Goal: Task Accomplishment & Management: Use online tool/utility

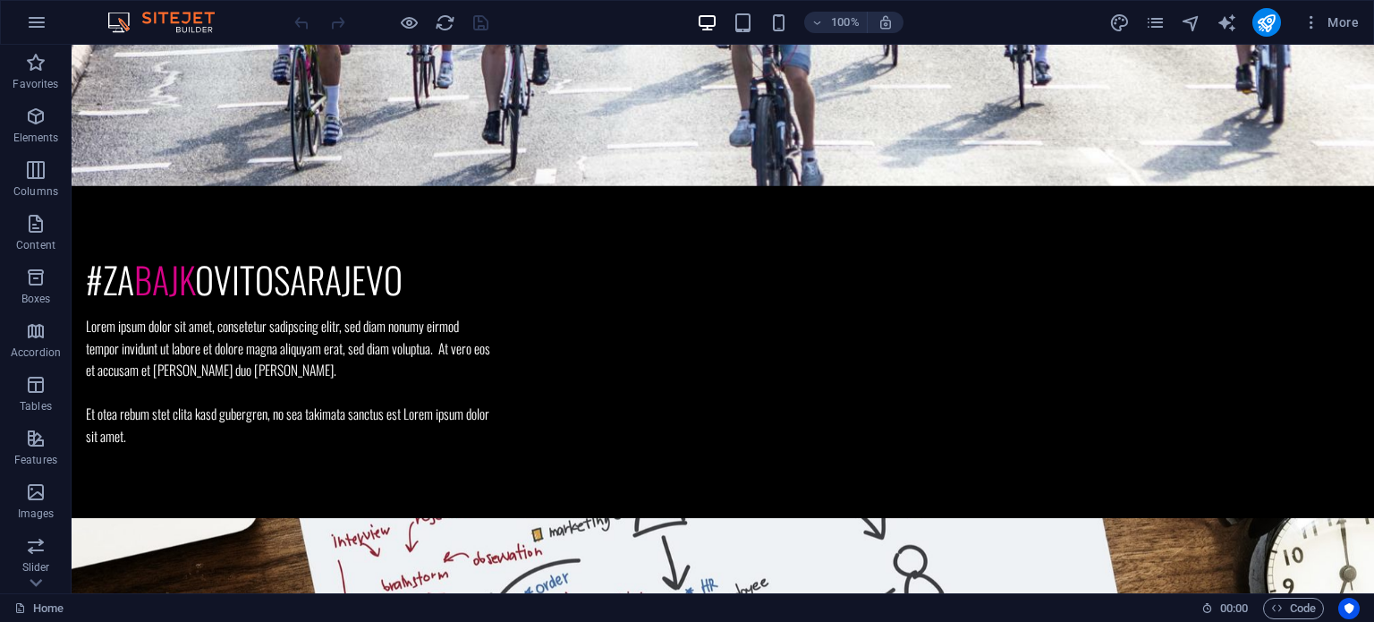
scroll to position [435, 0]
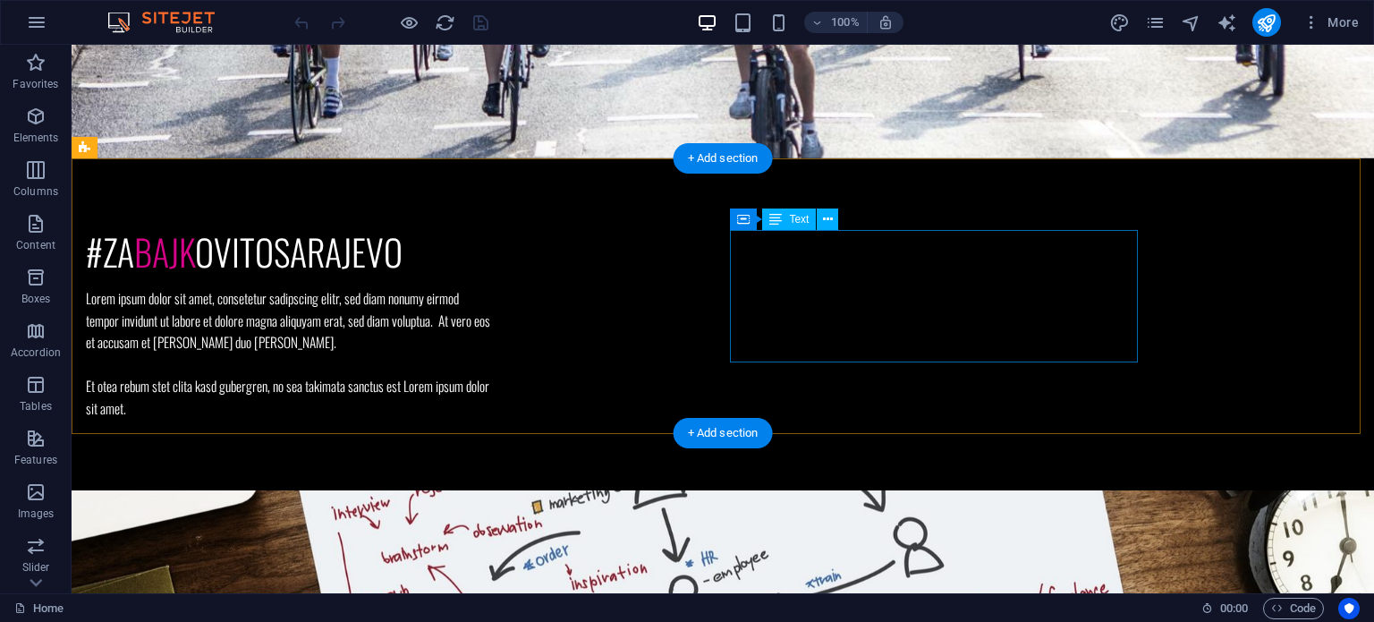
click at [494, 287] on div "Lorem ipsum dolor sit amet, consetetur sadipscing elitr, sed diam nonumy eirmod…" at bounding box center [290, 352] width 408 height 131
click at [494, 321] on div "Lorem ipsum dolor sit amet, consetetur sadipscing elitr, sed diam nonumy eirmod…" at bounding box center [290, 352] width 408 height 131
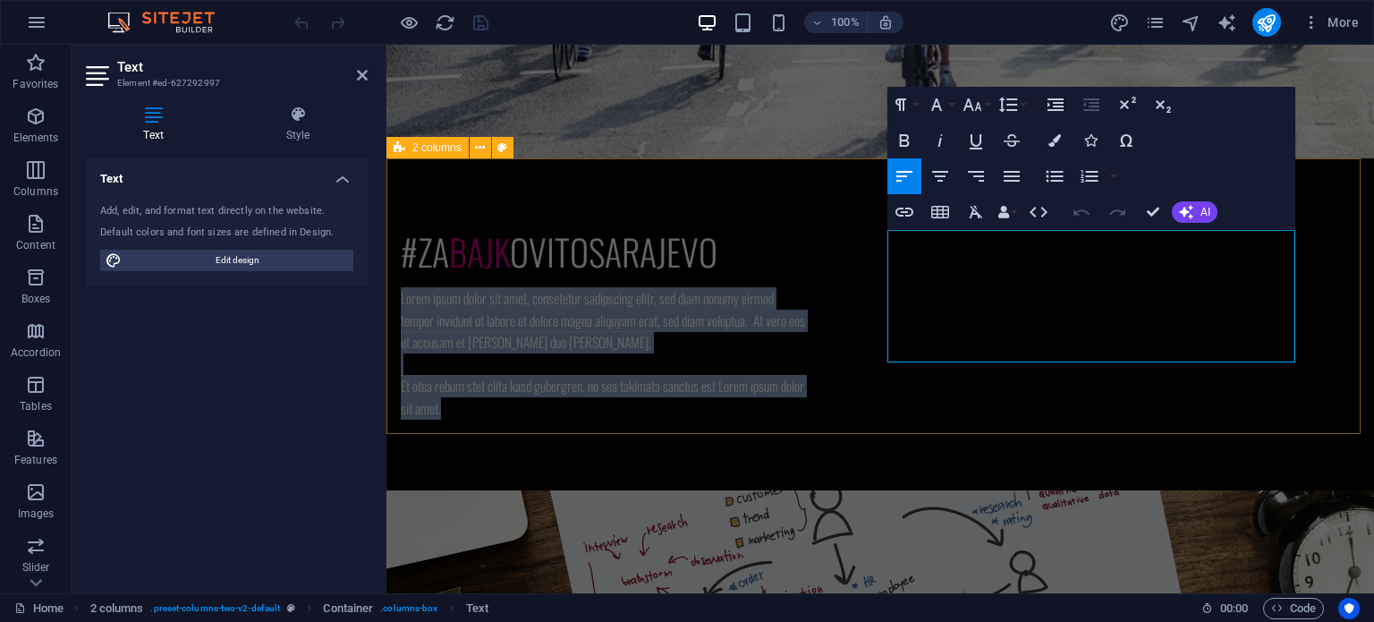
drag, startPoint x: 937, startPoint y: 353, endPoint x: 884, endPoint y: 242, distance: 123.2
click at [884, 242] on div "#za bajk ovitosarajevo Lorem ipsum dolor sit amet, consetetur sadipscing elitr,…" at bounding box center [879, 324] width 987 height 332
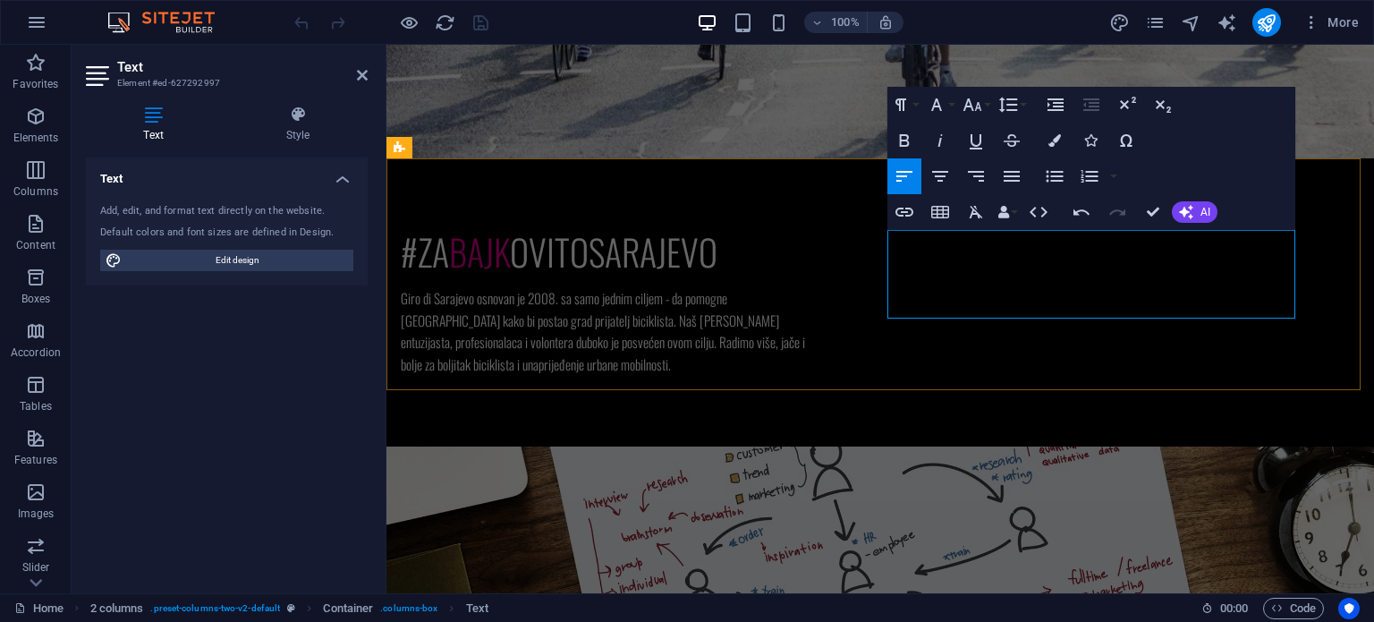
click at [808, 287] on p "Giro di Sarajevo osnovan je 2008. sa samo jednim ciljem - da pomogne [GEOGRAPHI…" at bounding box center [605, 331] width 408 height 88
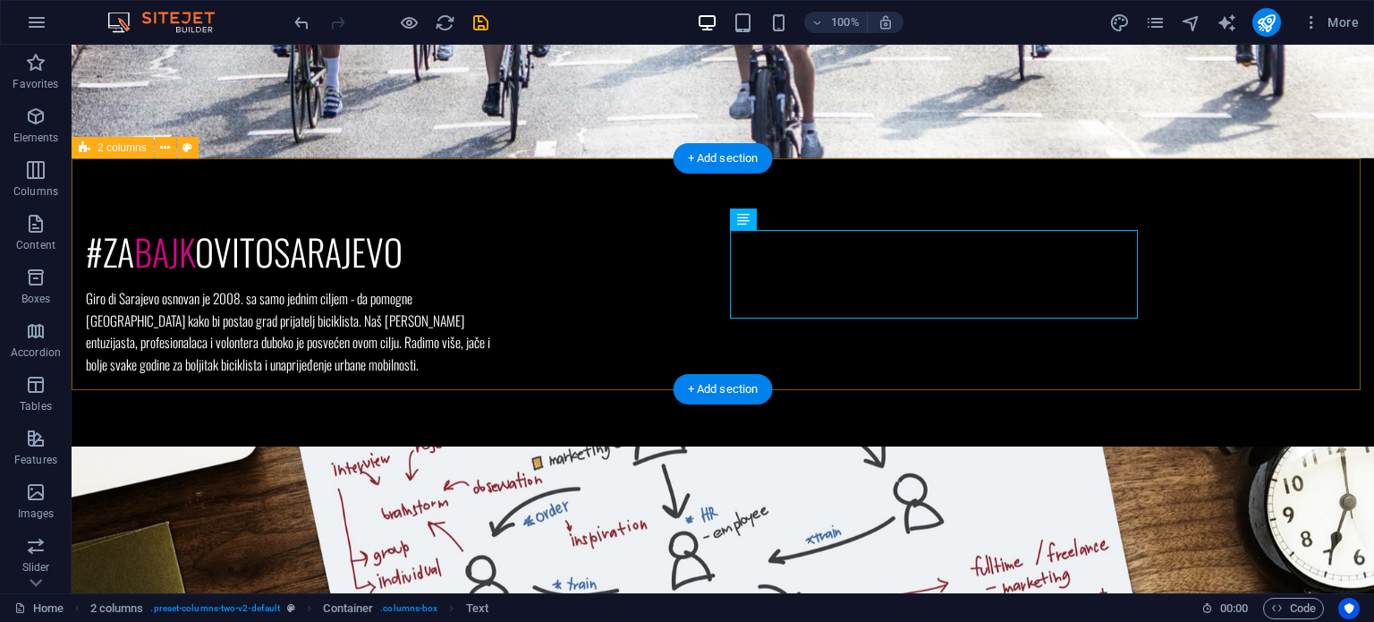
click at [1175, 303] on div "#za bajk ovitosarajevo Giro di Sarajevo osnovan je 2008. sa samo jednim ciljem …" at bounding box center [723, 302] width 1302 height 288
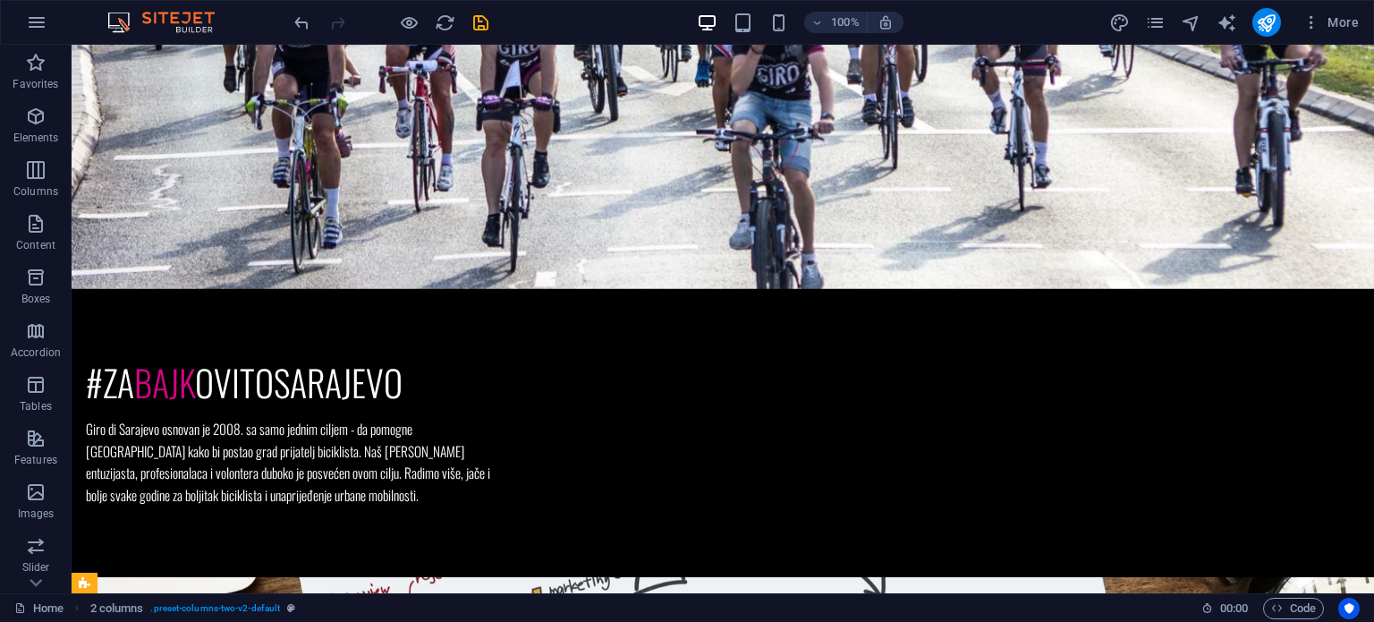
scroll to position [0, 0]
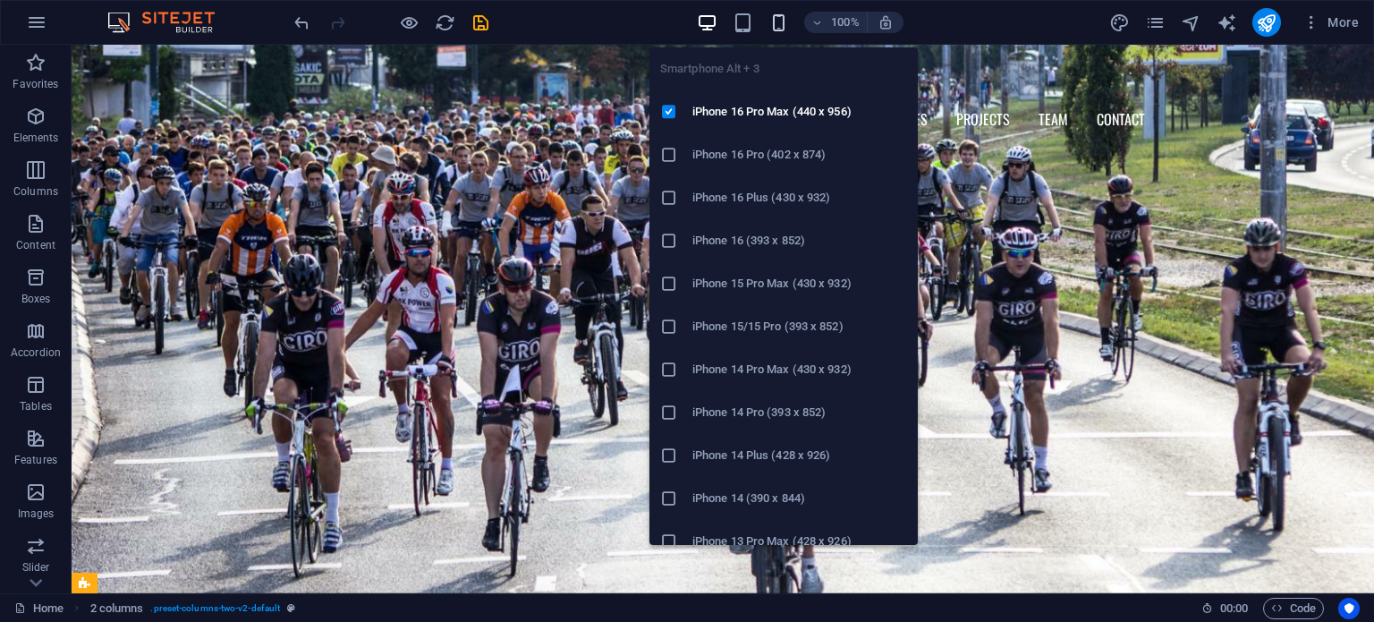
click at [775, 24] on icon "button" at bounding box center [778, 23] width 21 height 21
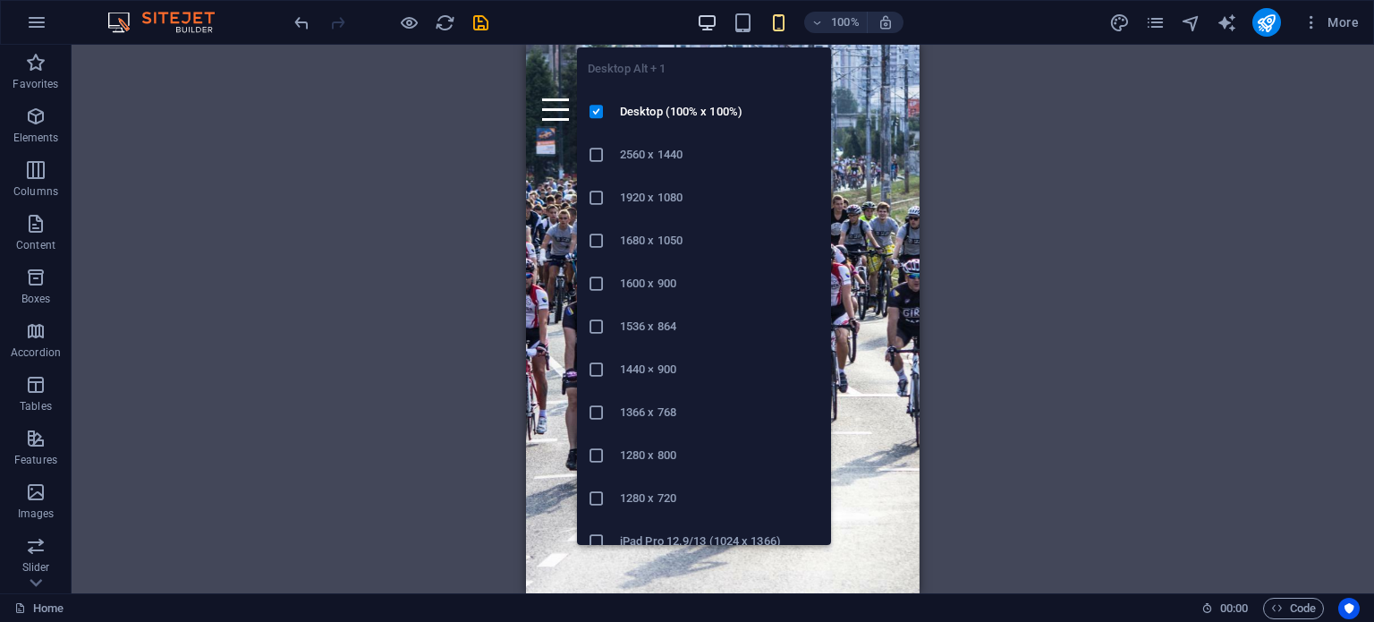
click at [704, 21] on icon "button" at bounding box center [707, 23] width 21 height 21
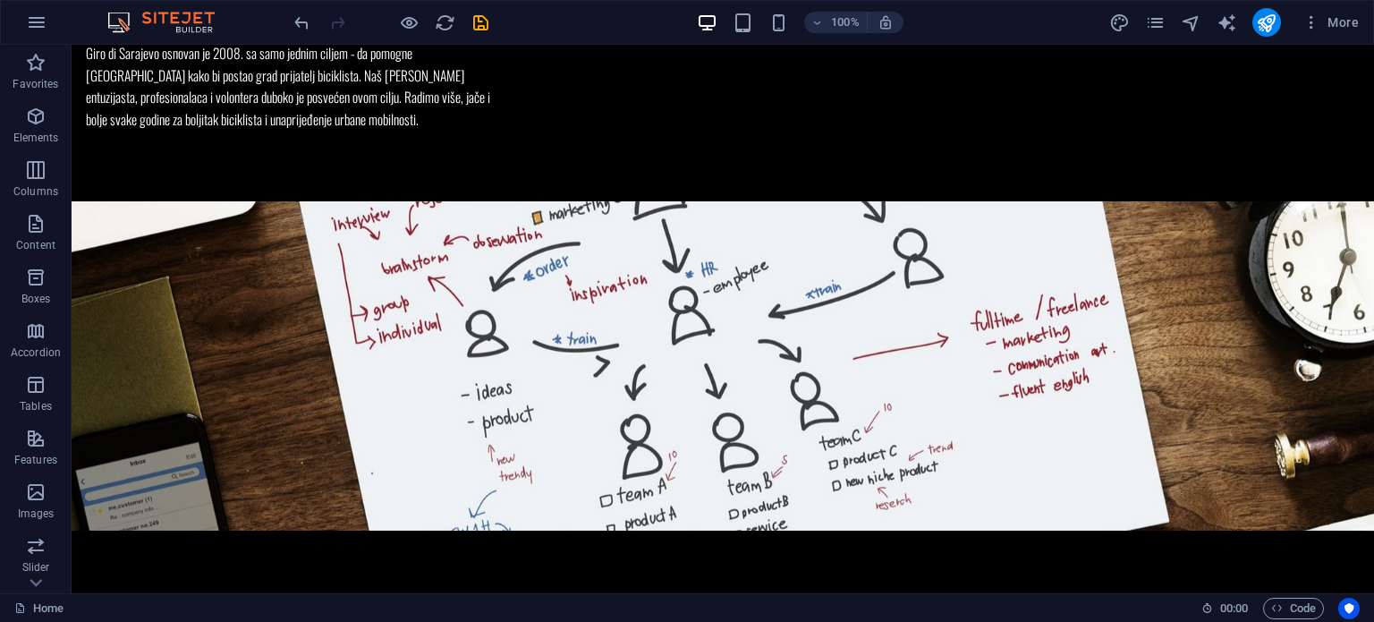
scroll to position [687, 0]
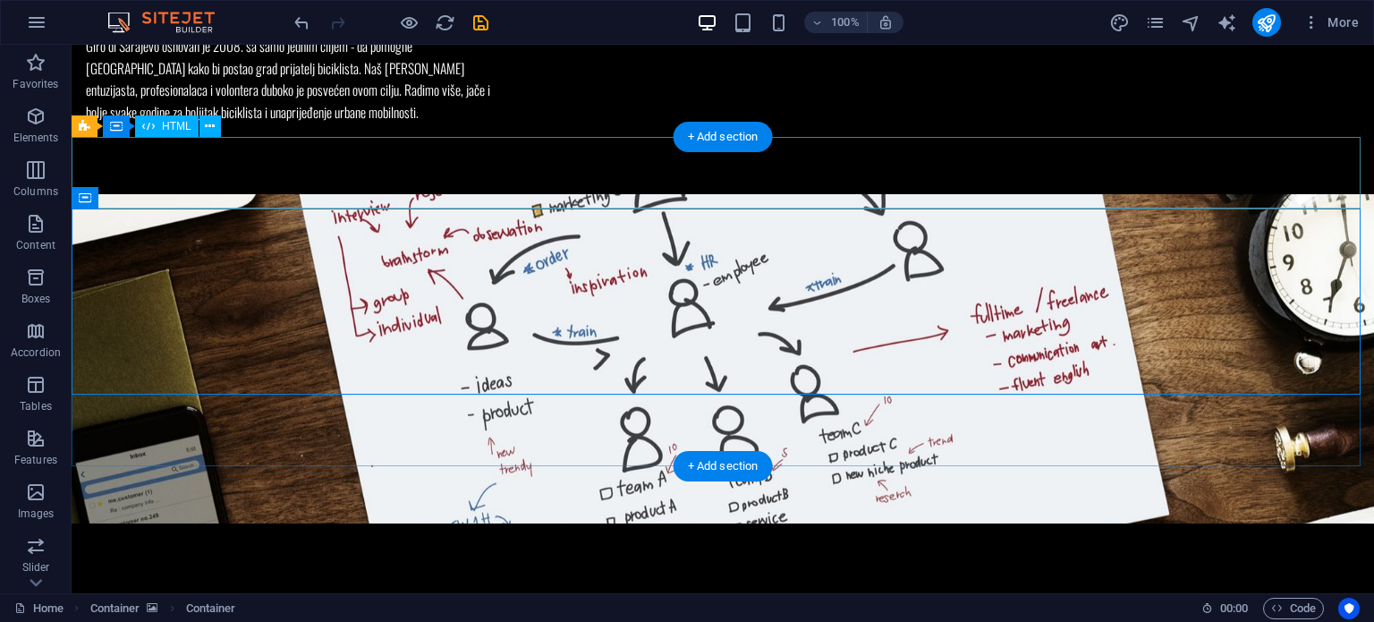
click at [302, 523] on div at bounding box center [723, 559] width 1302 height 72
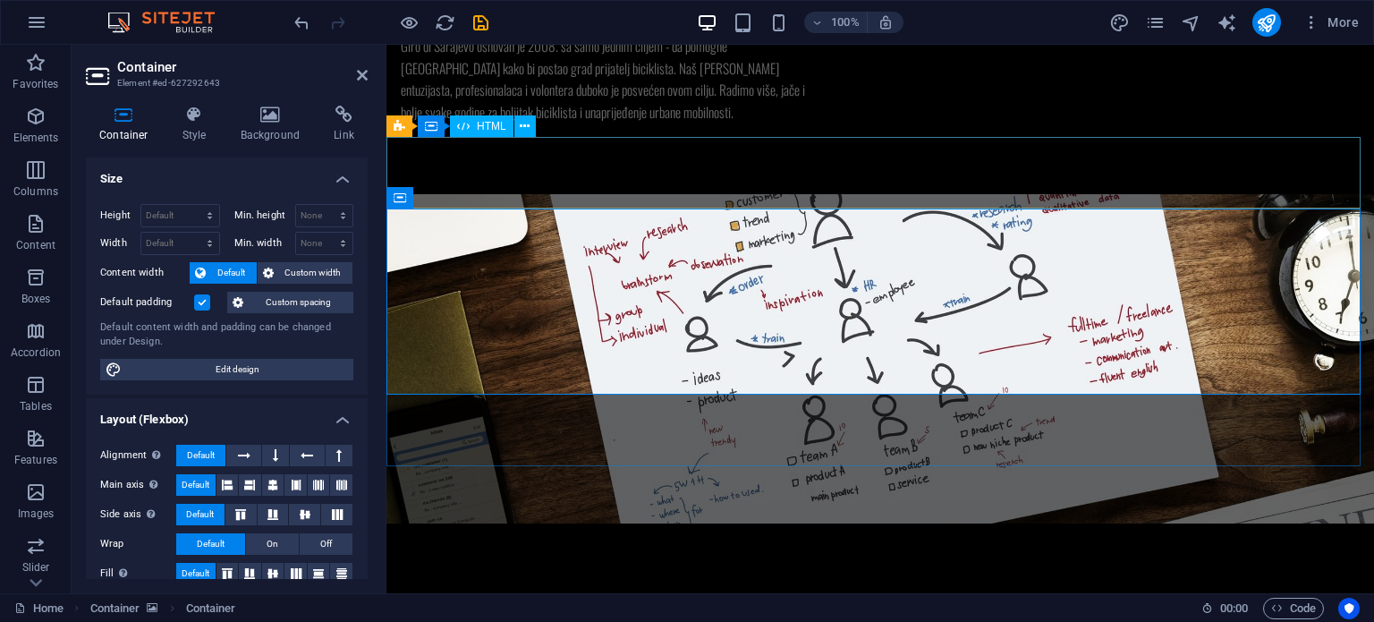
click at [612, 523] on div at bounding box center [879, 559] width 987 height 72
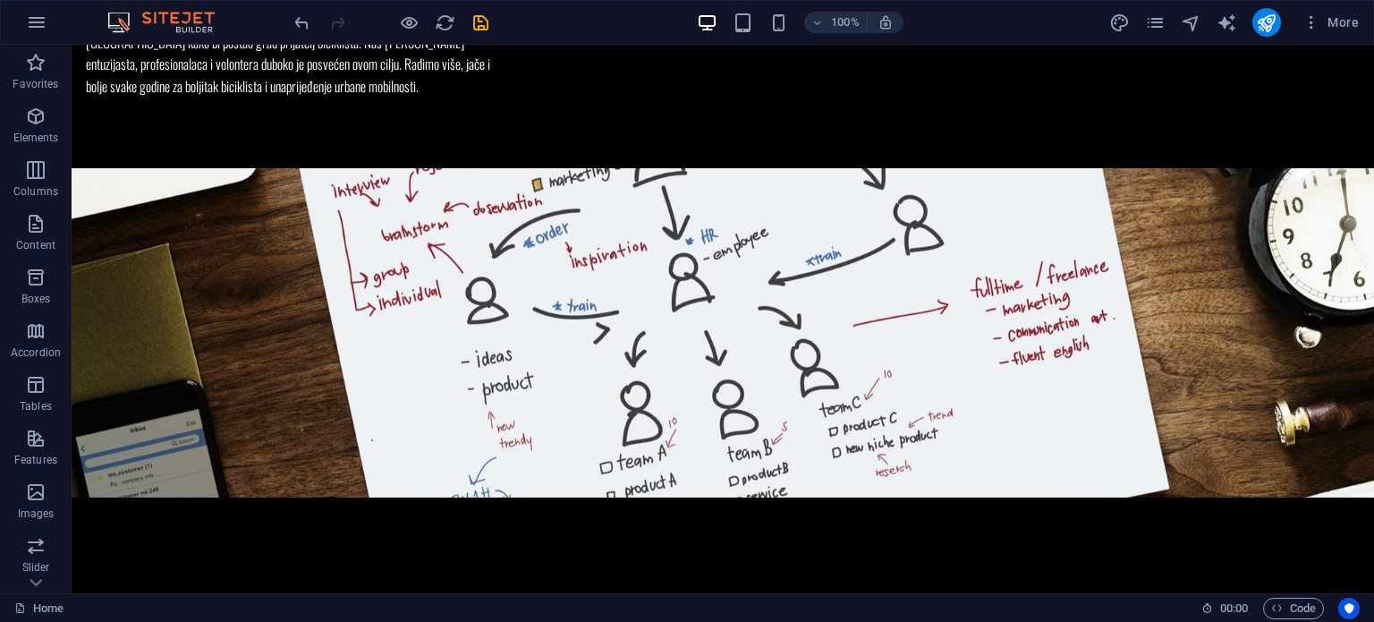
scroll to position [720, 0]
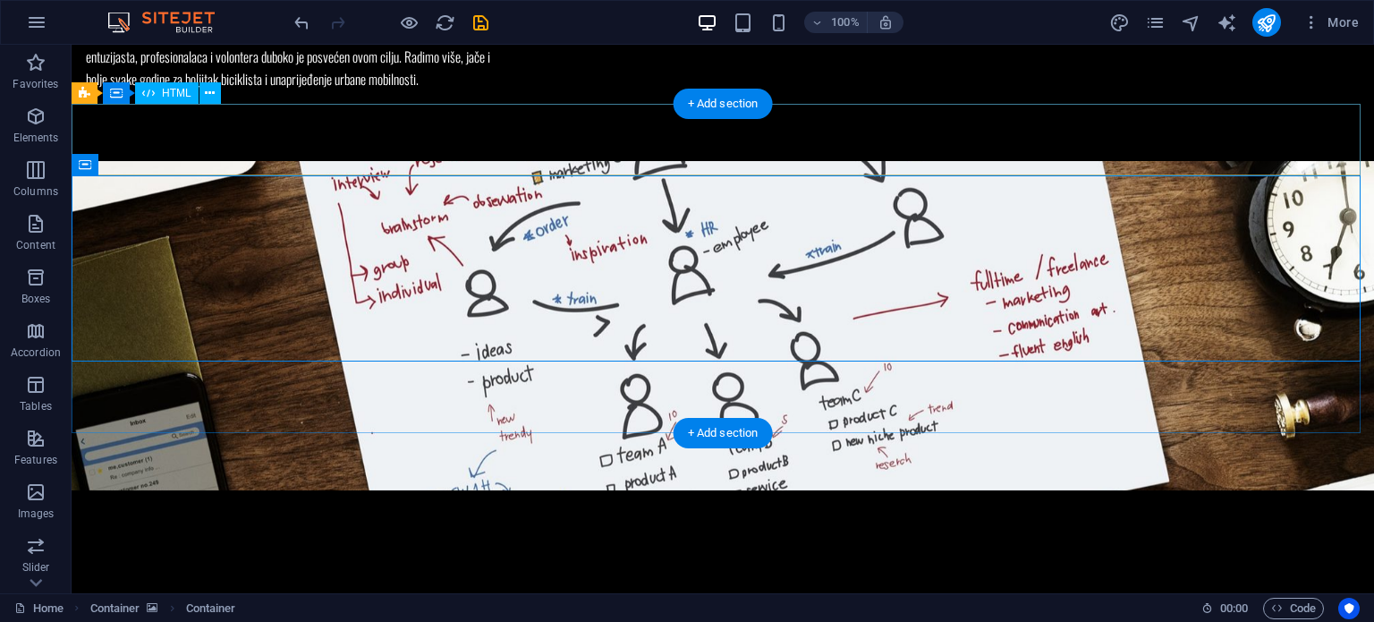
click at [269, 490] on div at bounding box center [723, 526] width 1302 height 72
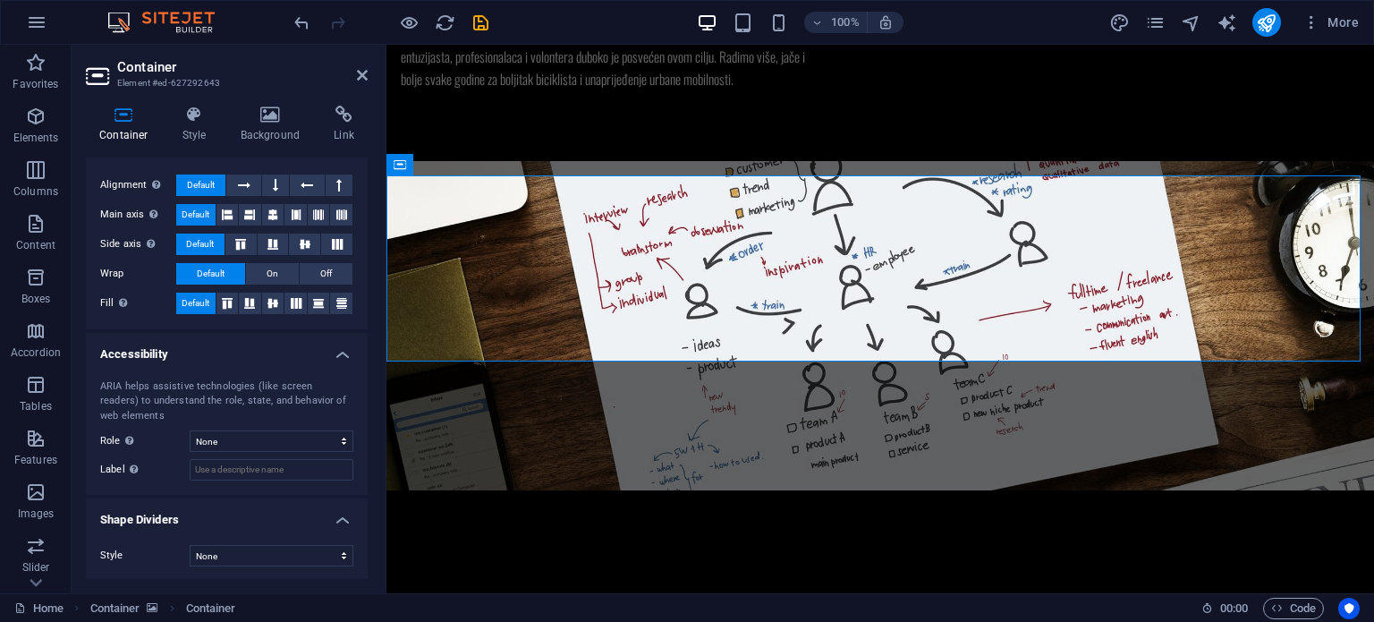
scroll to position [267, 0]
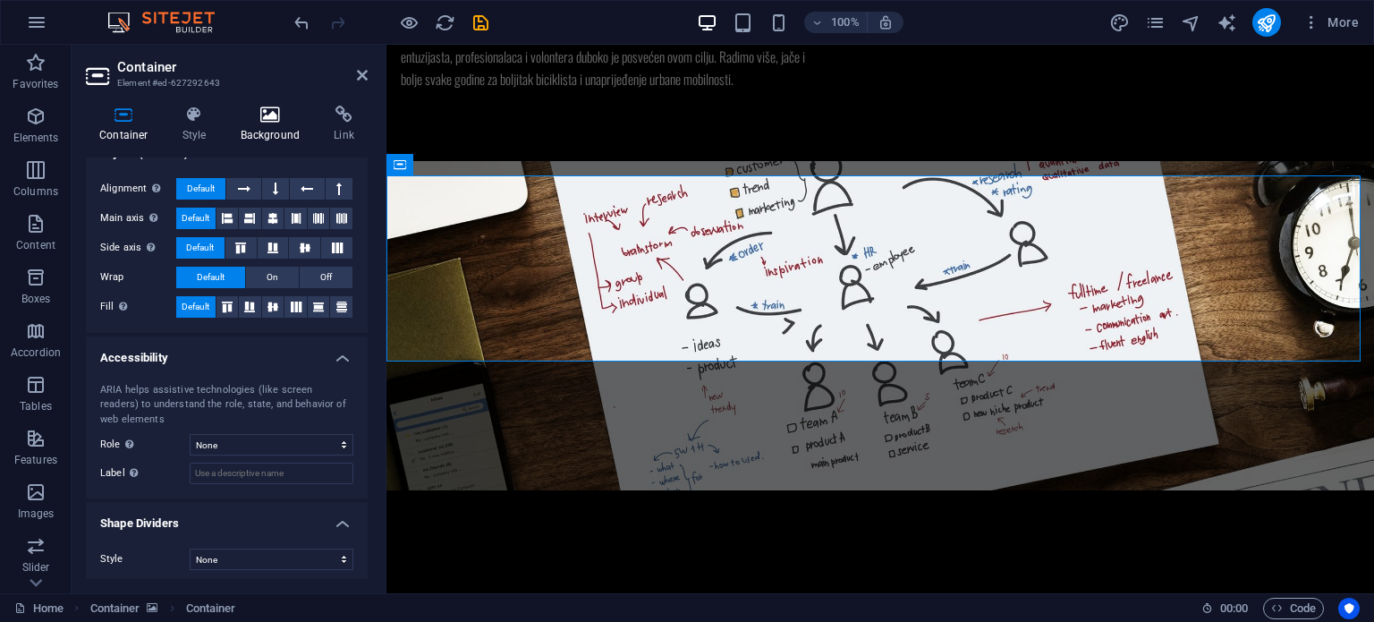
click at [272, 120] on icon at bounding box center [270, 115] width 87 height 18
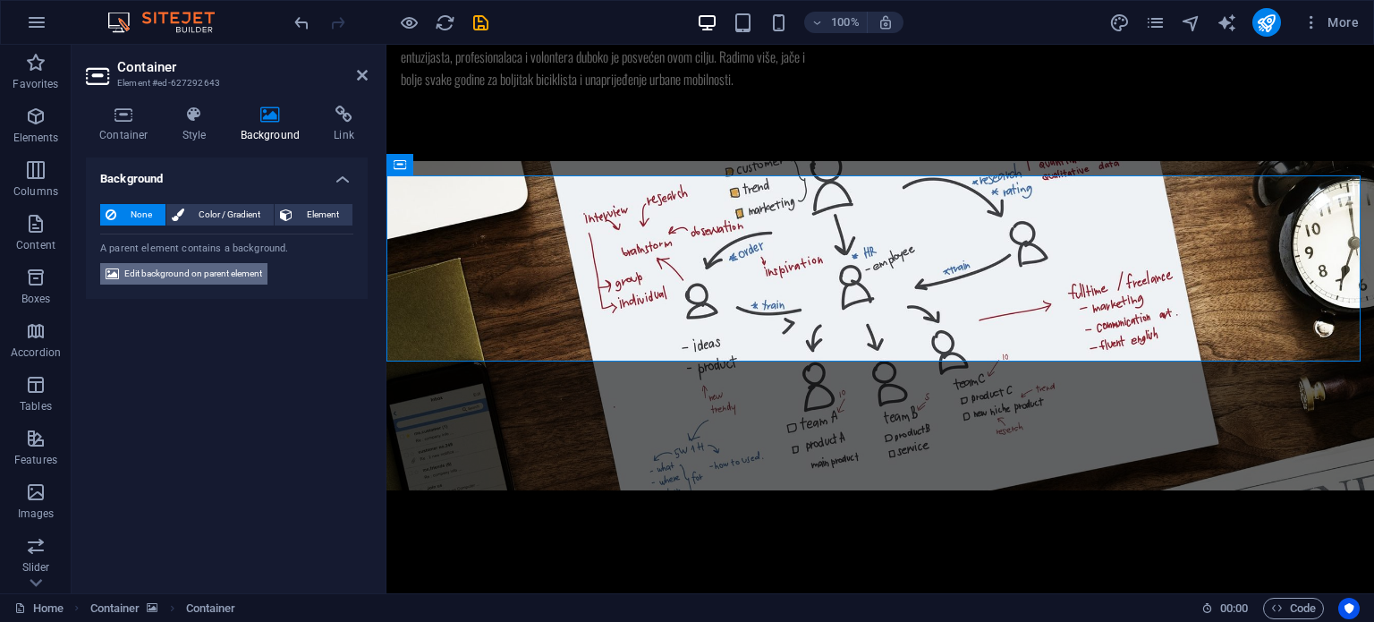
click at [209, 265] on span "Edit background on parent element" at bounding box center [193, 273] width 138 height 21
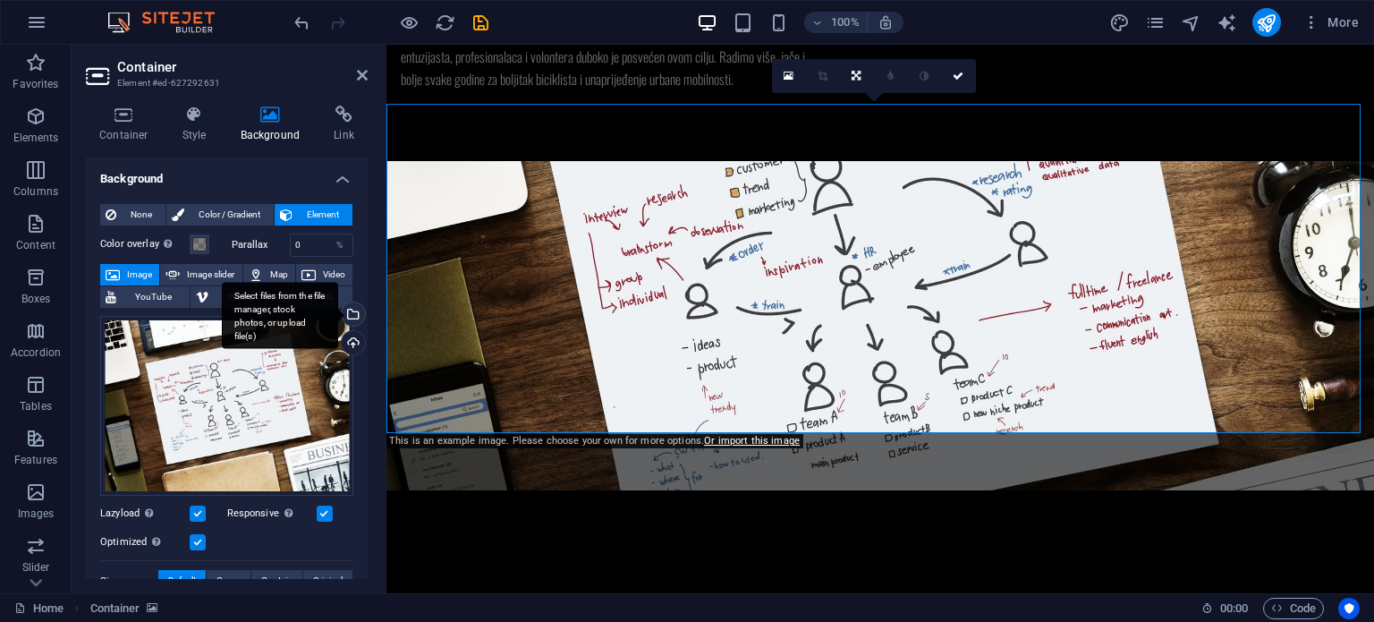
click at [354, 314] on div "Select files from the file manager, stock photos, or upload file(s)" at bounding box center [351, 315] width 27 height 27
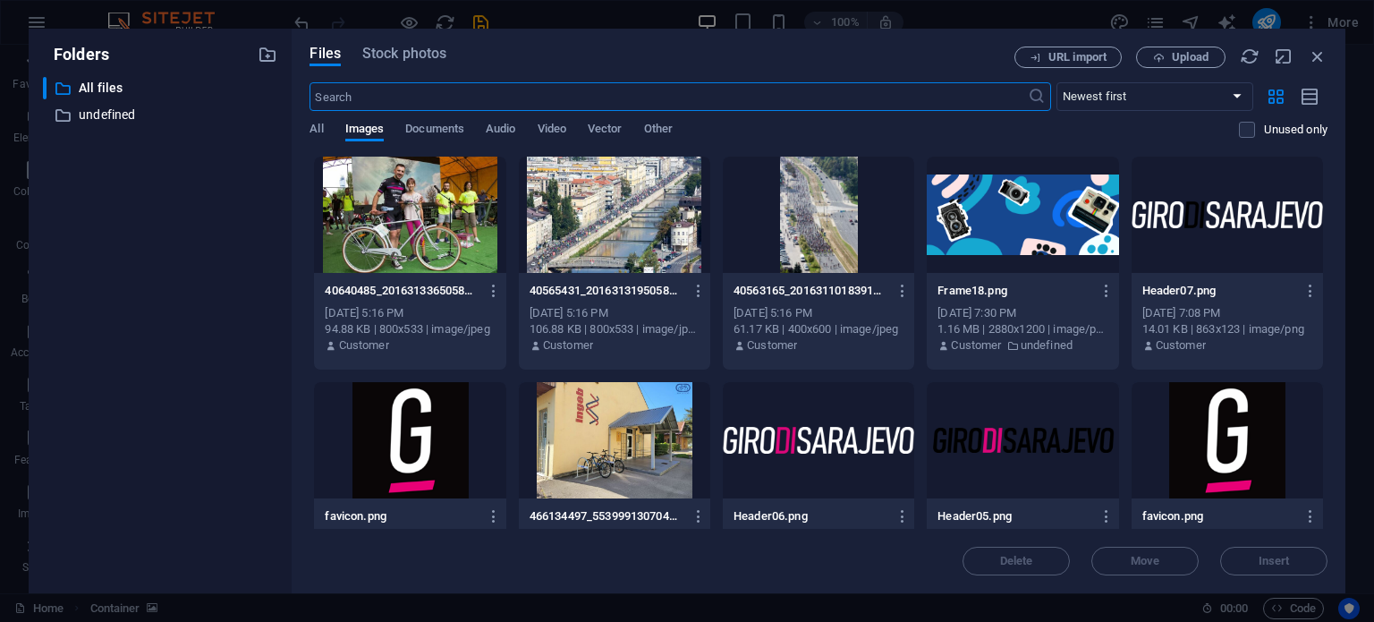
scroll to position [1086, 0]
click at [626, 214] on div at bounding box center [614, 215] width 191 height 116
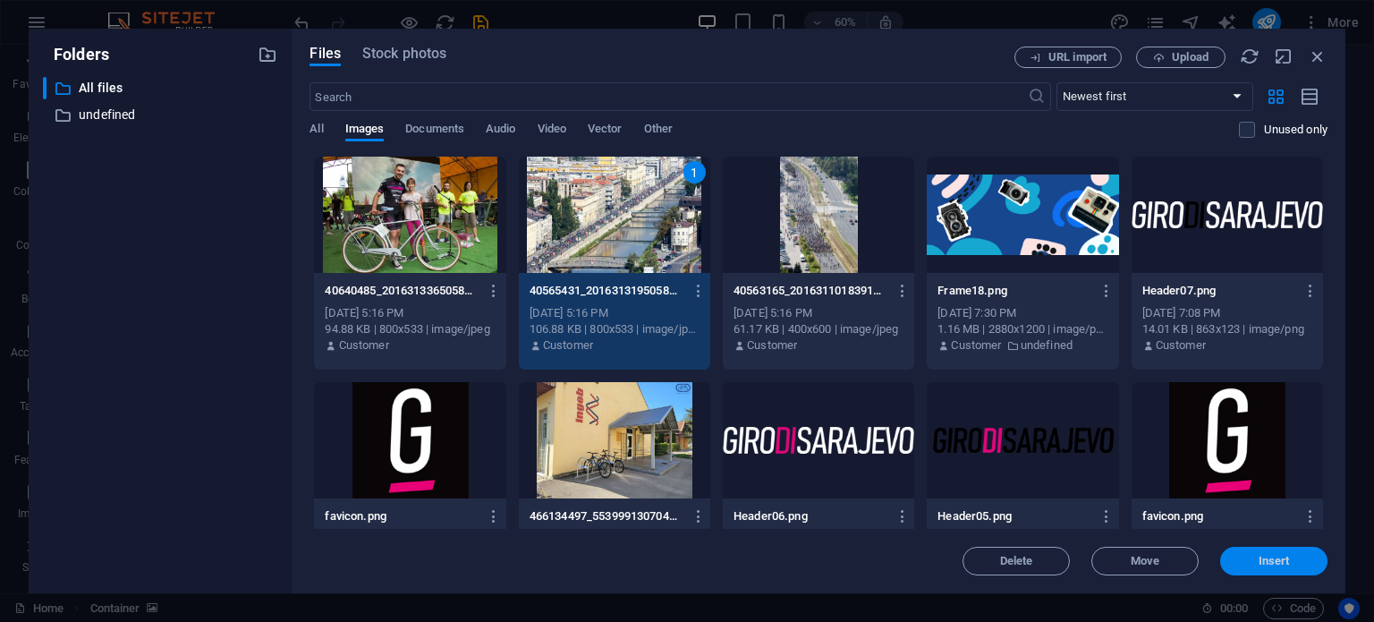
click at [1260, 557] on span "Insert" at bounding box center [1273, 560] width 31 height 11
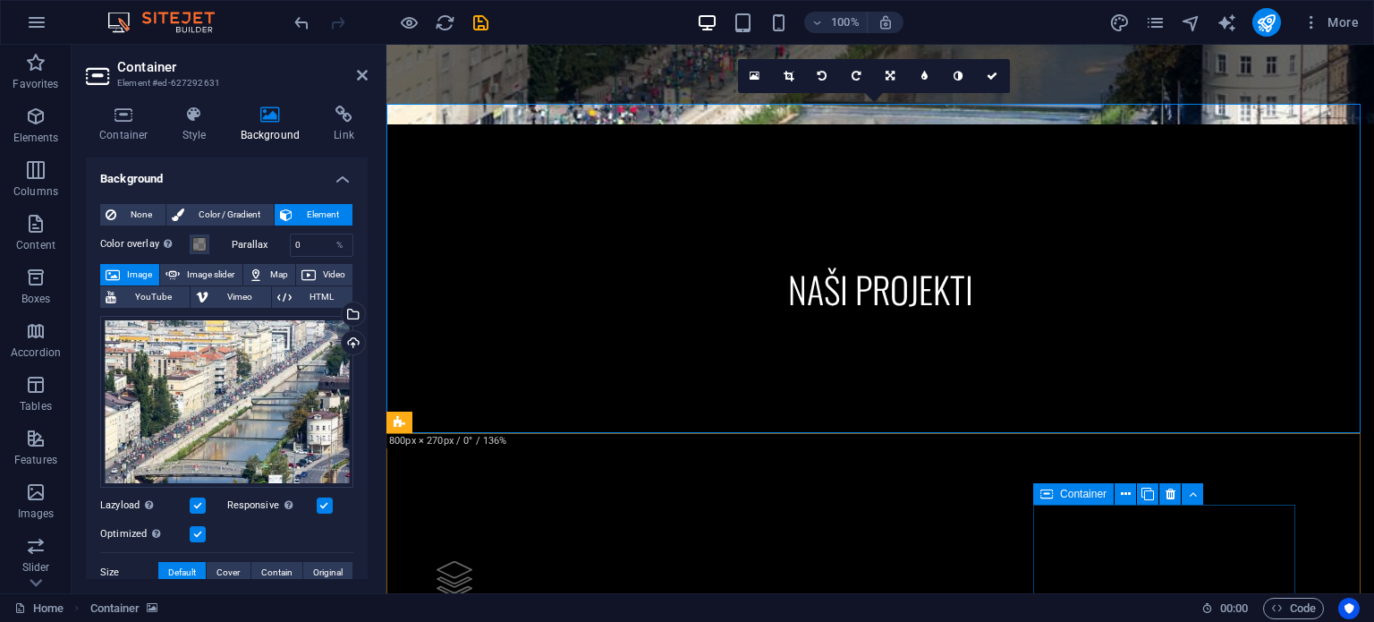
scroll to position [720, 0]
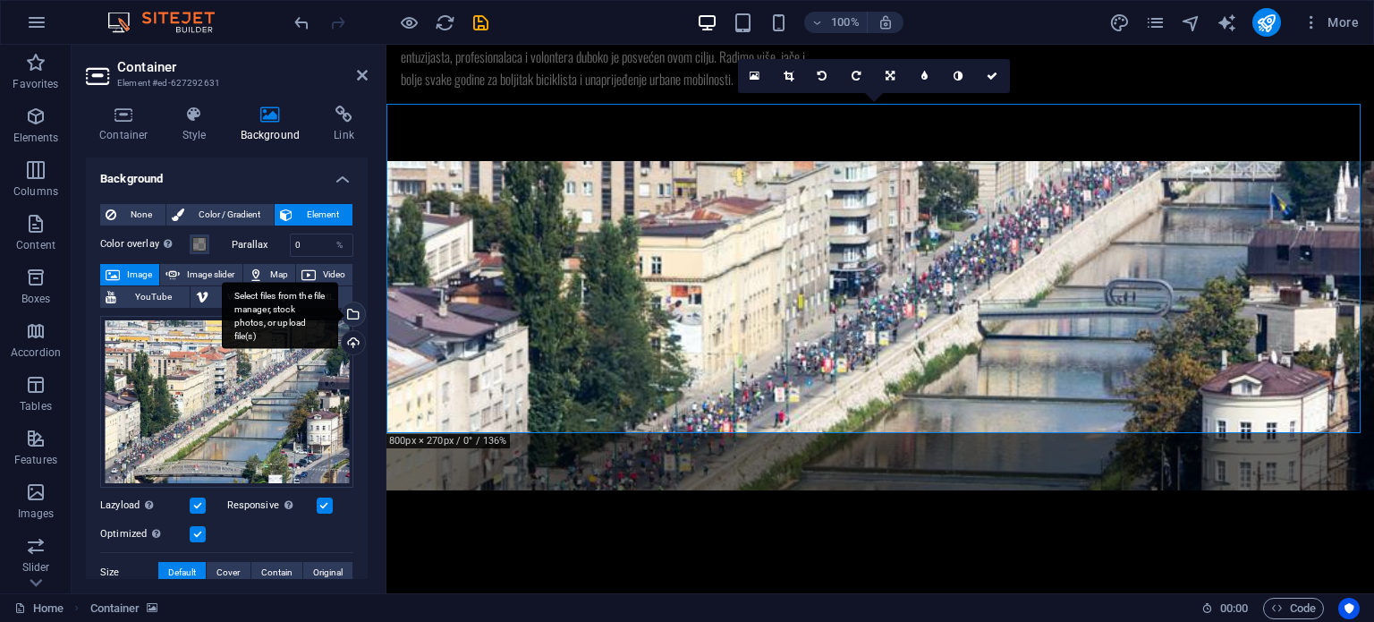
click at [338, 309] on div "Select files from the file manager, stock photos, or upload file(s)" at bounding box center [280, 315] width 116 height 67
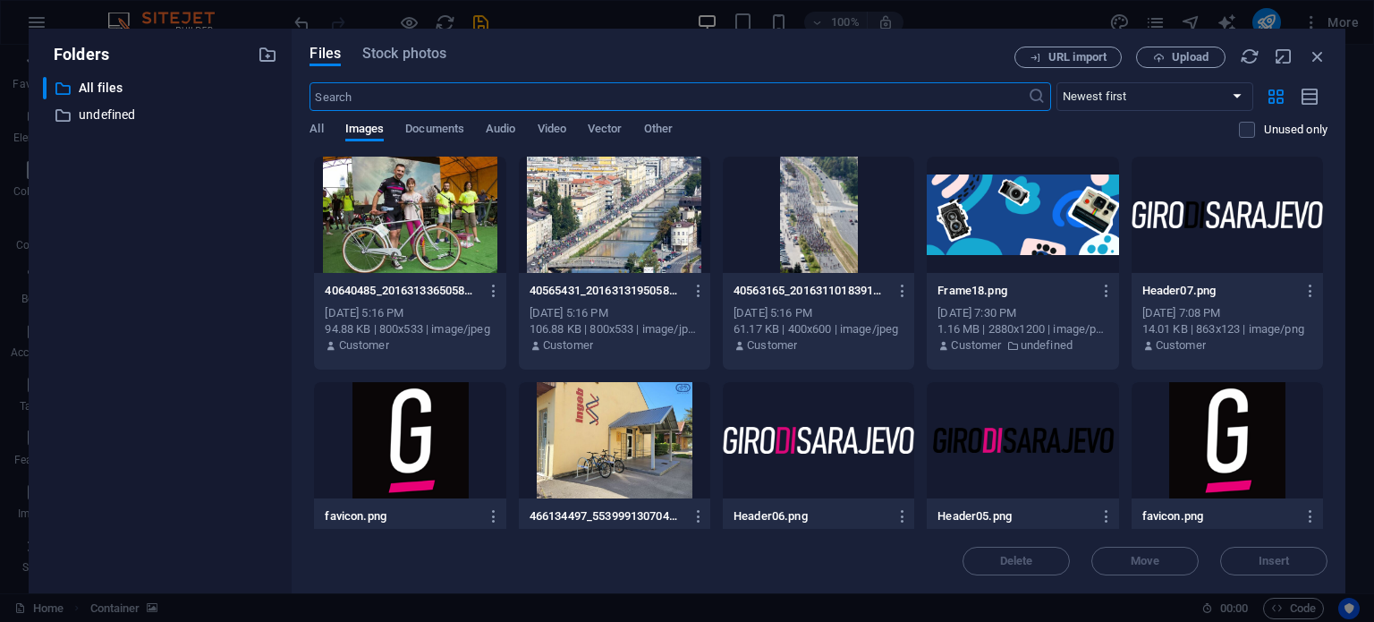
scroll to position [1086, 0]
click at [1197, 61] on span "Upload" at bounding box center [1190, 57] width 37 height 11
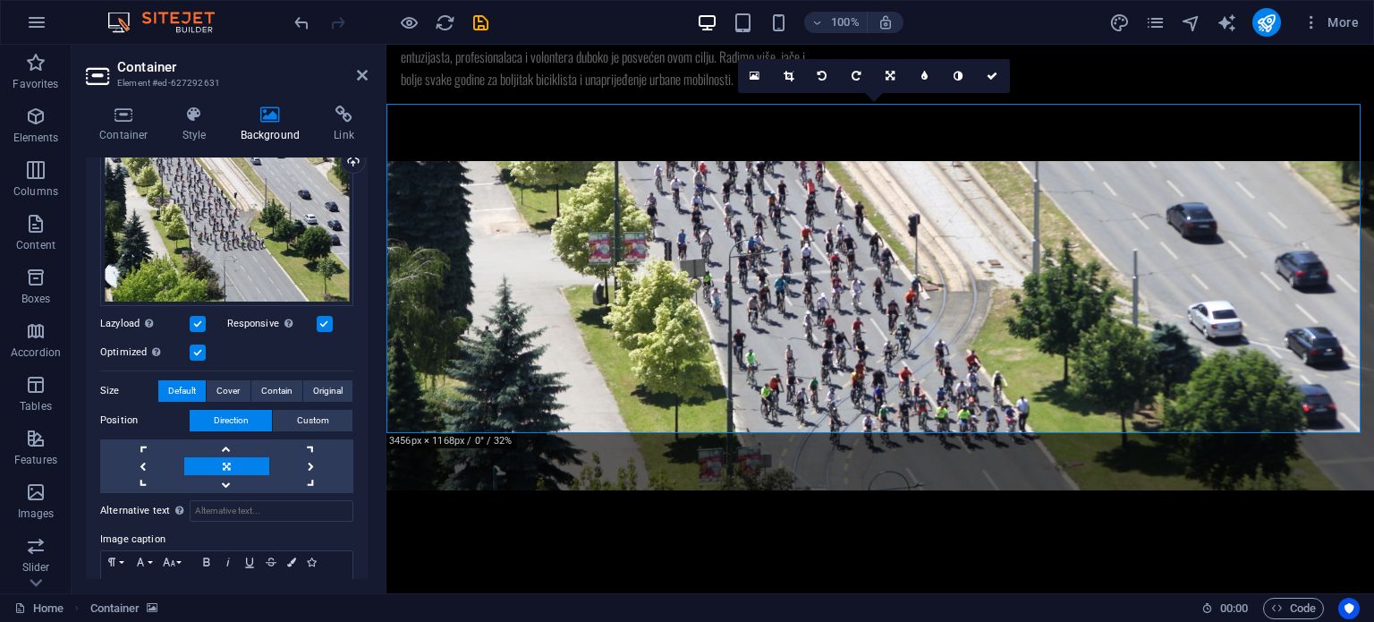
scroll to position [187, 0]
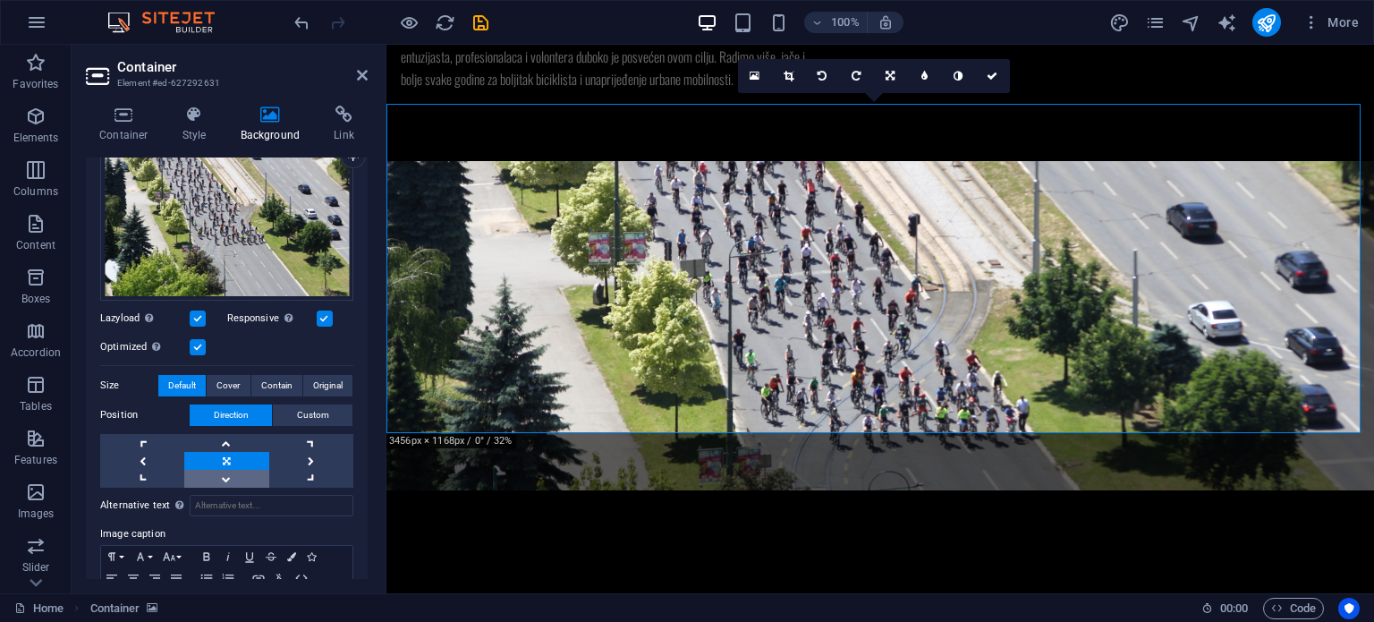
click at [238, 474] on link at bounding box center [226, 479] width 84 height 18
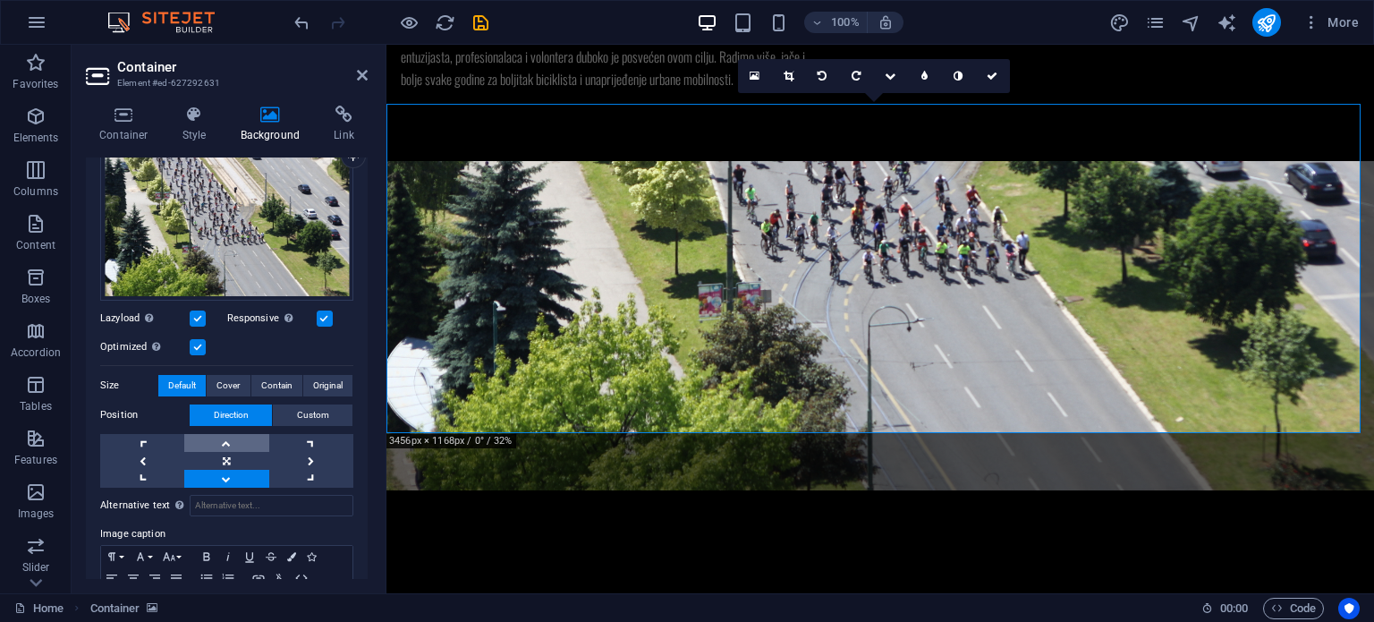
click at [236, 439] on link at bounding box center [226, 443] width 84 height 18
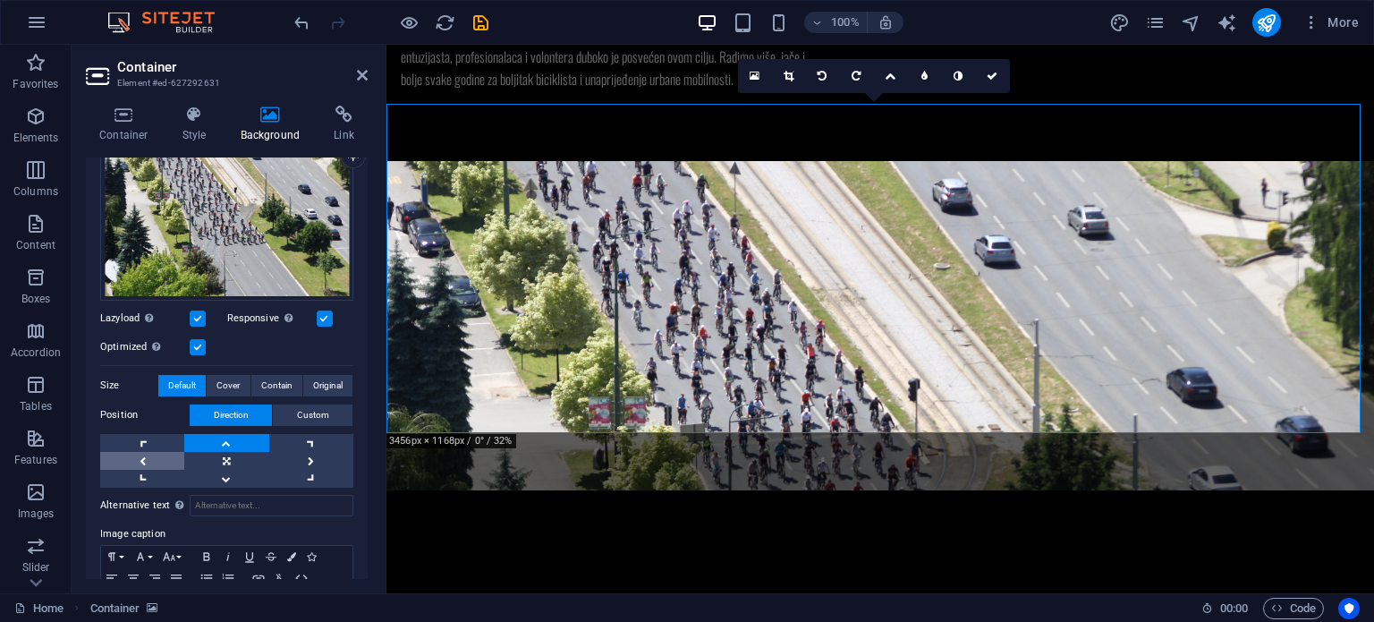
click at [157, 457] on link at bounding box center [142, 461] width 84 height 18
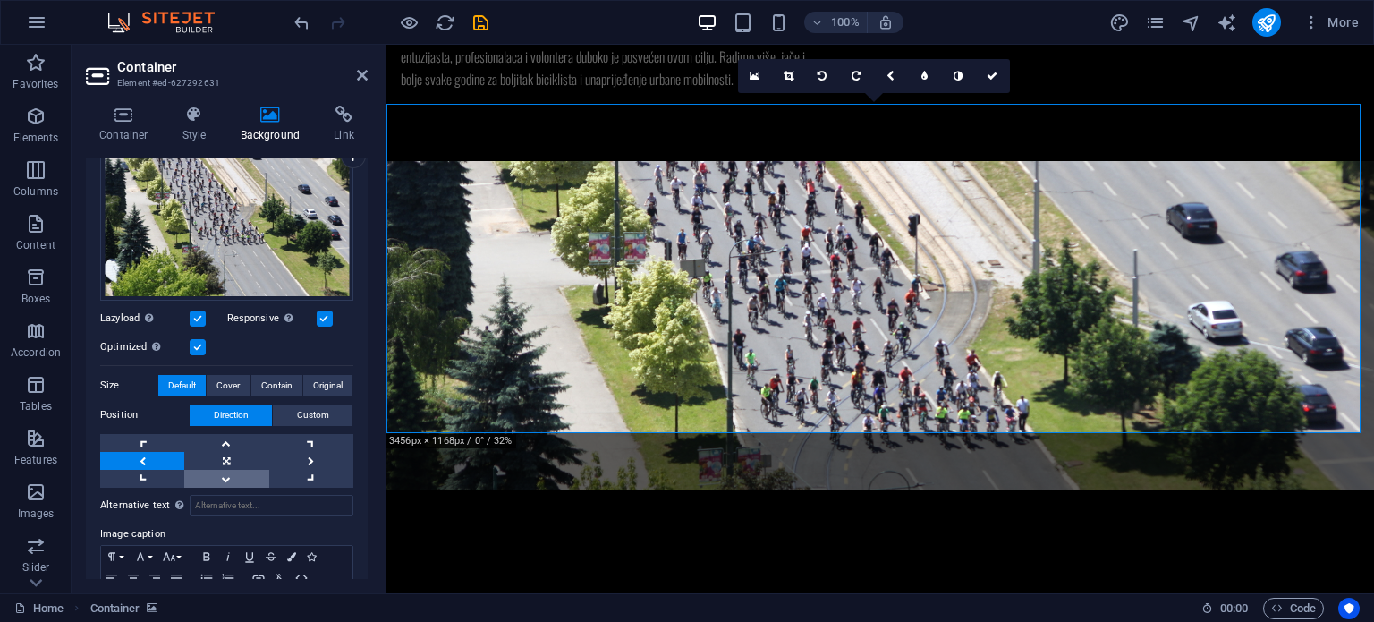
click at [215, 477] on link at bounding box center [226, 479] width 84 height 18
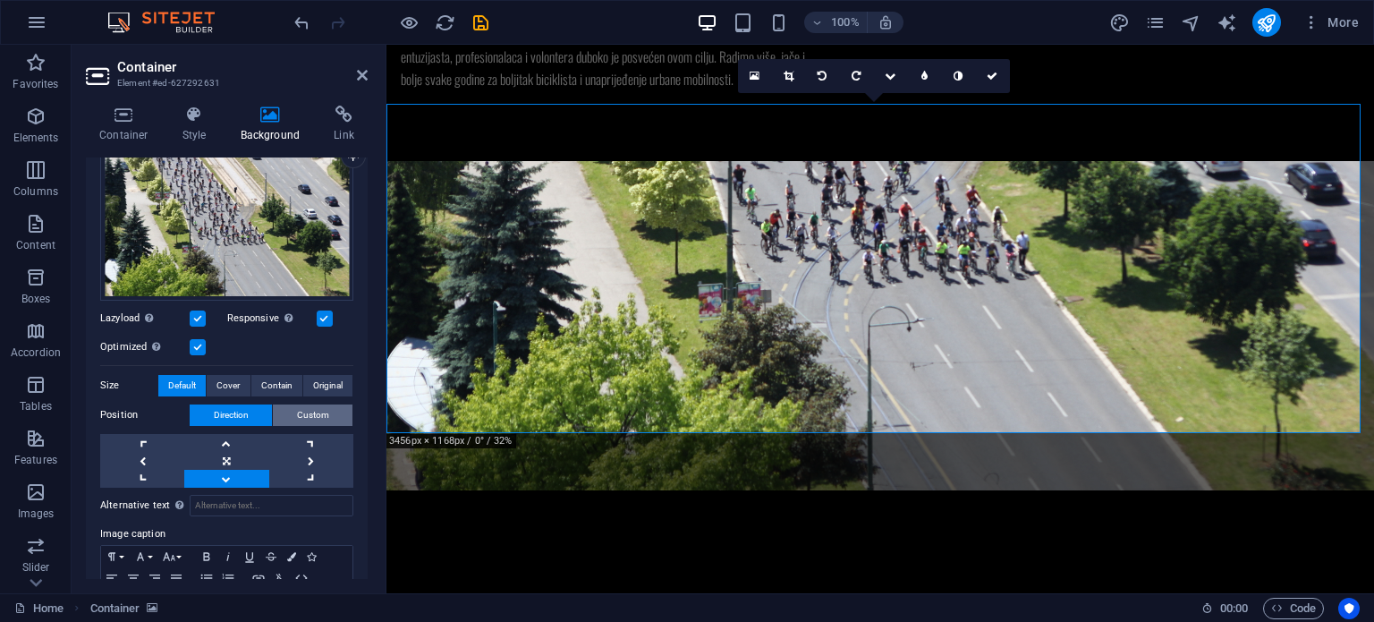
click at [304, 414] on span "Custom" at bounding box center [313, 414] width 32 height 21
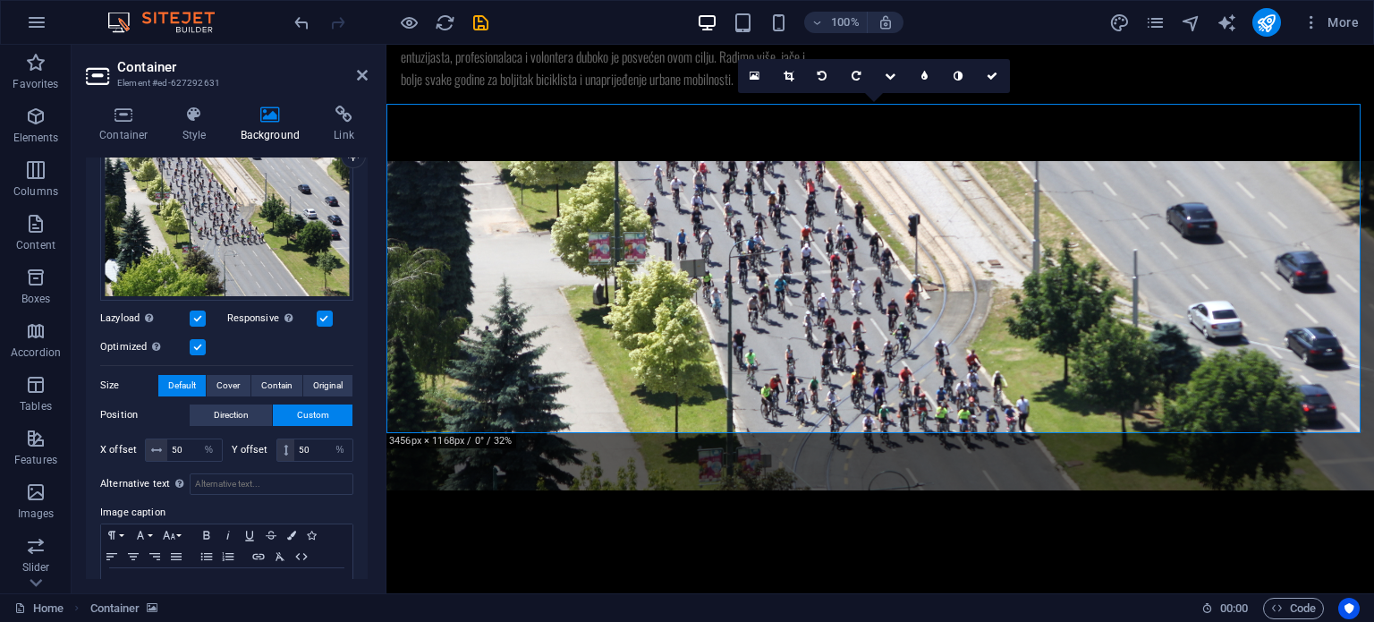
click at [300, 461] on div "X offset 50 px rem % vh vw Y offset 50 px rem % vh vw" at bounding box center [226, 450] width 253 height 32
click at [281, 452] on span at bounding box center [285, 449] width 17 height 21
click at [284, 451] on icon at bounding box center [286, 449] width 4 height 11
click at [284, 444] on icon at bounding box center [286, 449] width 4 height 11
click at [193, 444] on input "50" at bounding box center [194, 449] width 55 height 21
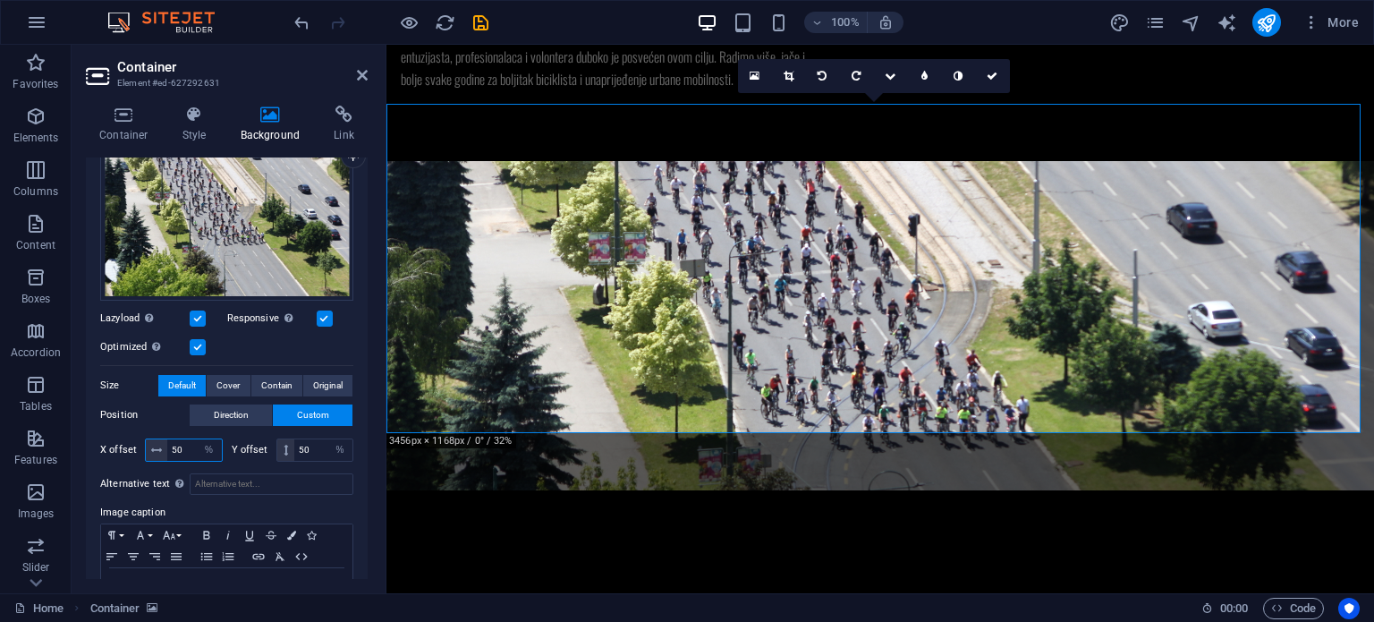
drag, startPoint x: 193, startPoint y: 444, endPoint x: 166, endPoint y: 450, distance: 27.6
click at [167, 450] on input "50" at bounding box center [194, 449] width 55 height 21
type input "40"
drag, startPoint x: 316, startPoint y: 444, endPoint x: 286, endPoint y: 448, distance: 29.7
click at [286, 448] on div "50 px rem % vh vw" at bounding box center [315, 449] width 78 height 23
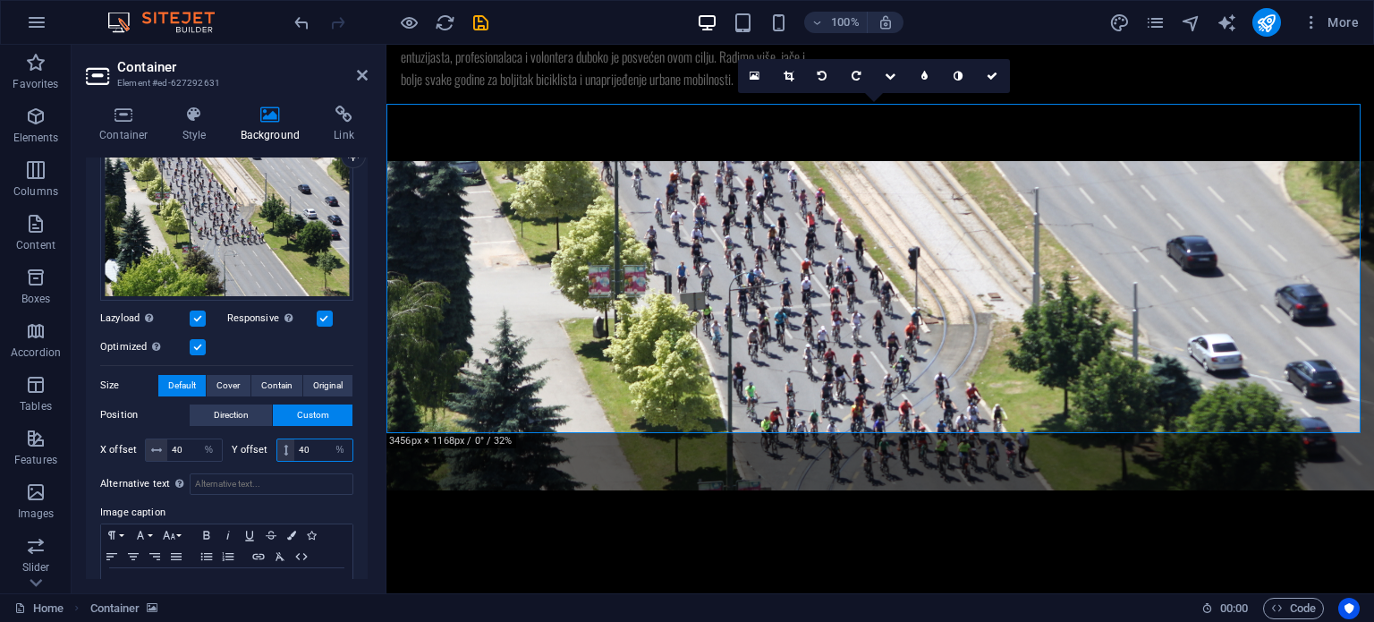
drag, startPoint x: 314, startPoint y: 444, endPoint x: 288, endPoint y: 446, distance: 26.0
click at [288, 446] on div "40 px rem % vh vw" at bounding box center [315, 449] width 78 height 23
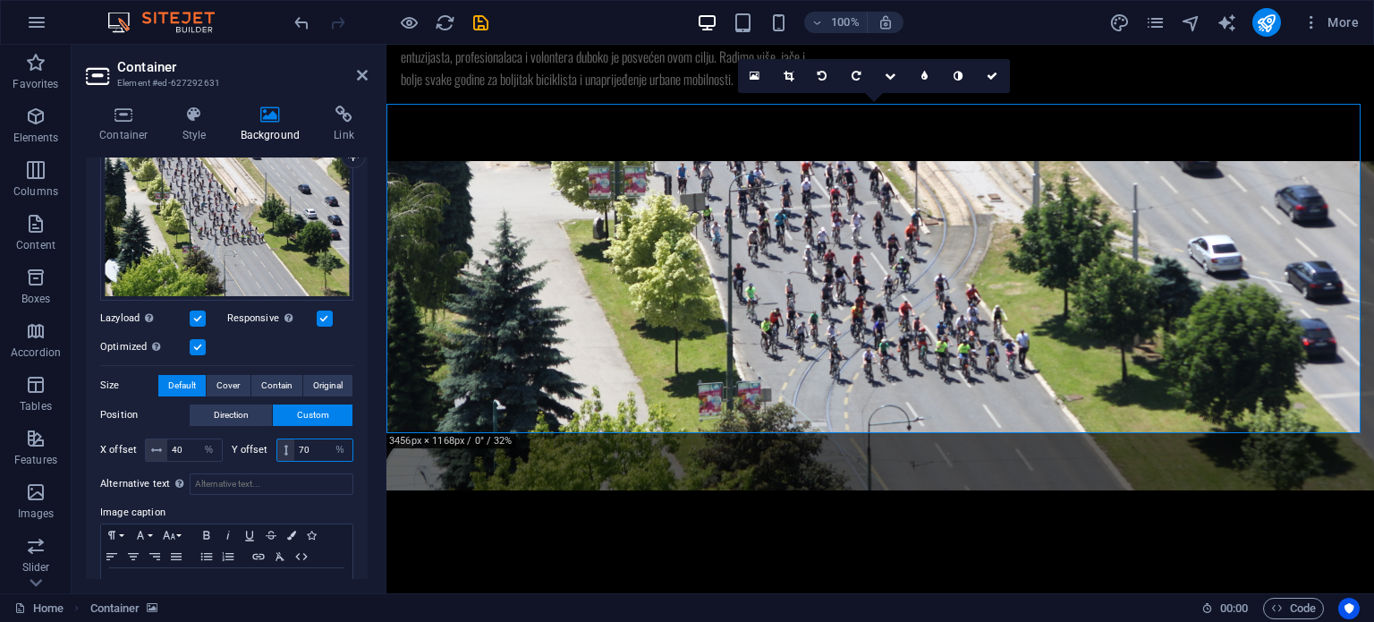
drag, startPoint x: 312, startPoint y: 449, endPoint x: 291, endPoint y: 448, distance: 21.5
click at [291, 448] on div "70 px rem % vh vw" at bounding box center [315, 449] width 78 height 23
type input "50"
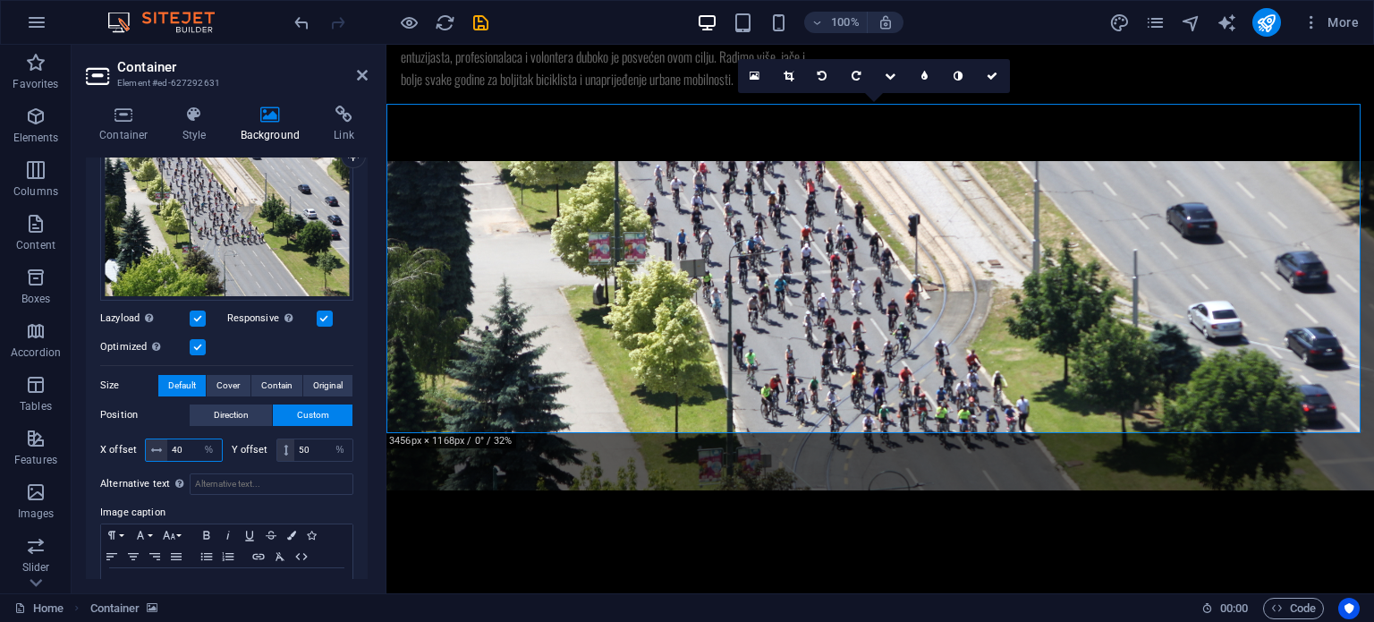
drag, startPoint x: 188, startPoint y: 447, endPoint x: 150, endPoint y: 453, distance: 38.1
click at [150, 453] on div "40 px rem % vh vw" at bounding box center [184, 449] width 78 height 23
type input "50"
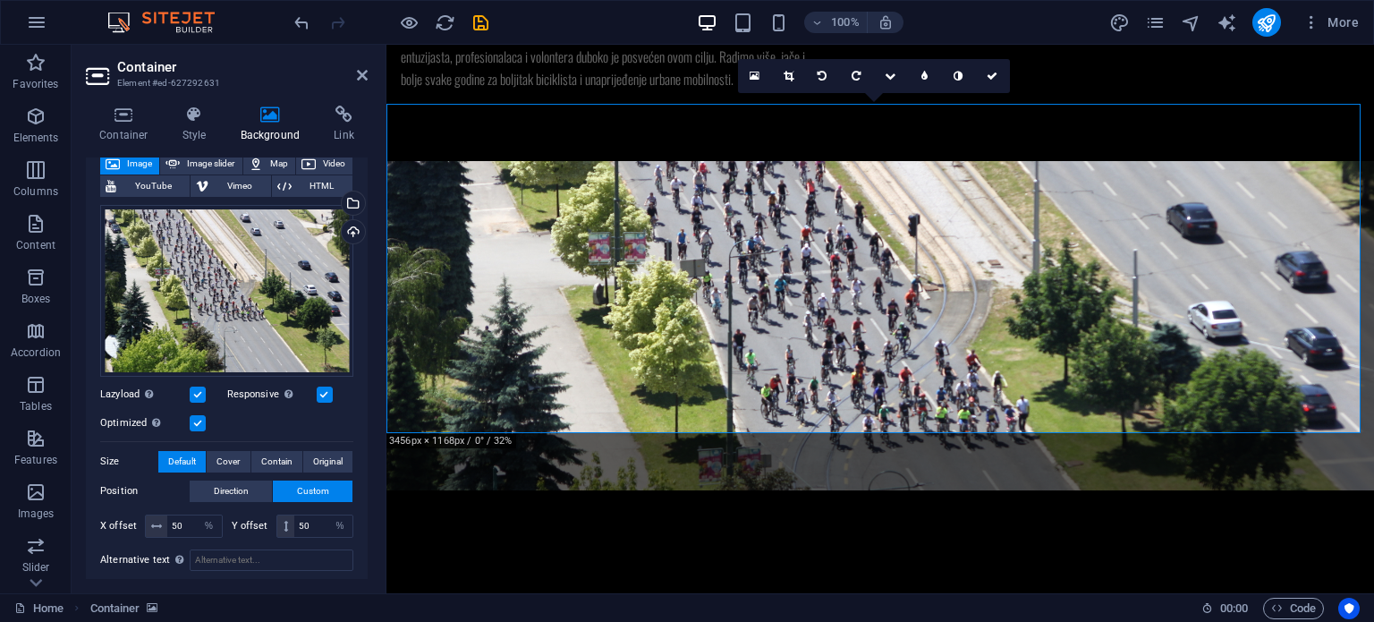
scroll to position [107, 0]
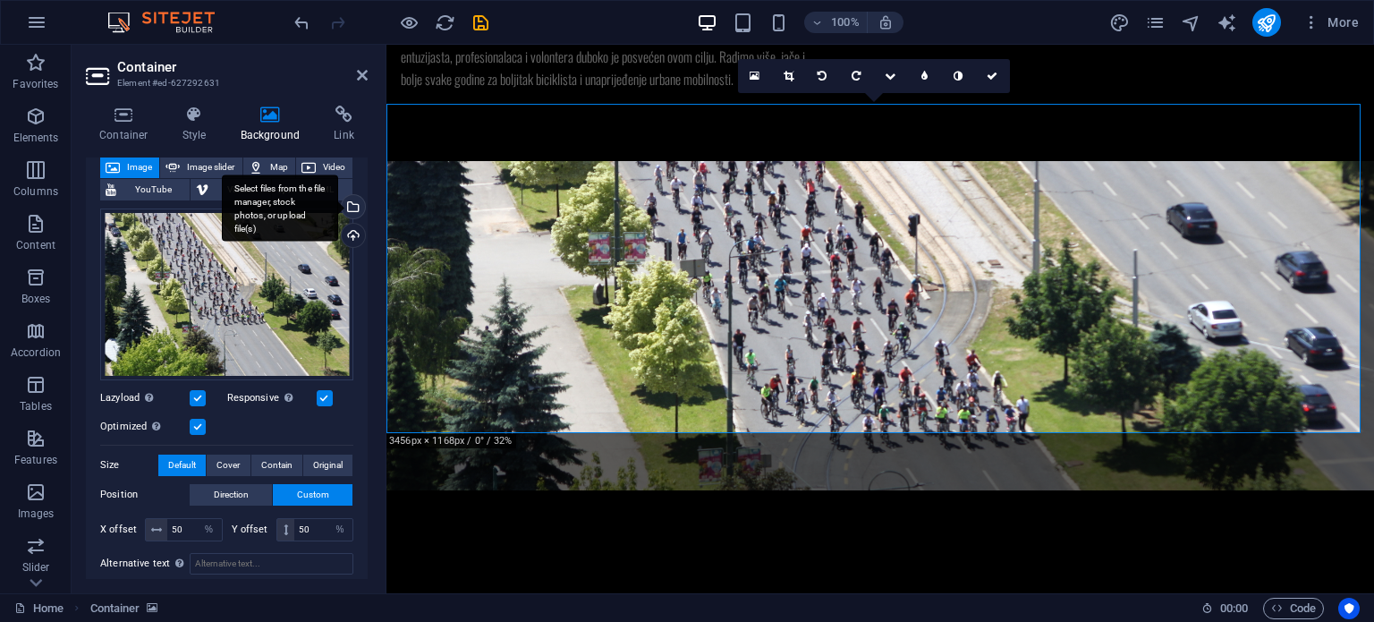
click at [338, 208] on div "Select files from the file manager, stock photos, or upload file(s)" at bounding box center [280, 207] width 116 height 67
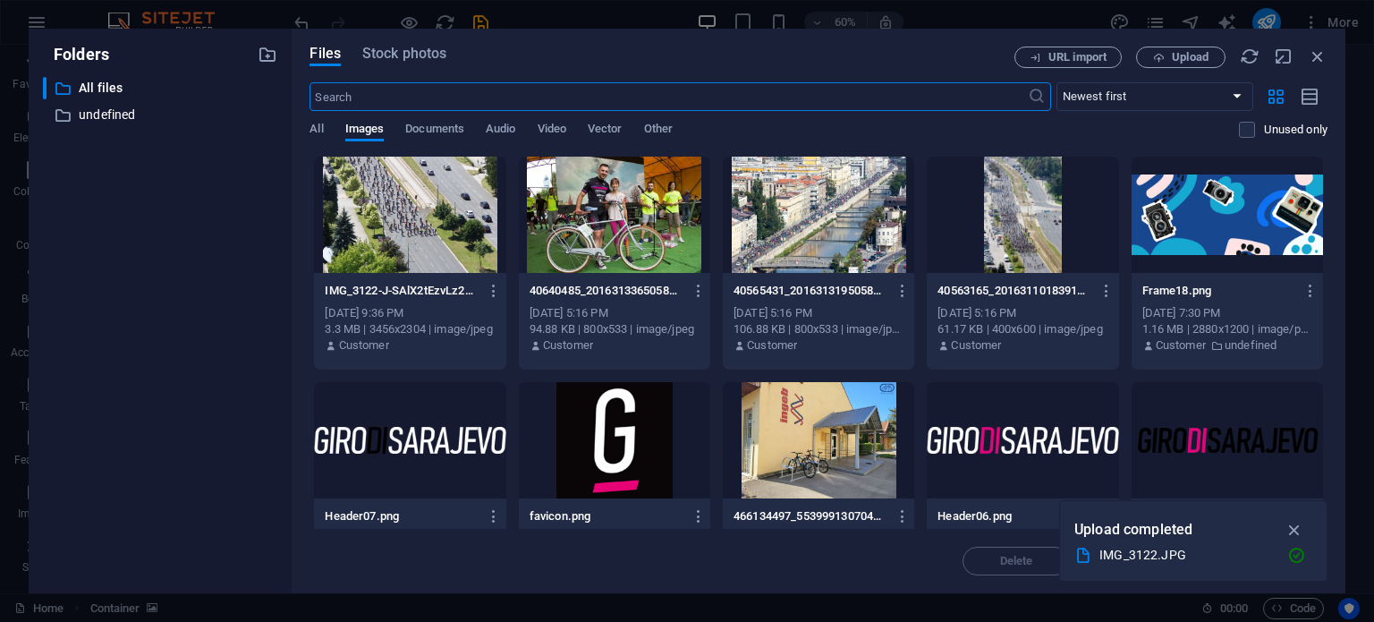
scroll to position [1086, 0]
click at [1175, 54] on span "Upload" at bounding box center [1190, 57] width 37 height 11
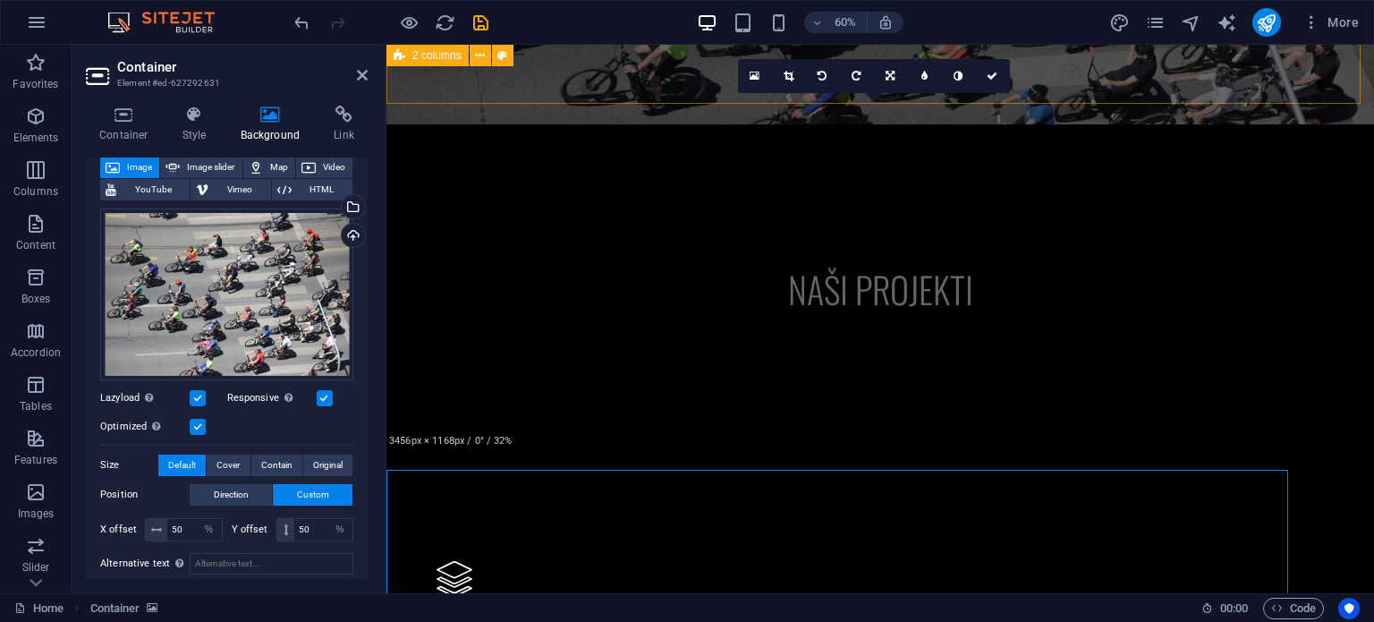
scroll to position [720, 0]
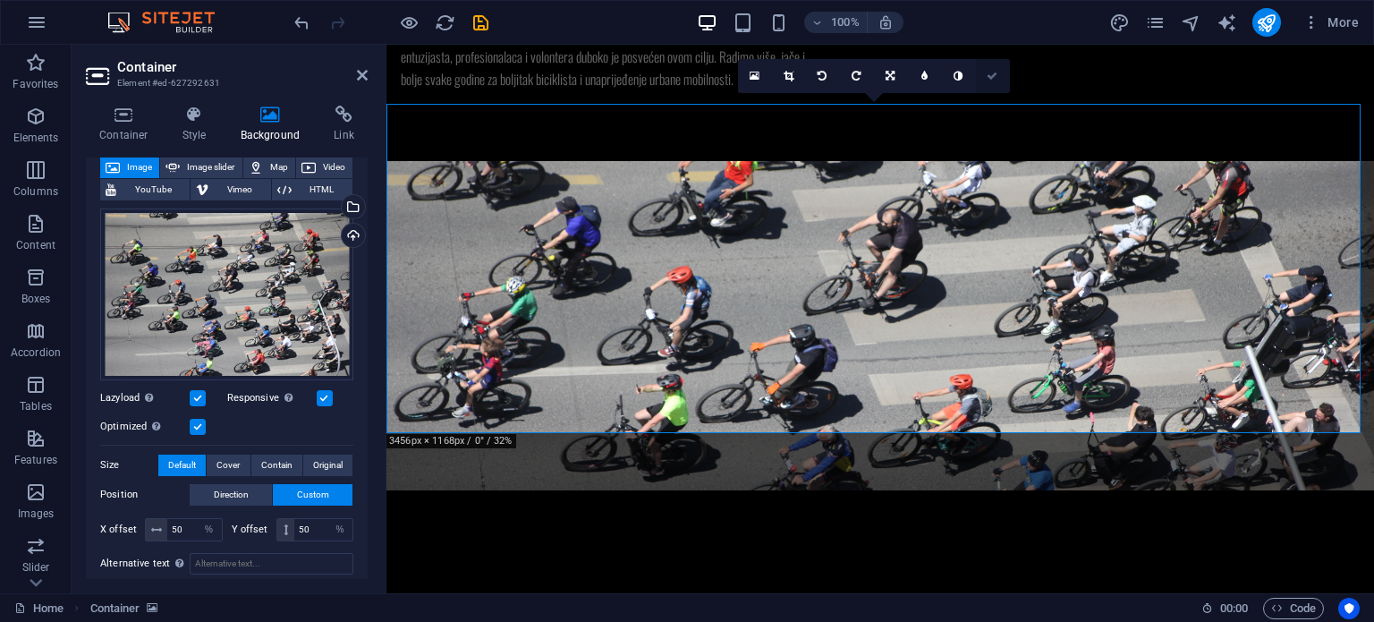
click at [994, 74] on icon at bounding box center [991, 76] width 11 height 11
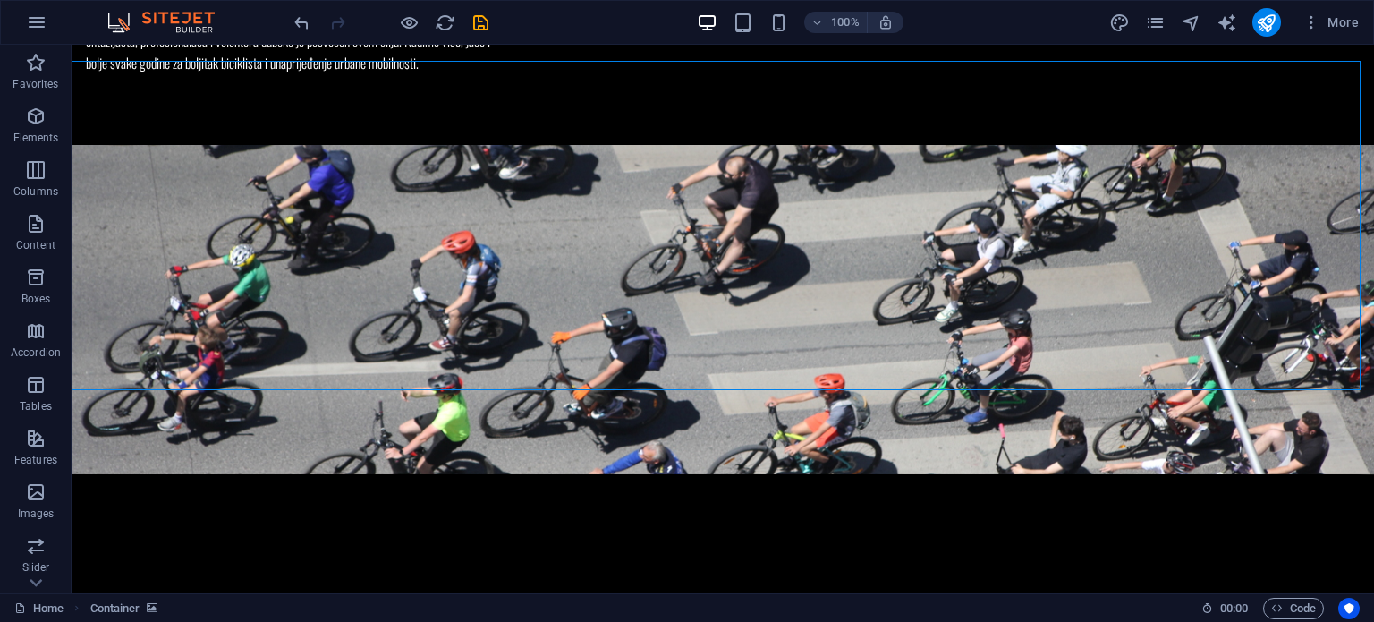
scroll to position [763, 0]
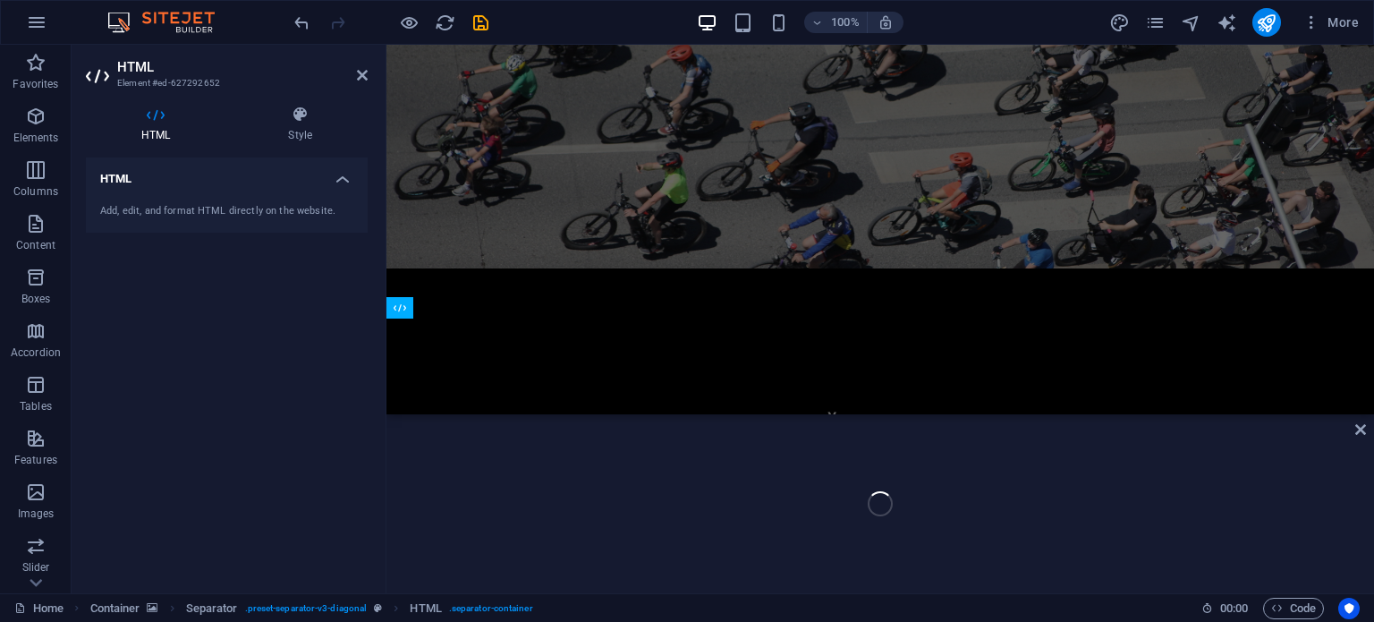
scroll to position [584, 0]
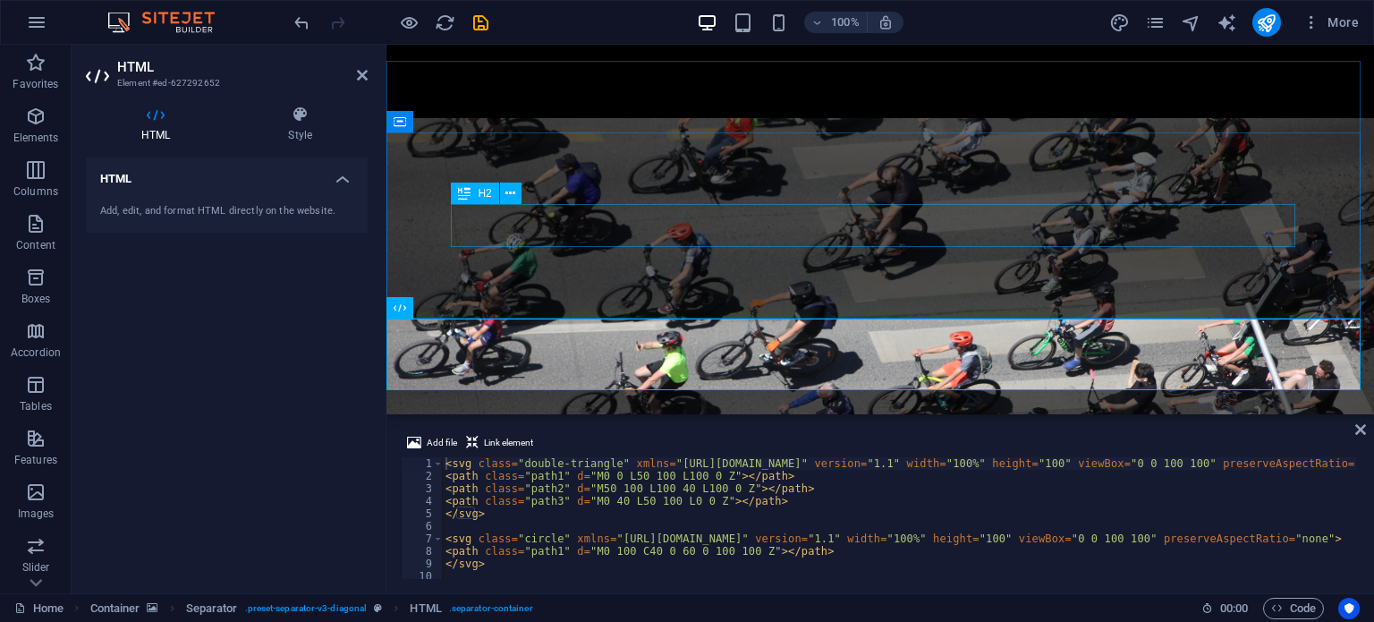
click at [495, 590] on div "naši projekti" at bounding box center [880, 611] width 844 height 43
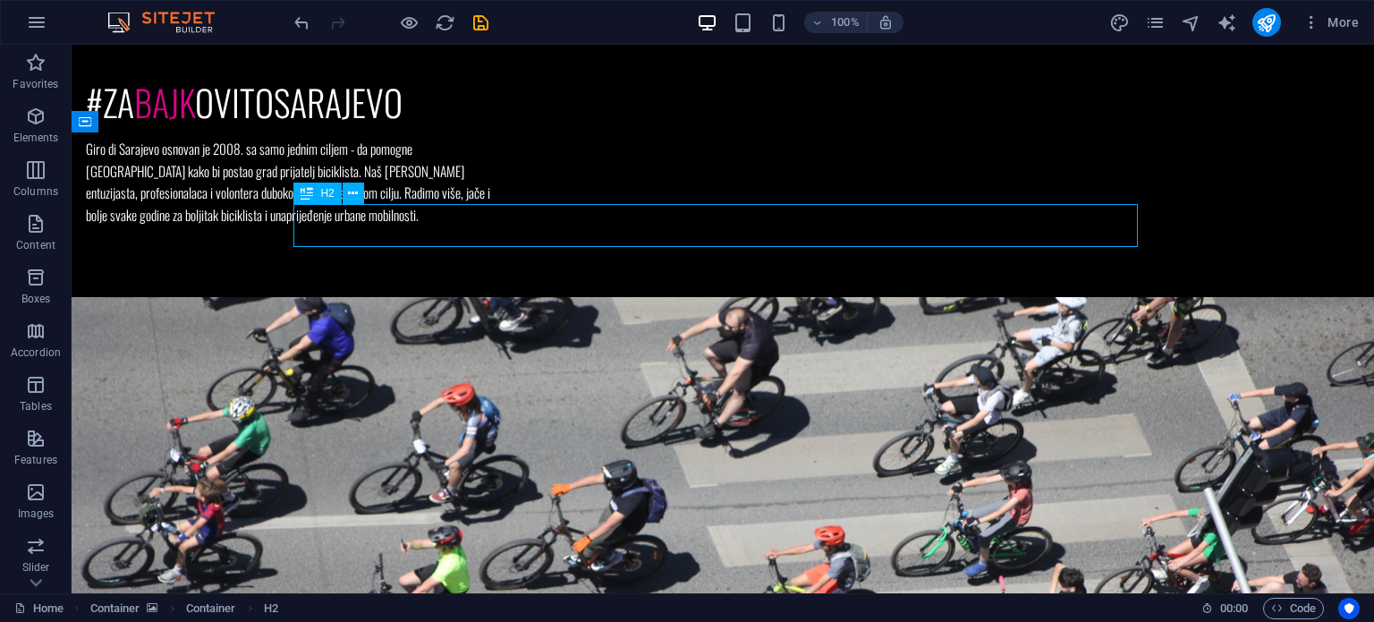
scroll to position [763, 0]
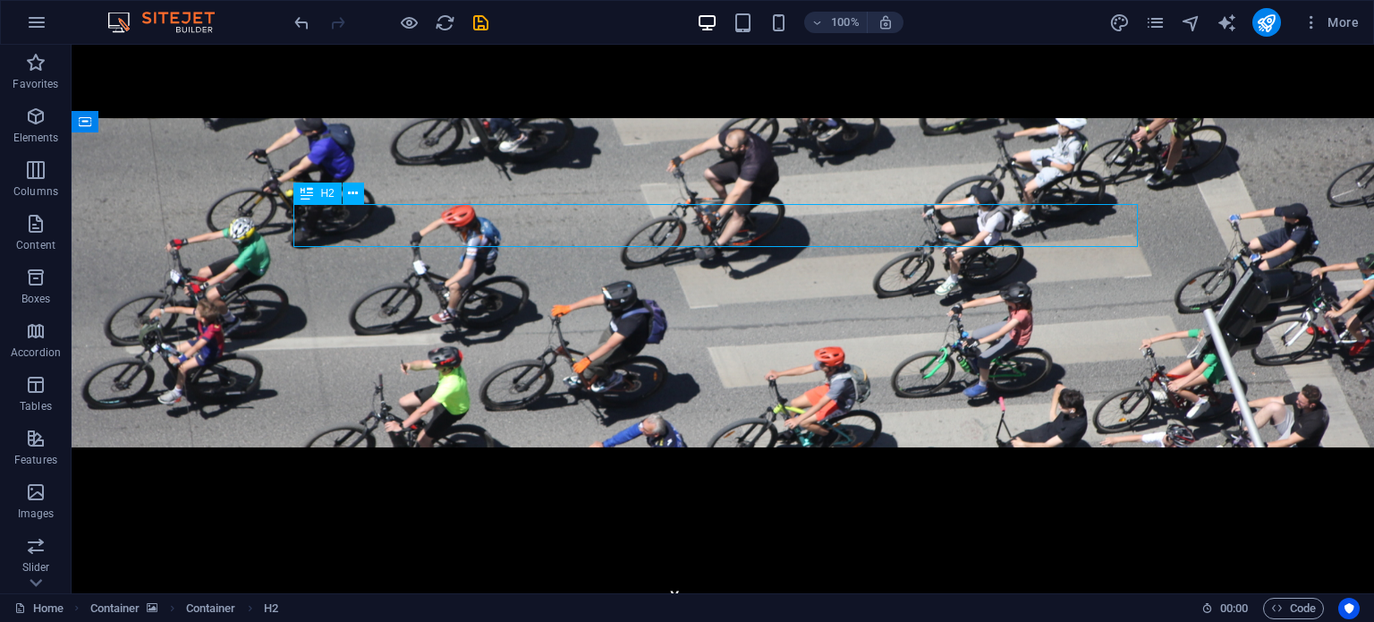
click at [420, 590] on div "naši projekti" at bounding box center [722, 611] width 844 height 43
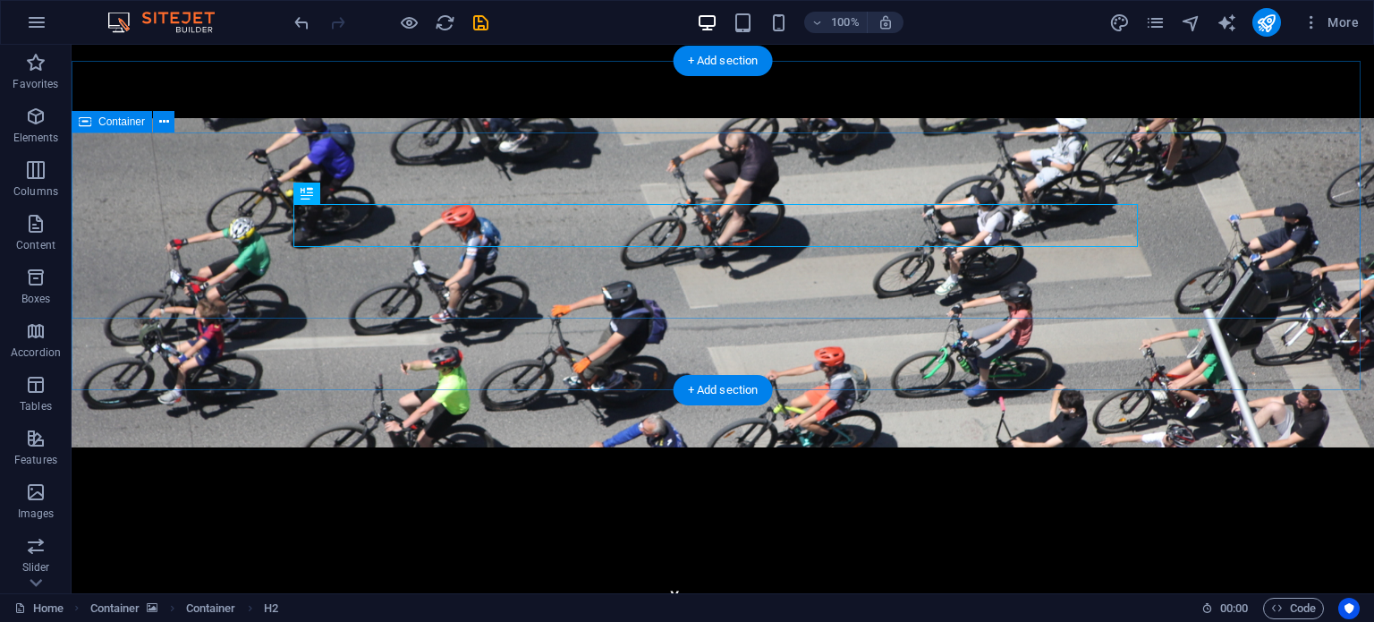
click at [217, 519] on div "naši projekti" at bounding box center [723, 612] width 1302 height 186
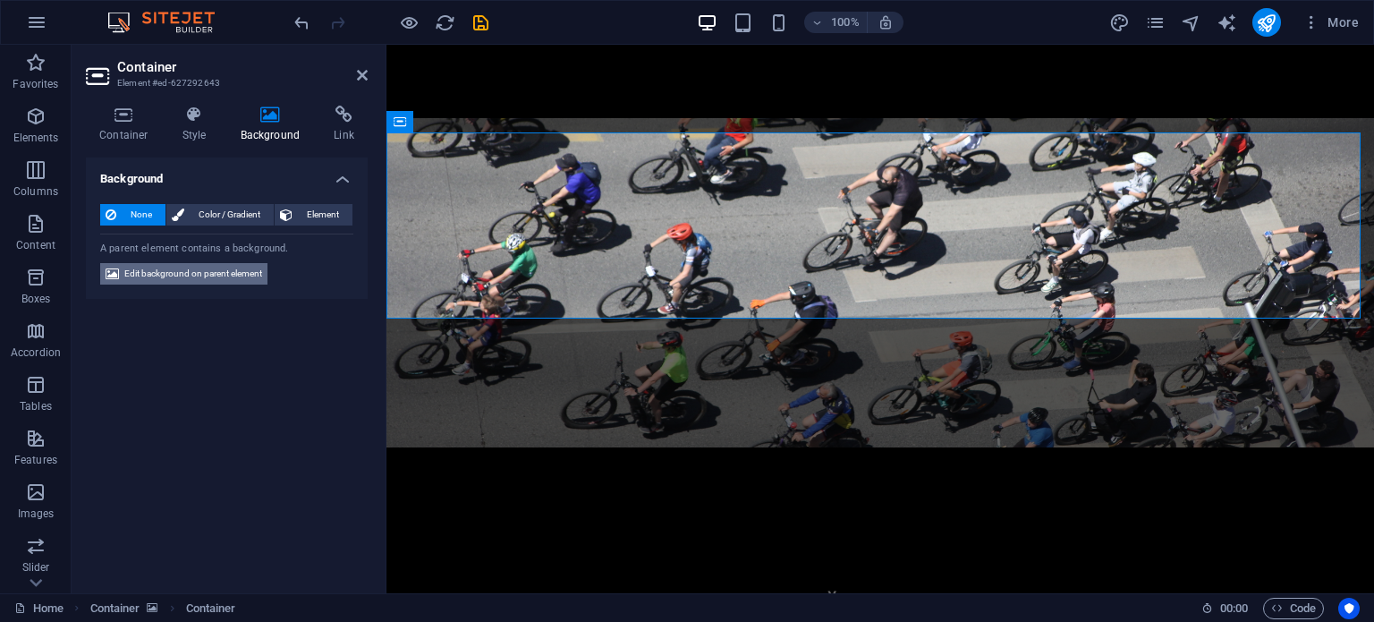
click at [250, 275] on span "Edit background on parent element" at bounding box center [193, 273] width 138 height 21
select select "%"
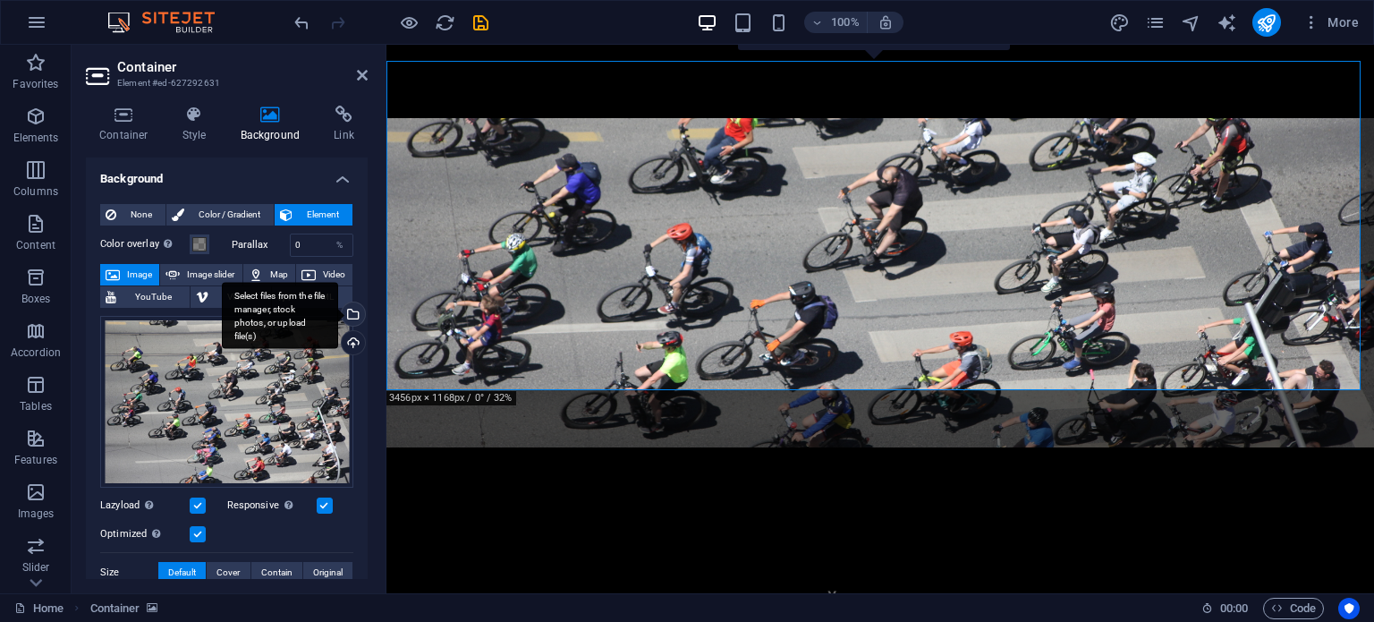
click at [350, 316] on div "Select files from the file manager, stock photos, or upload file(s)" at bounding box center [351, 315] width 27 height 27
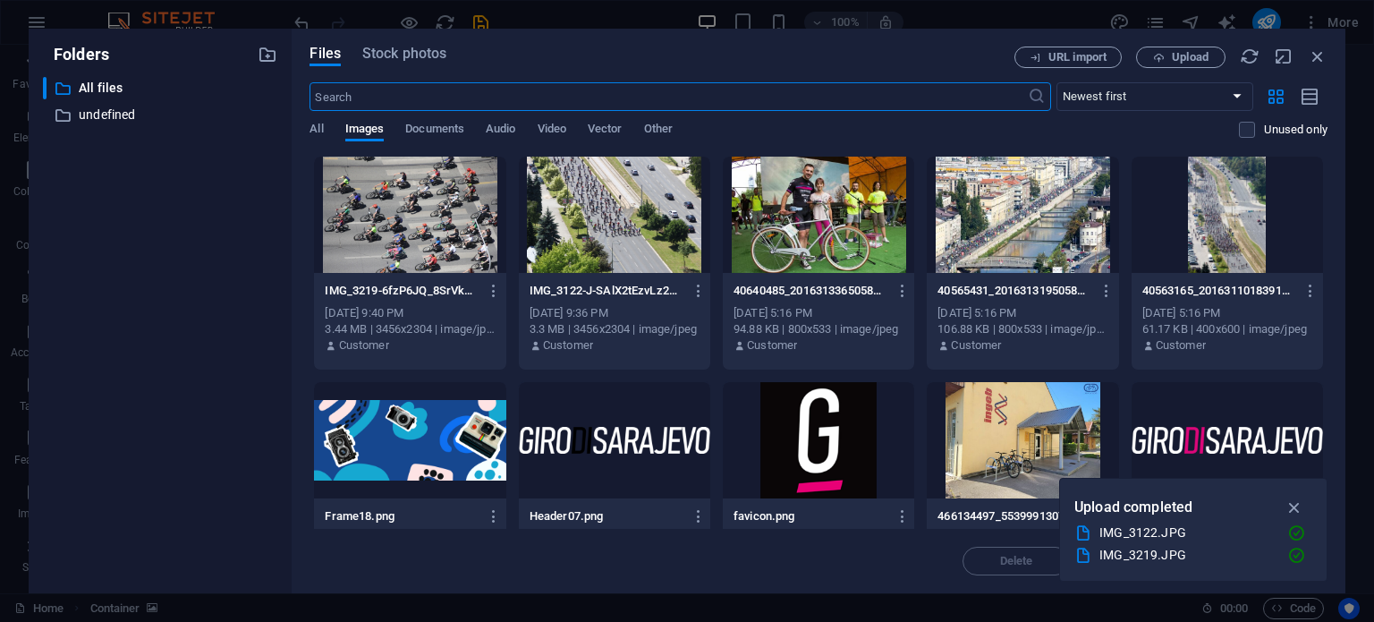
scroll to position [1129, 0]
click at [1195, 53] on span "Upload" at bounding box center [1190, 57] width 37 height 11
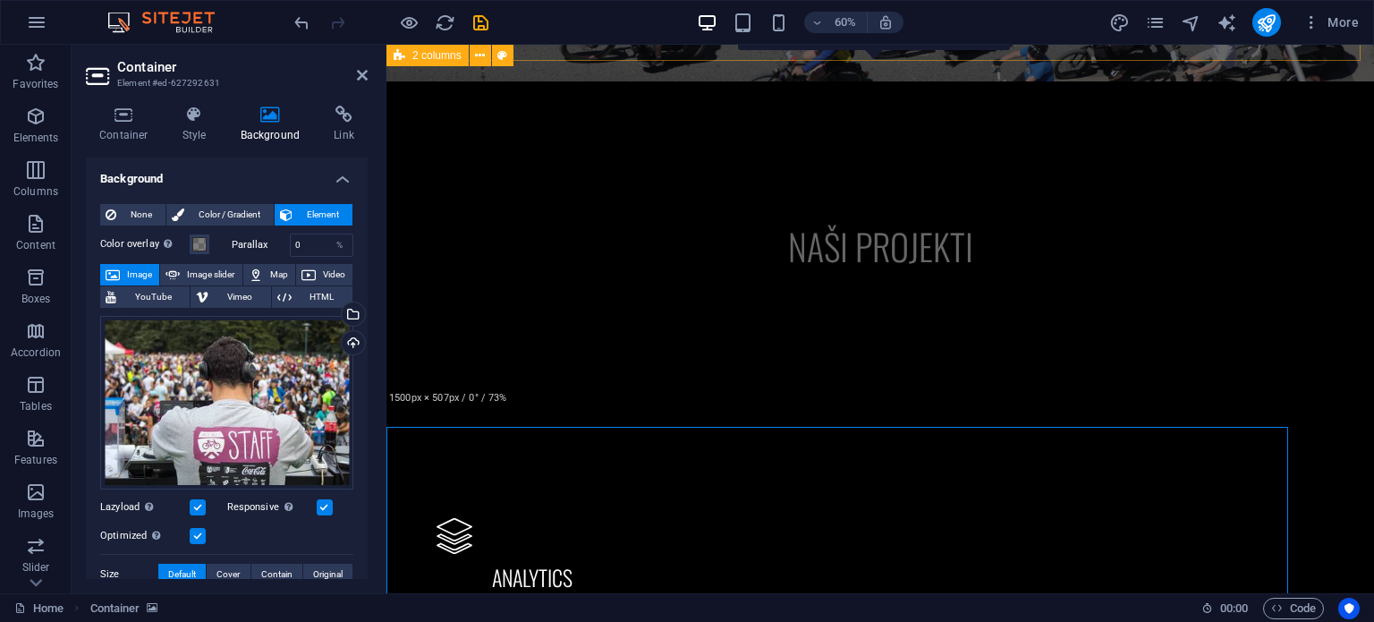
scroll to position [763, 0]
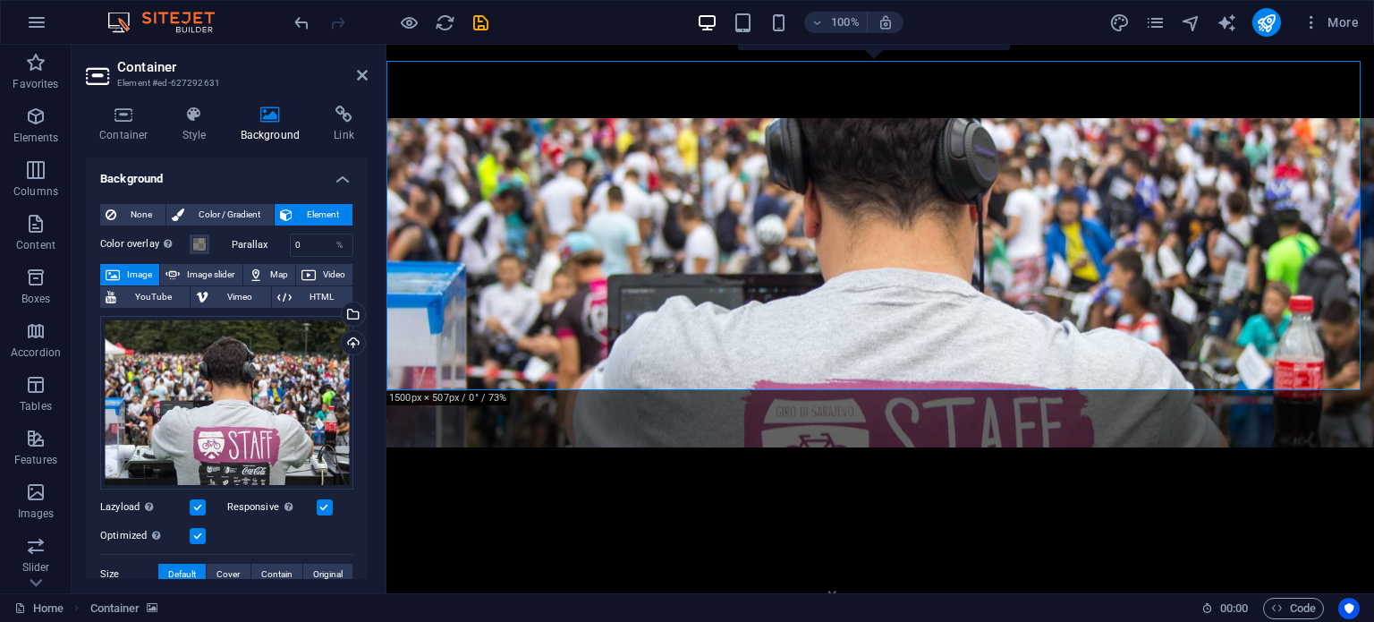
drag, startPoint x: 363, startPoint y: 410, endPoint x: 364, endPoint y: 441, distance: 31.3
click at [364, 441] on div "Background None Color / Gradient Element Stretch background to full-width Color…" at bounding box center [227, 367] width 282 height 421
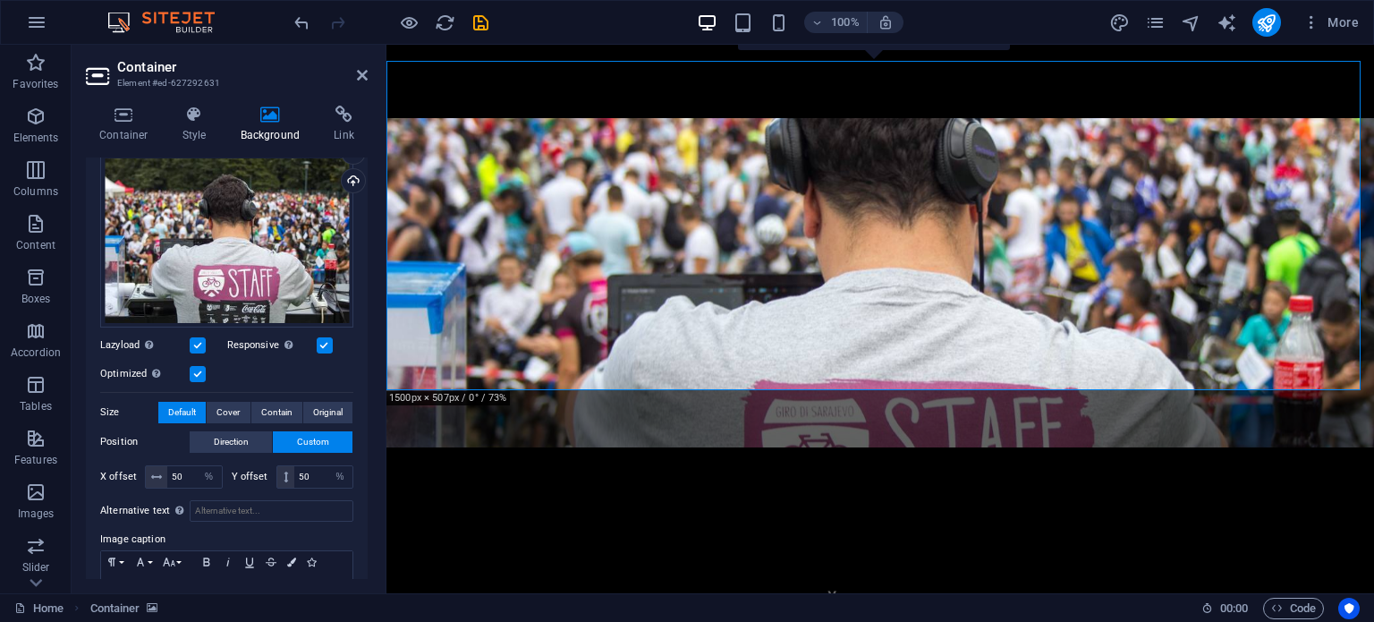
scroll to position [167, 0]
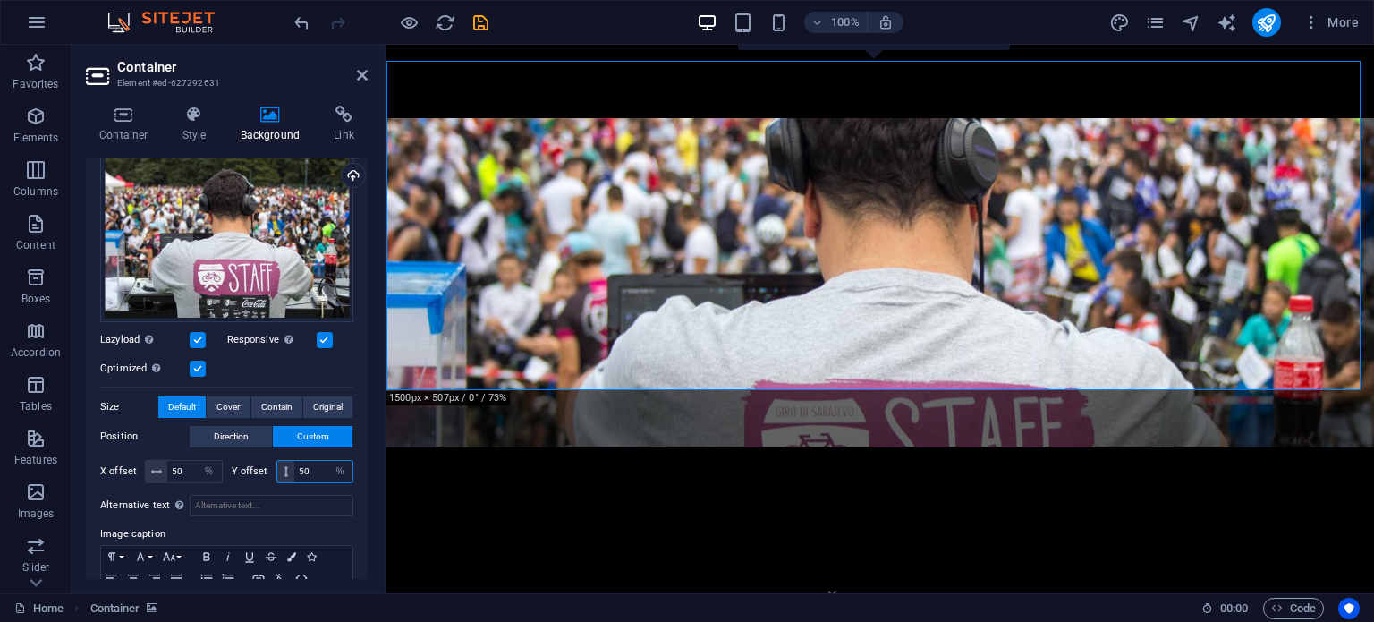
drag, startPoint x: 313, startPoint y: 463, endPoint x: 284, endPoint y: 466, distance: 29.6
click at [284, 466] on div "50 px rem % vh vw" at bounding box center [315, 471] width 78 height 23
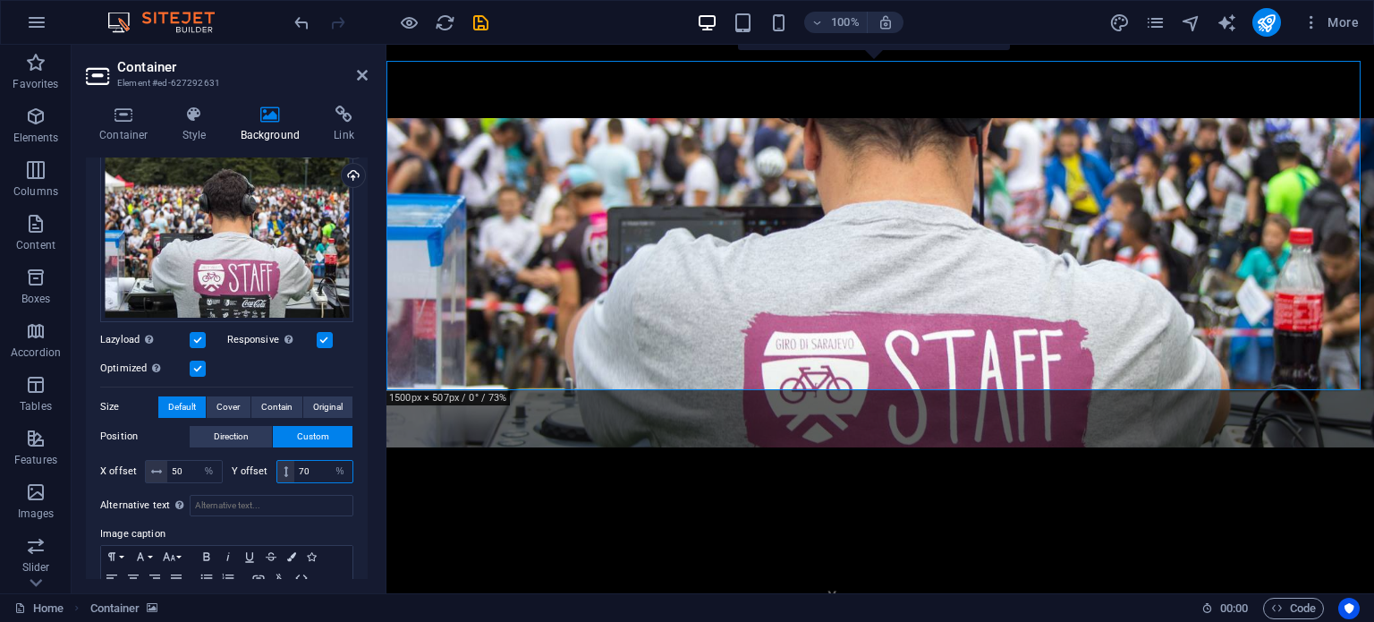
drag, startPoint x: 311, startPoint y: 466, endPoint x: 289, endPoint y: 467, distance: 22.4
click at [289, 467] on div "70 px rem % vh vw" at bounding box center [315, 471] width 78 height 23
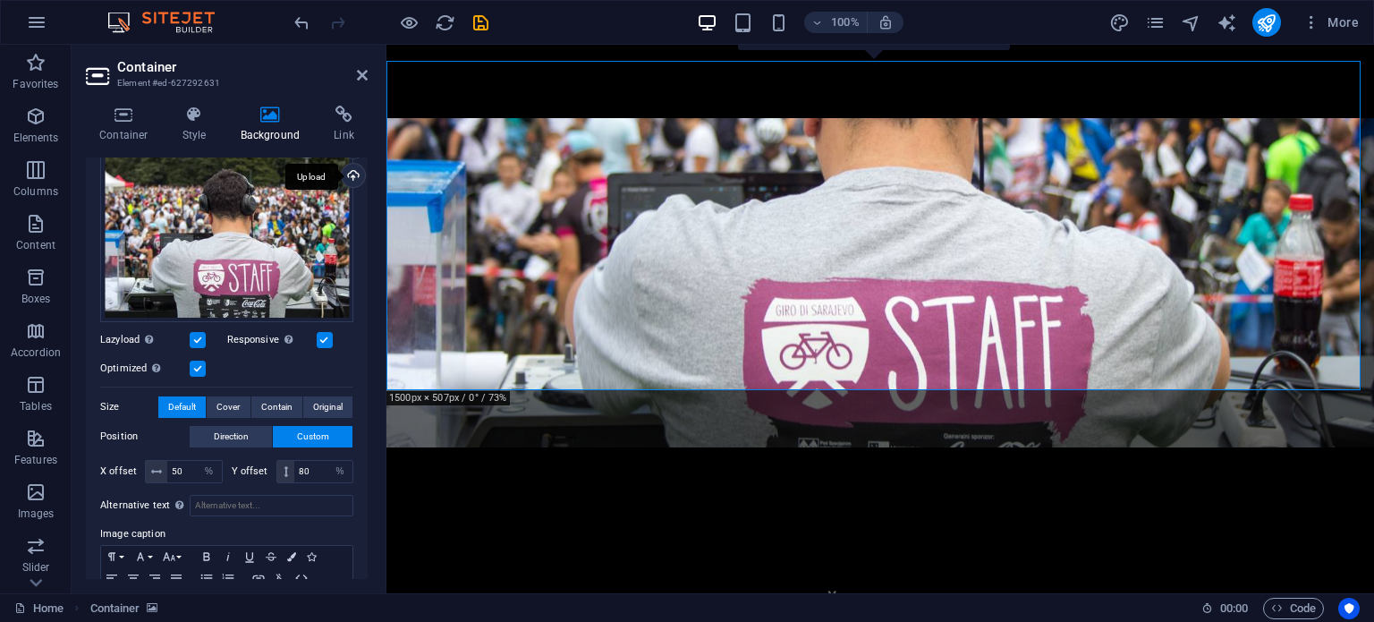
click at [351, 174] on div "Upload" at bounding box center [351, 177] width 27 height 27
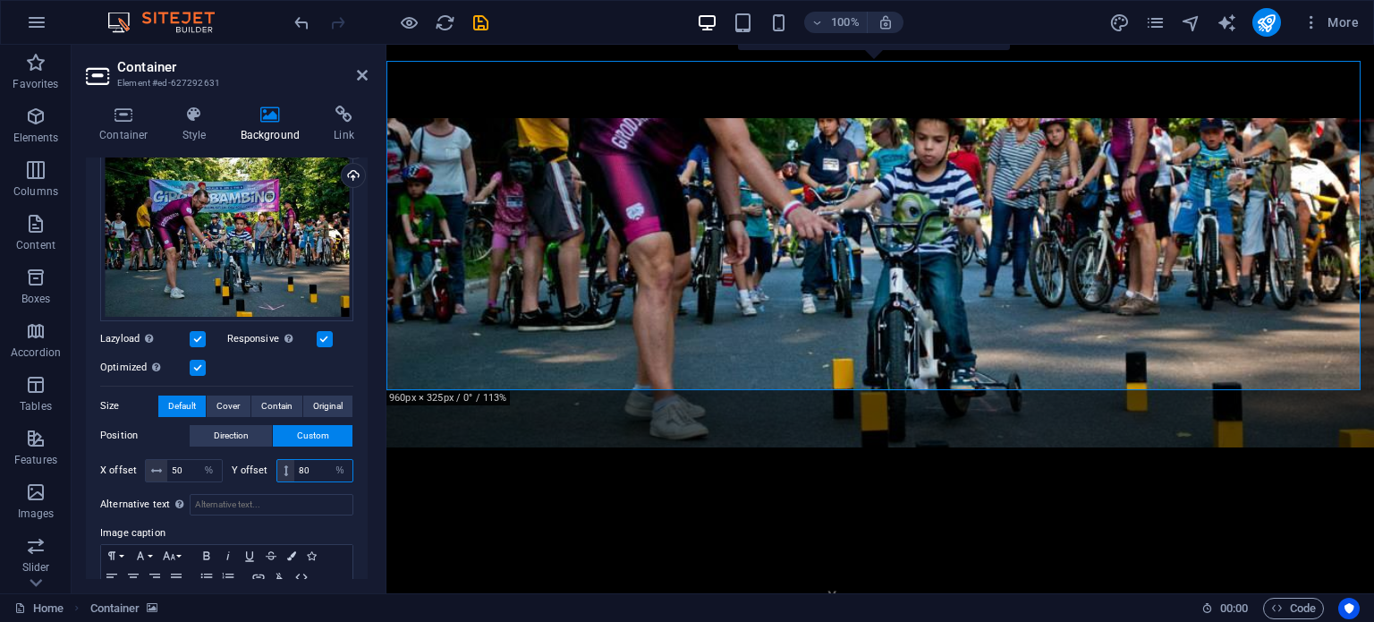
drag, startPoint x: 313, startPoint y: 466, endPoint x: 283, endPoint y: 467, distance: 30.4
click at [283, 467] on div "80 px rem % vh vw" at bounding box center [315, 470] width 78 height 23
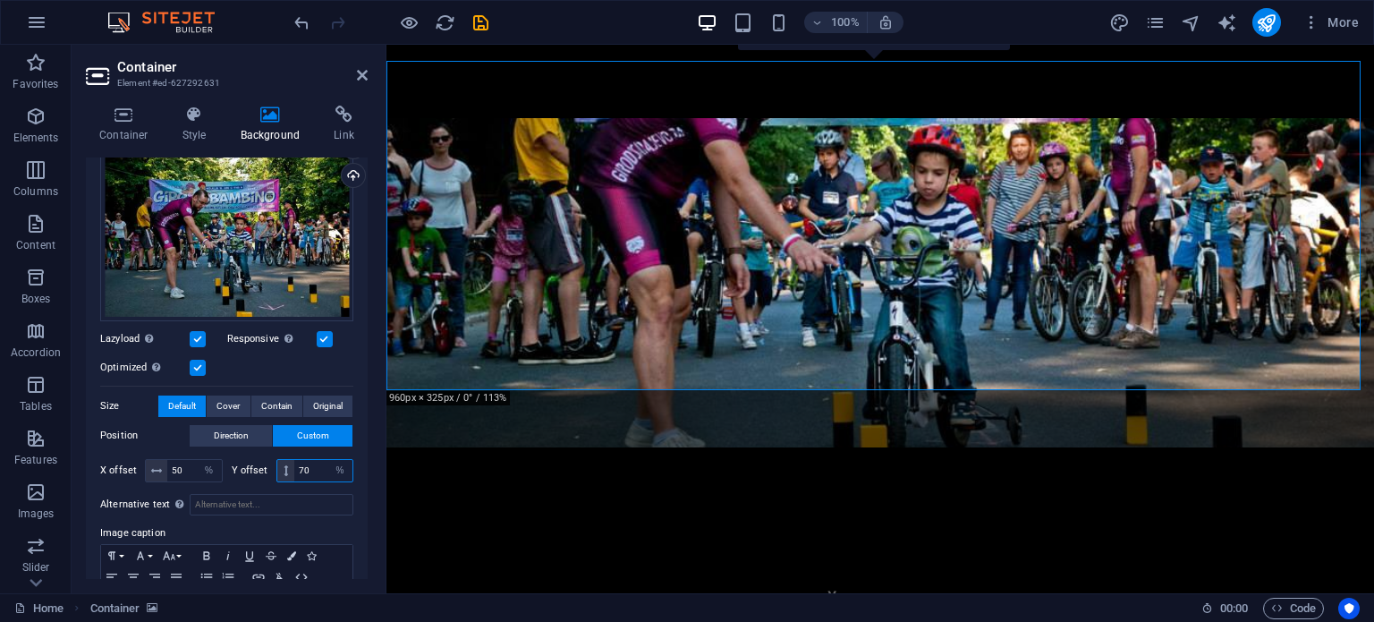
drag, startPoint x: 311, startPoint y: 468, endPoint x: 286, endPoint y: 471, distance: 25.3
click at [286, 471] on div "70 px rem % vh vw" at bounding box center [315, 470] width 78 height 23
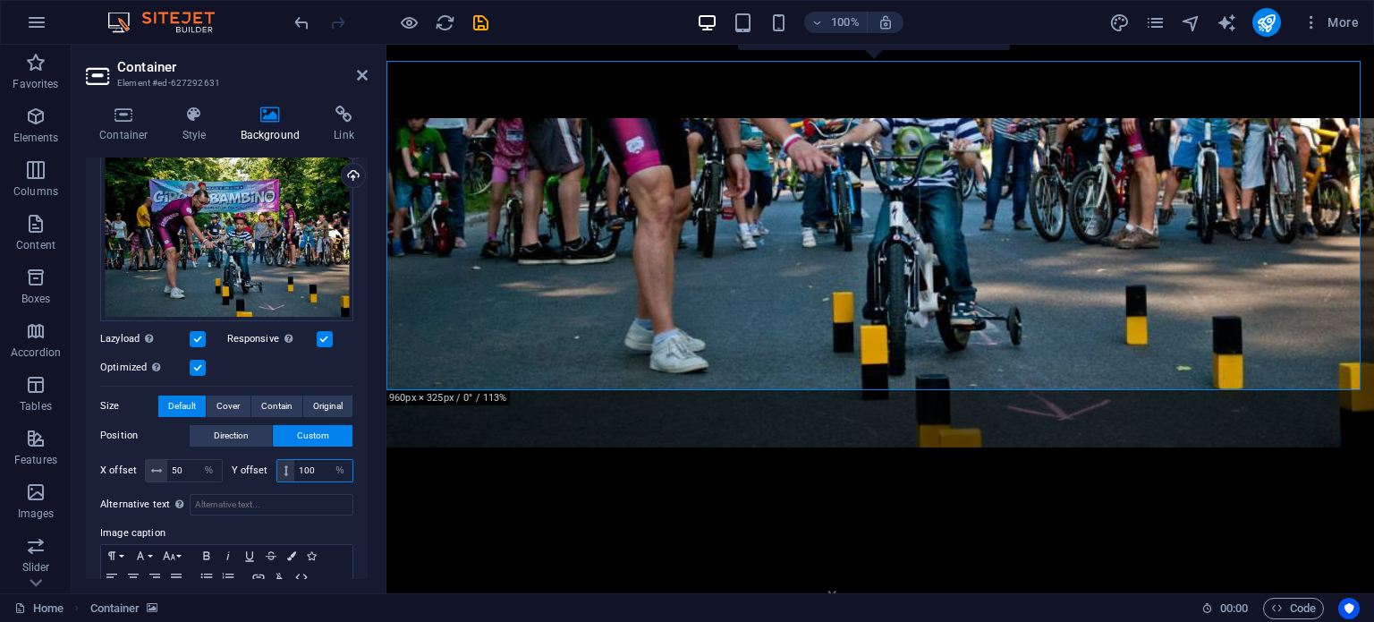
drag, startPoint x: 319, startPoint y: 464, endPoint x: 278, endPoint y: 468, distance: 41.3
click at [278, 468] on div "100 px rem % vh vw" at bounding box center [315, 470] width 78 height 23
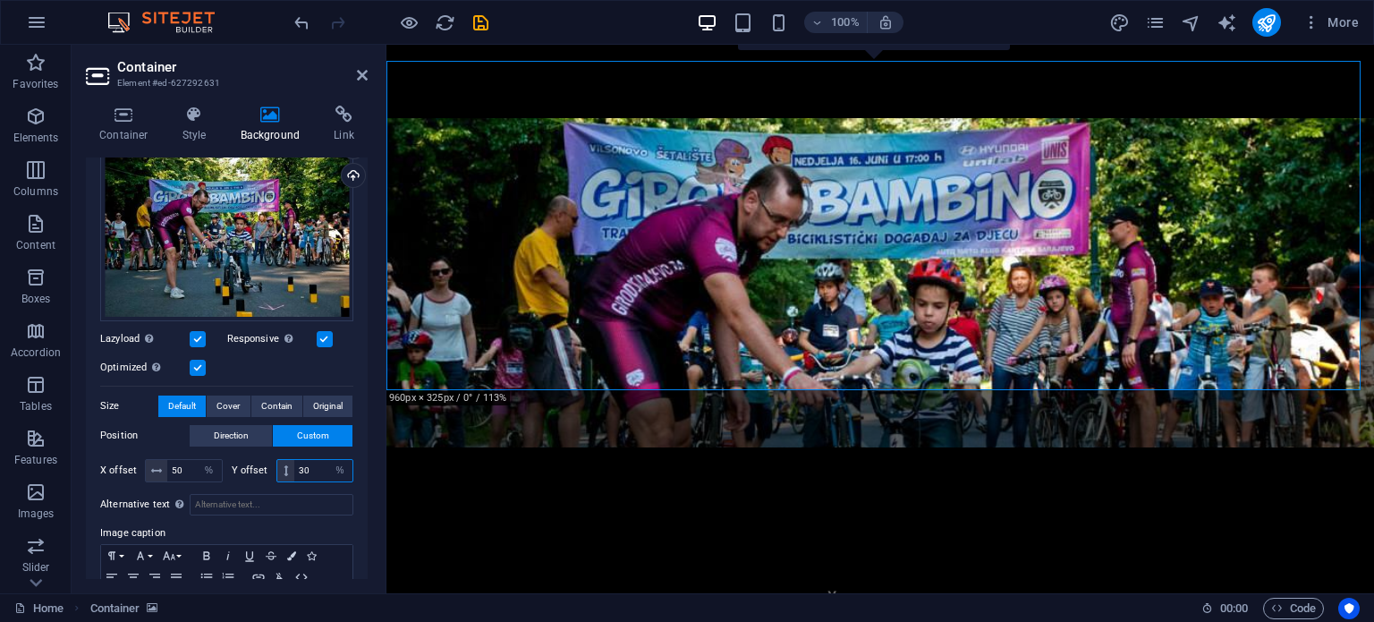
drag, startPoint x: 314, startPoint y: 460, endPoint x: 283, endPoint y: 466, distance: 31.9
click at [283, 466] on div "30 px rem % vh vw" at bounding box center [315, 470] width 78 height 23
type input "40"
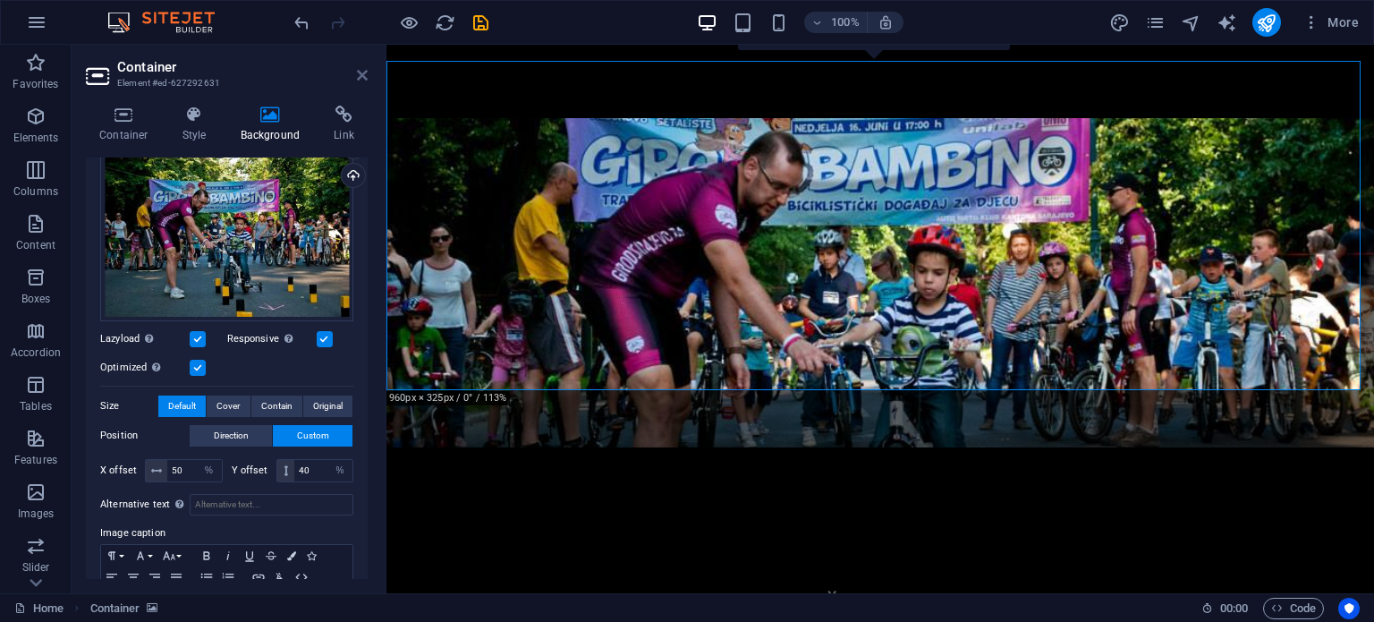
click at [360, 74] on icon at bounding box center [362, 75] width 11 height 14
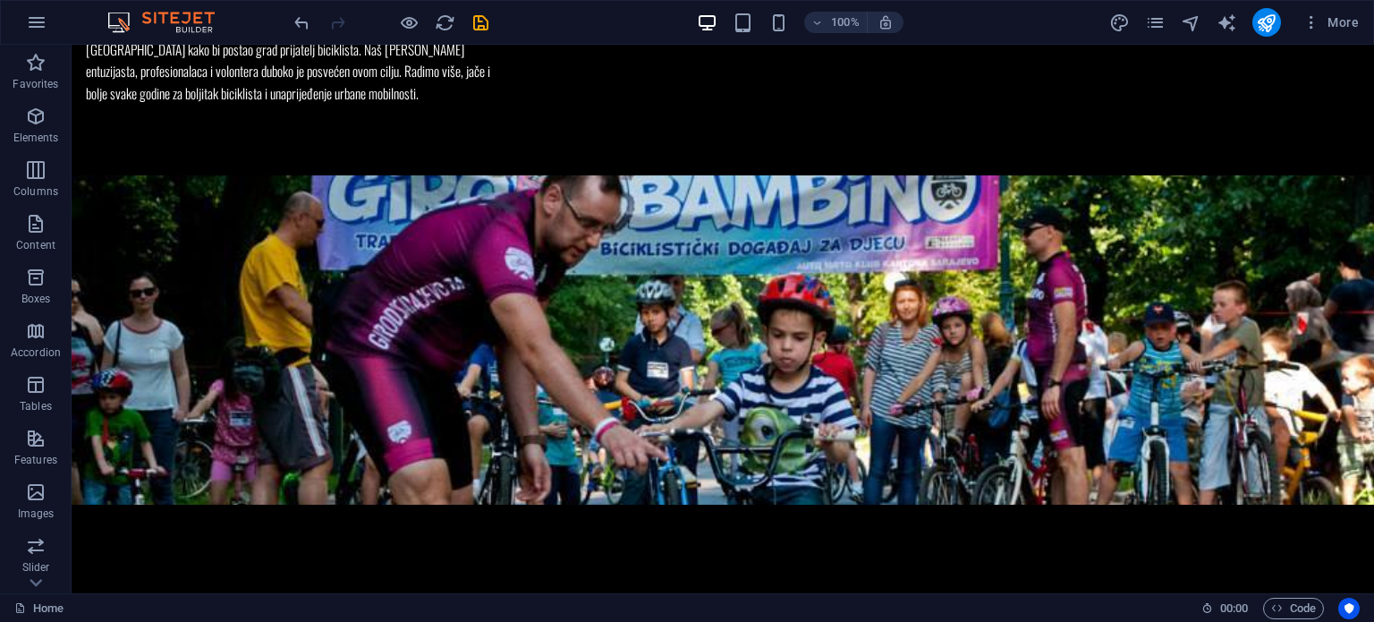
scroll to position [686, 0]
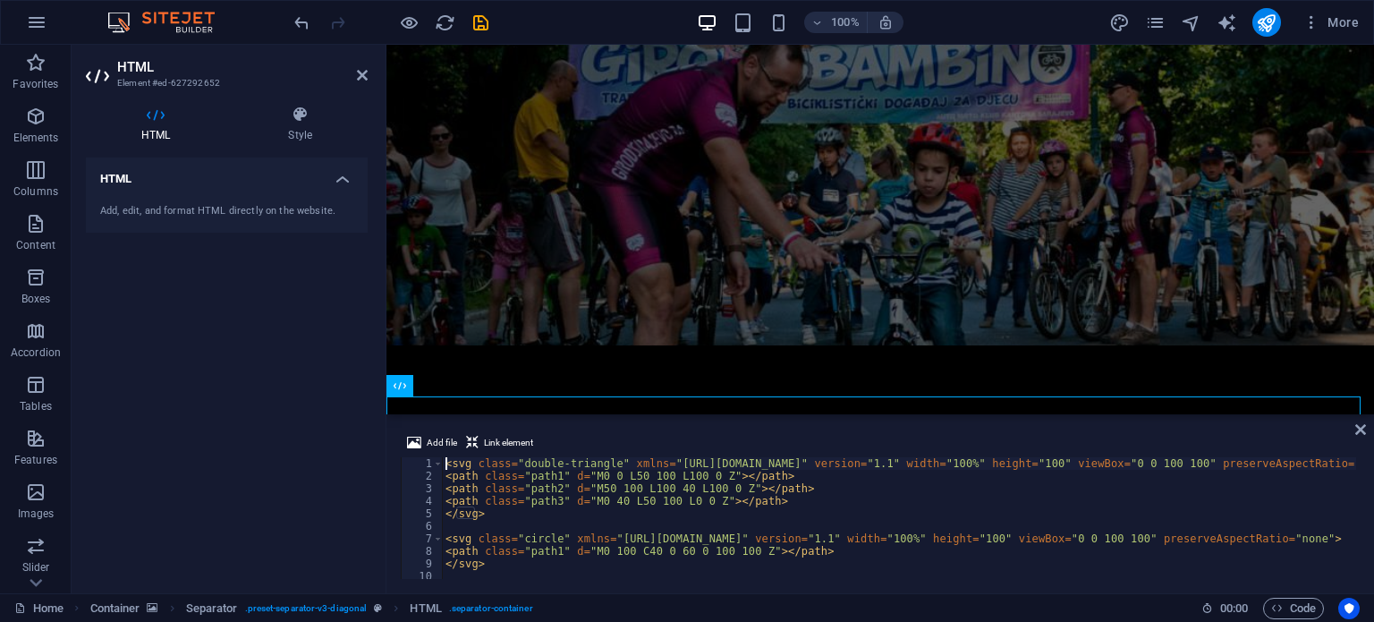
scroll to position [507, 0]
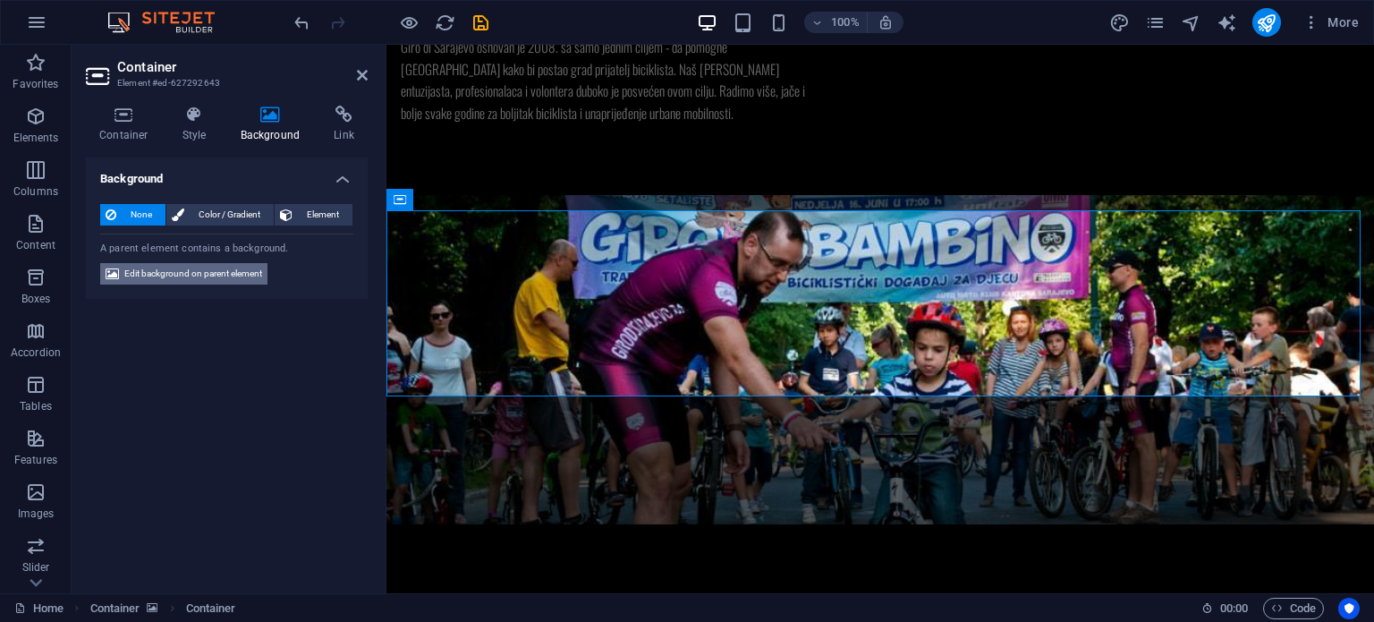
click at [222, 276] on span "Edit background on parent element" at bounding box center [193, 273] width 138 height 21
select select "%"
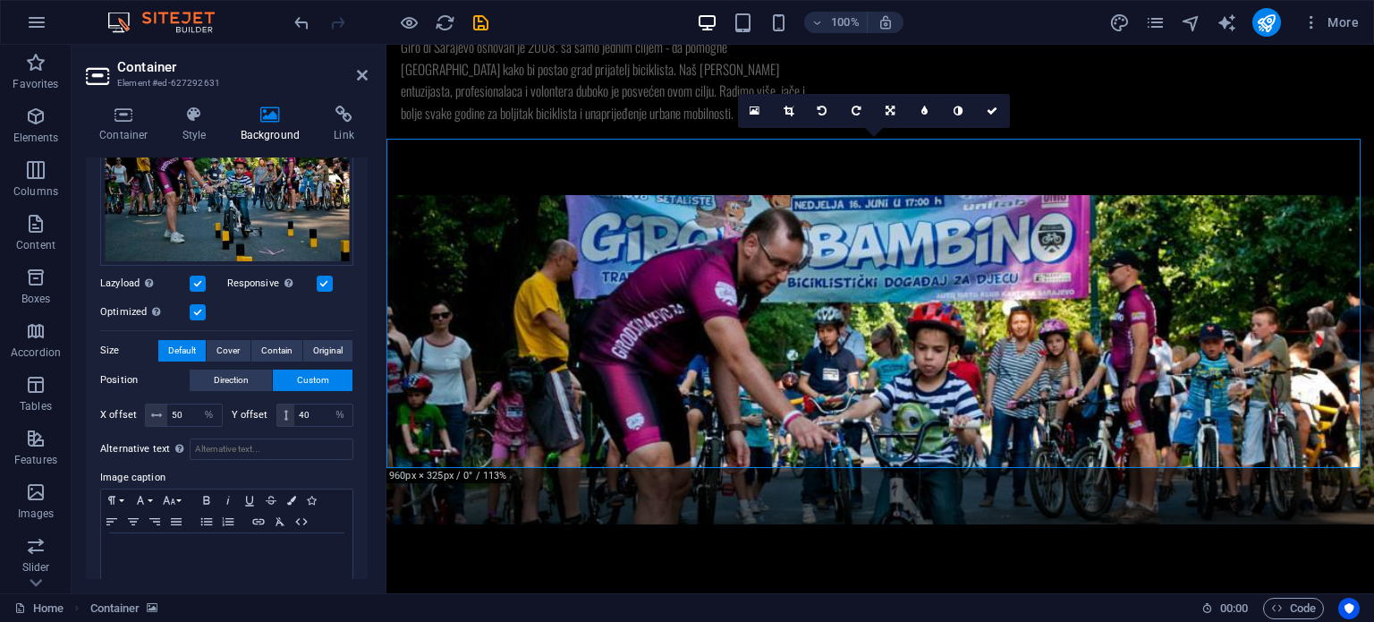
scroll to position [225, 0]
drag, startPoint x: 311, startPoint y: 408, endPoint x: 290, endPoint y: 410, distance: 21.6
click at [290, 410] on div "40 px rem % vh vw" at bounding box center [315, 412] width 78 height 23
type input "35"
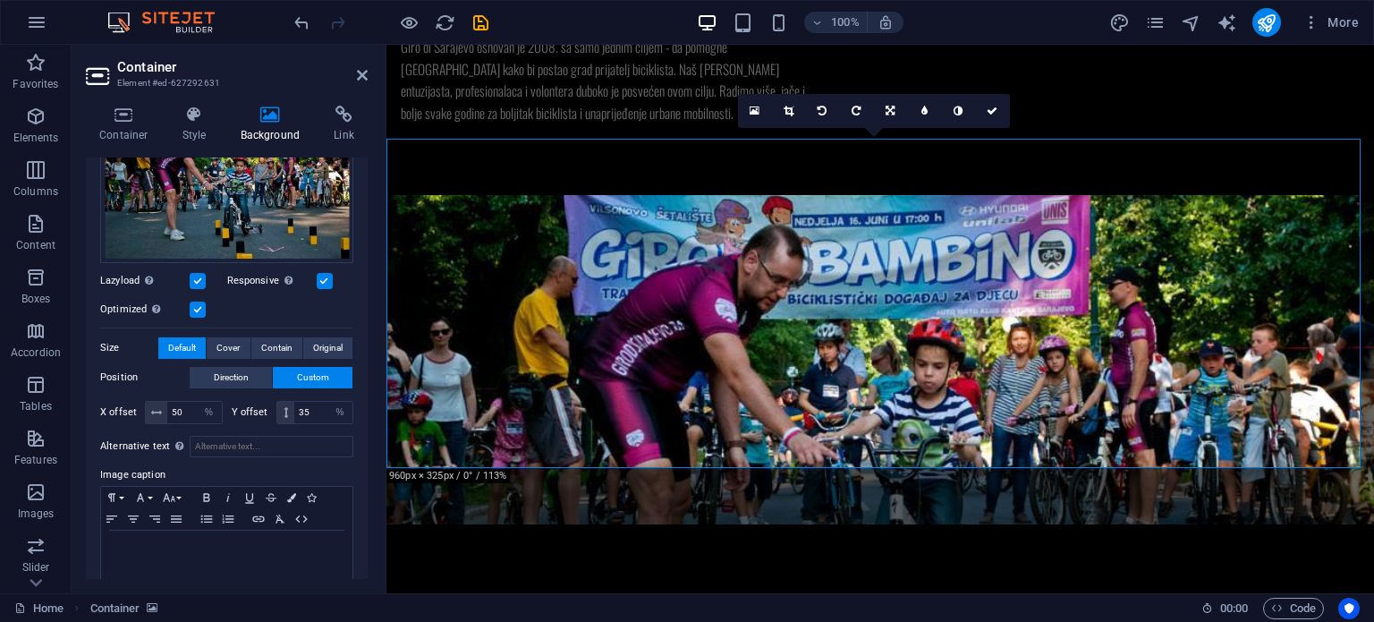
drag, startPoint x: 363, startPoint y: 345, endPoint x: 368, endPoint y: 282, distance: 63.7
click at [368, 282] on div "Container Style Background Link Size Height Default px rem % vh vw Min. height …" at bounding box center [227, 342] width 310 height 502
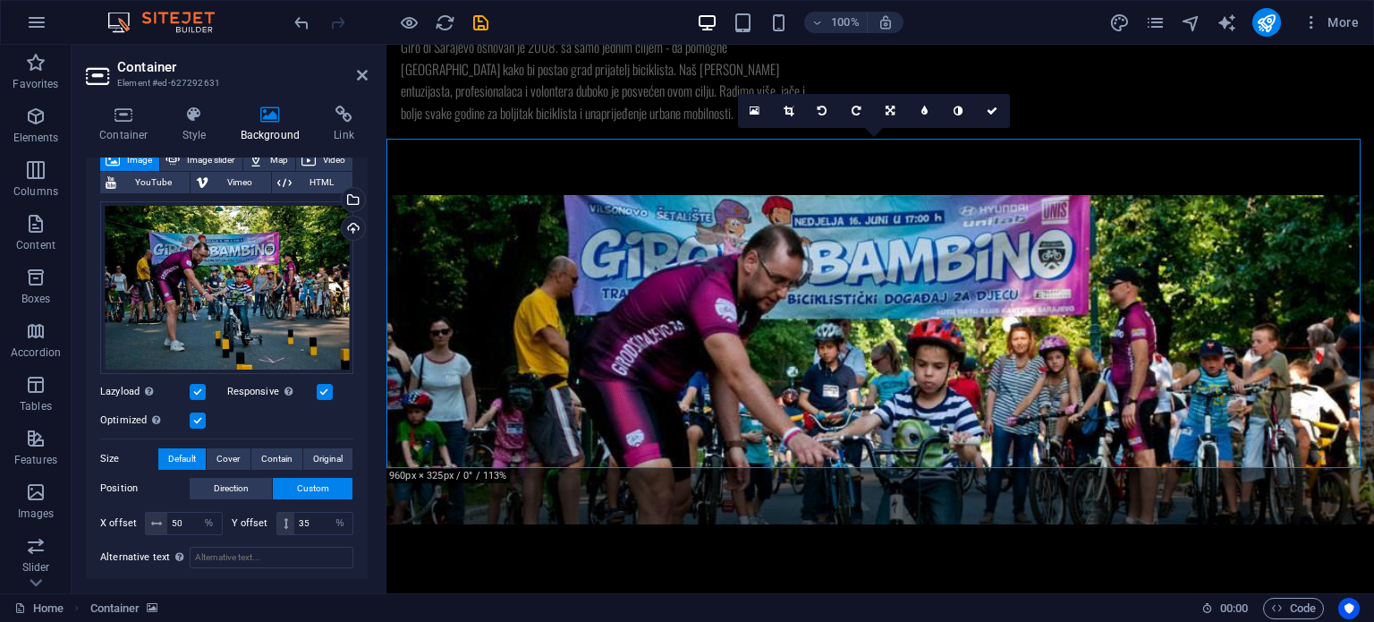
scroll to position [100, 0]
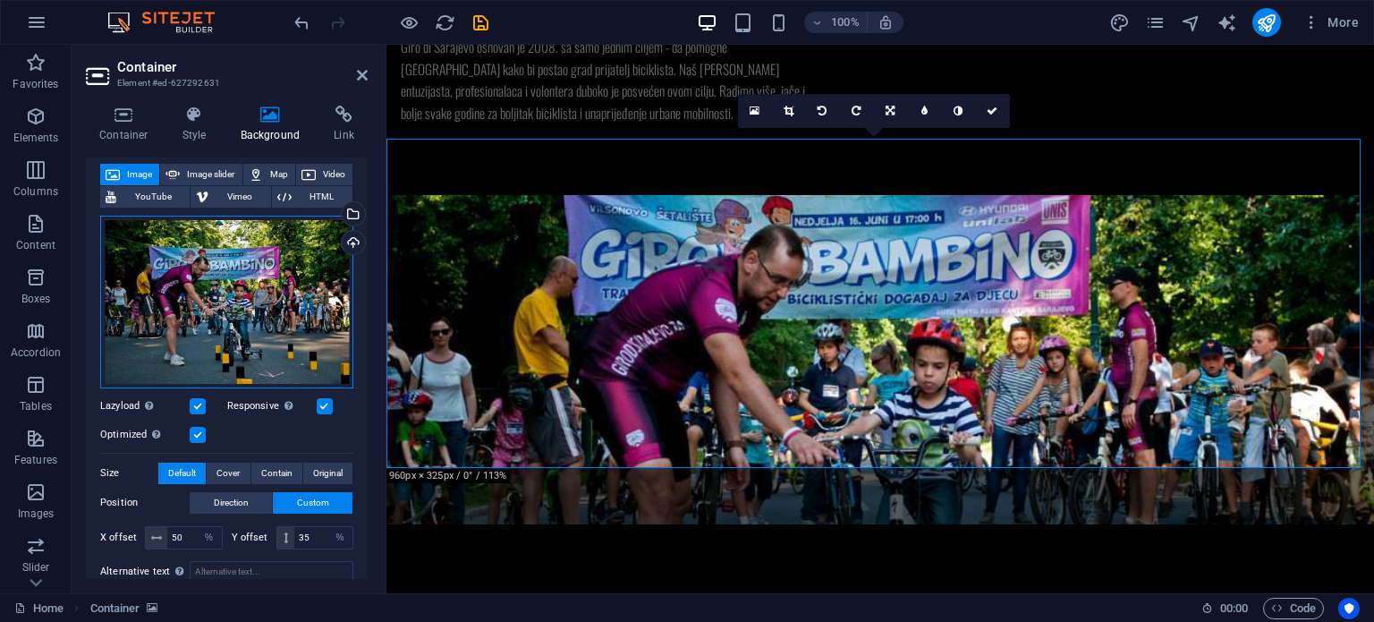
click at [258, 300] on div "Drag files here, click to choose files or select files from Files or our free s…" at bounding box center [226, 302] width 253 height 173
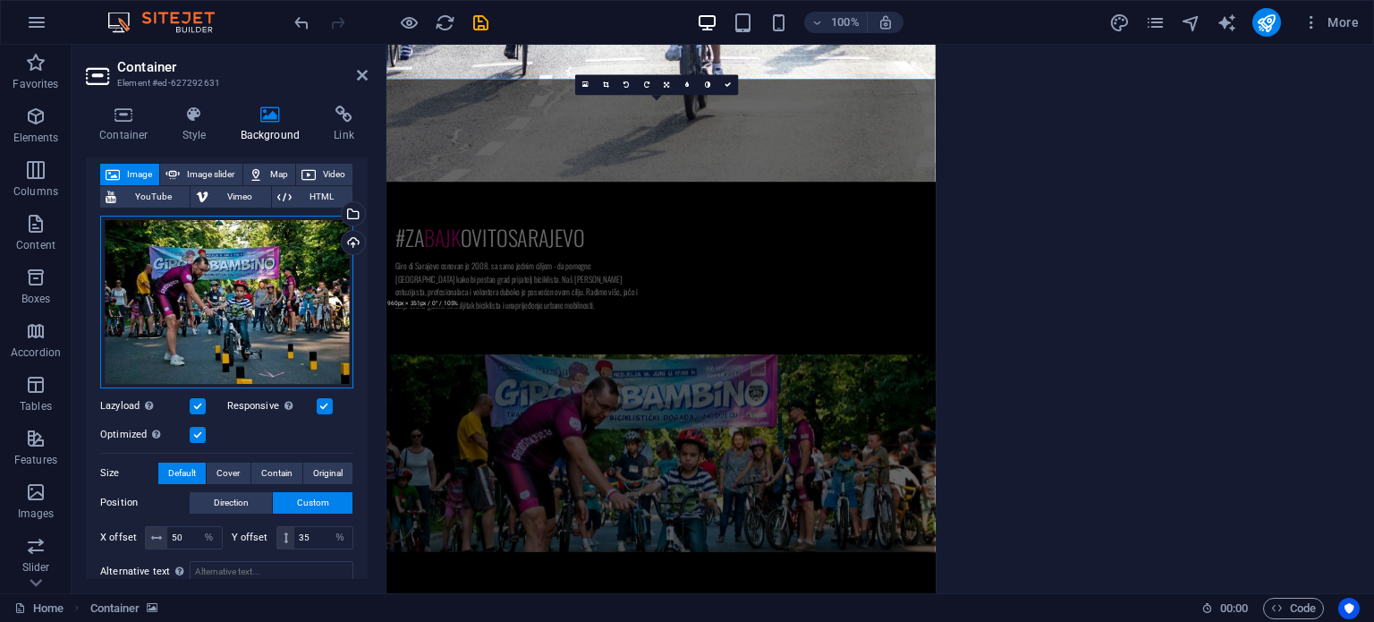
scroll to position [1052, 0]
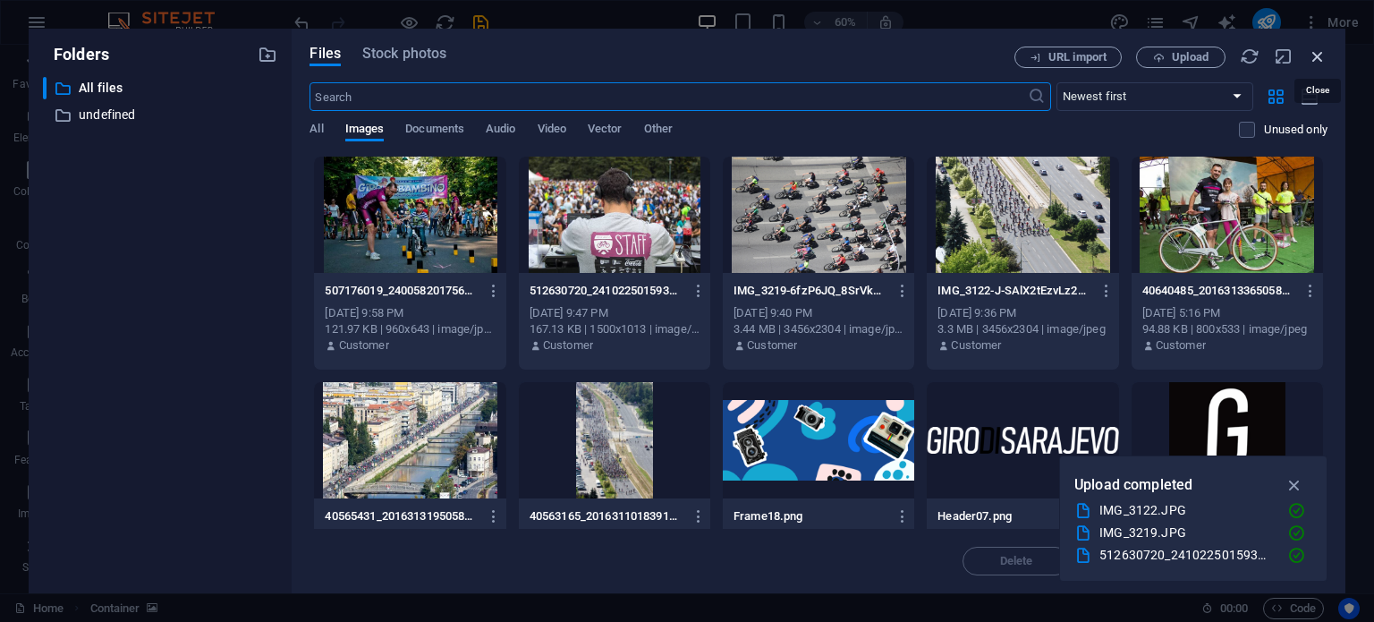
click at [1316, 54] on icon "button" at bounding box center [1318, 57] width 20 height 20
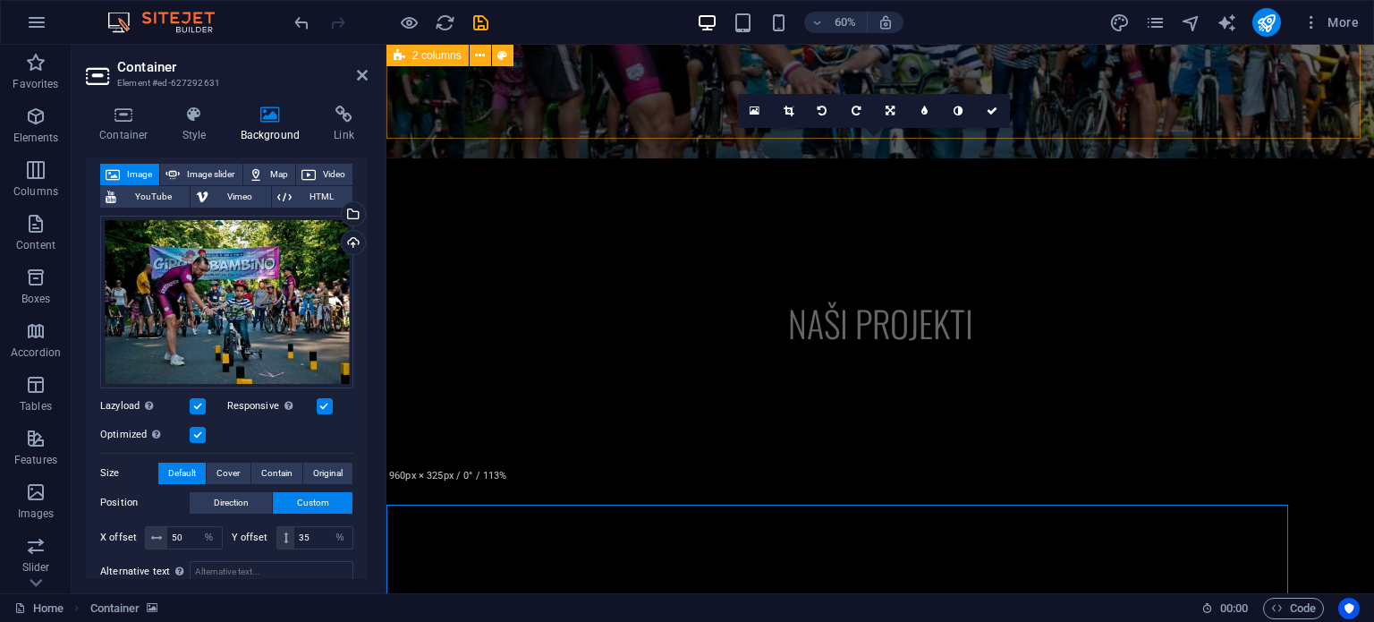
scroll to position [686, 0]
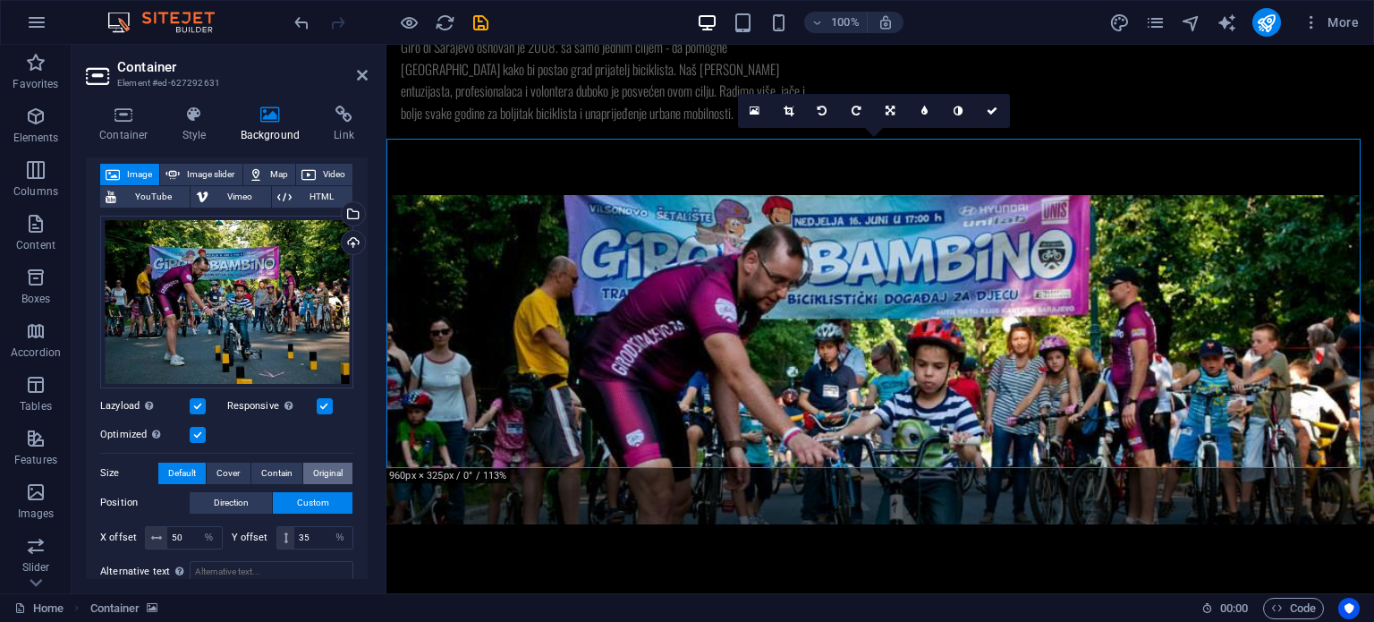
click at [321, 468] on span "Original" at bounding box center [328, 472] width 30 height 21
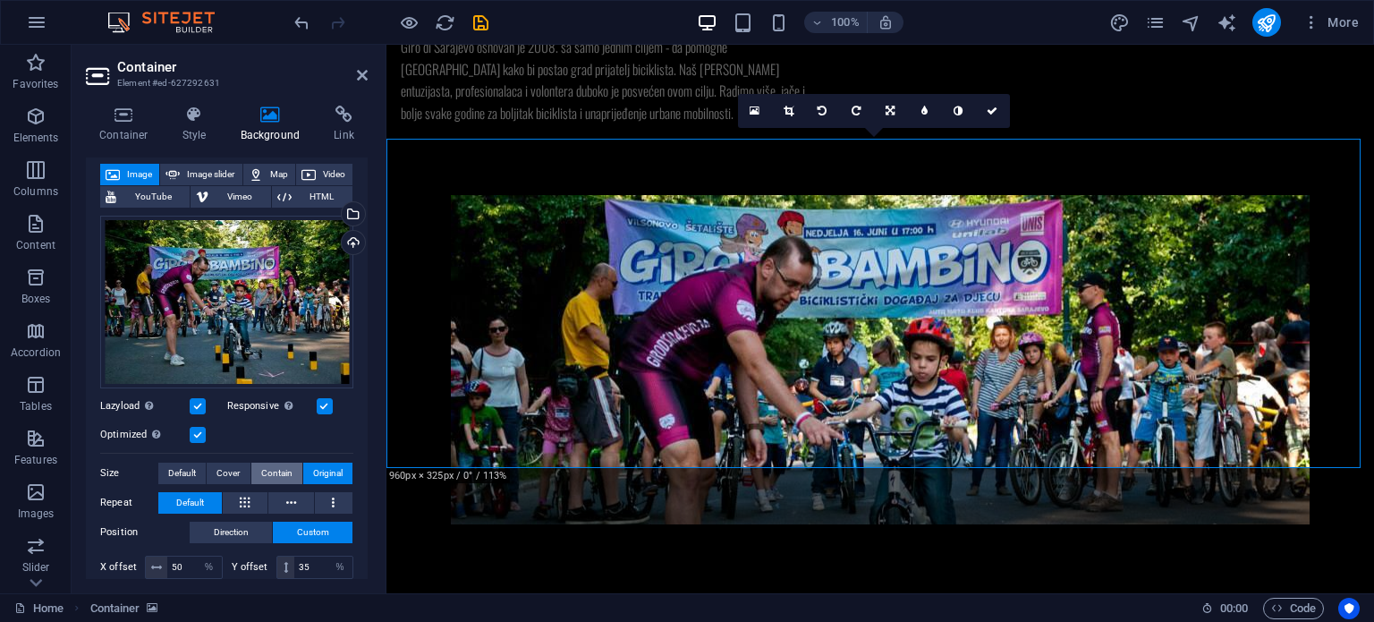
click at [270, 470] on span "Contain" at bounding box center [276, 472] width 31 height 21
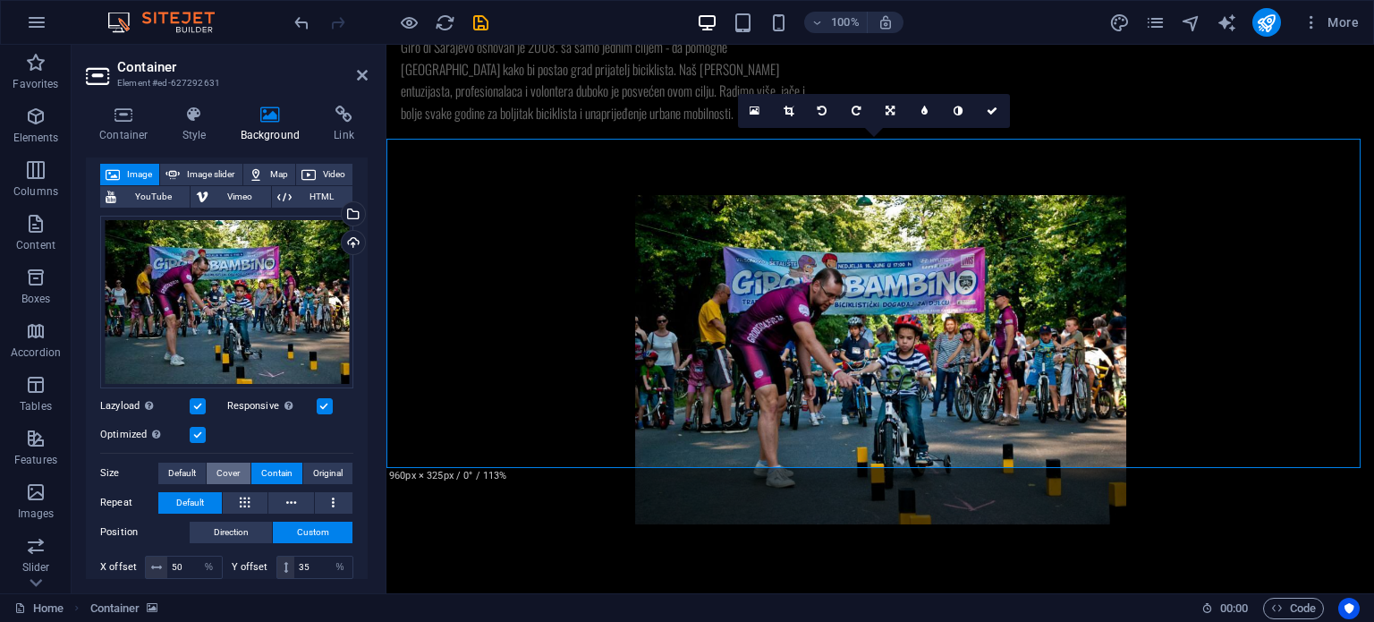
click at [225, 470] on span "Cover" at bounding box center [227, 472] width 23 height 21
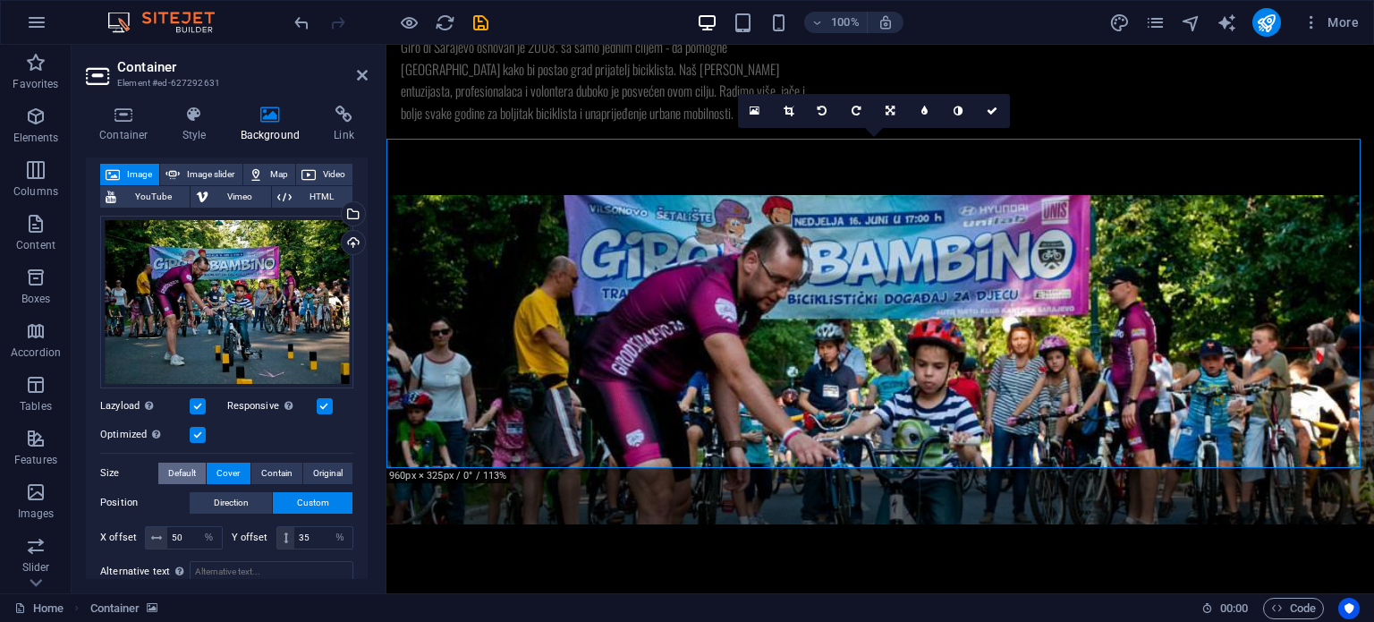
click at [188, 466] on span "Default" at bounding box center [182, 472] width 28 height 21
click at [334, 470] on span "Original" at bounding box center [328, 472] width 30 height 21
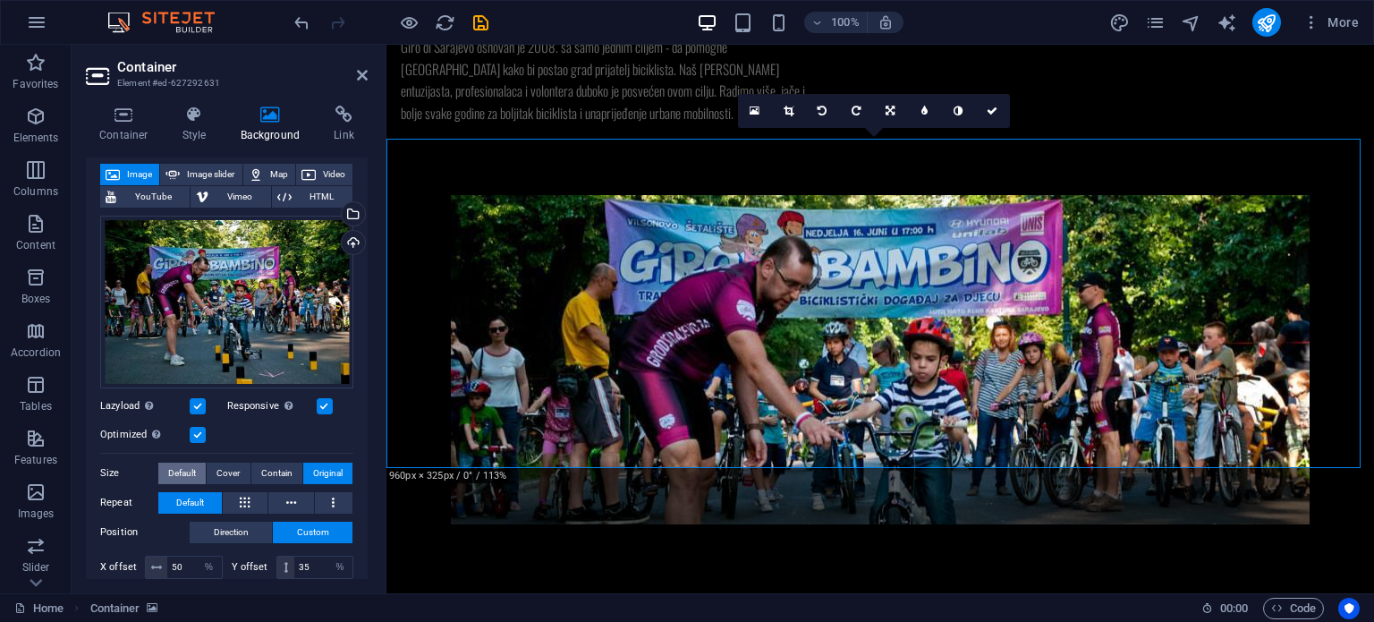
click at [179, 464] on span "Default" at bounding box center [182, 472] width 28 height 21
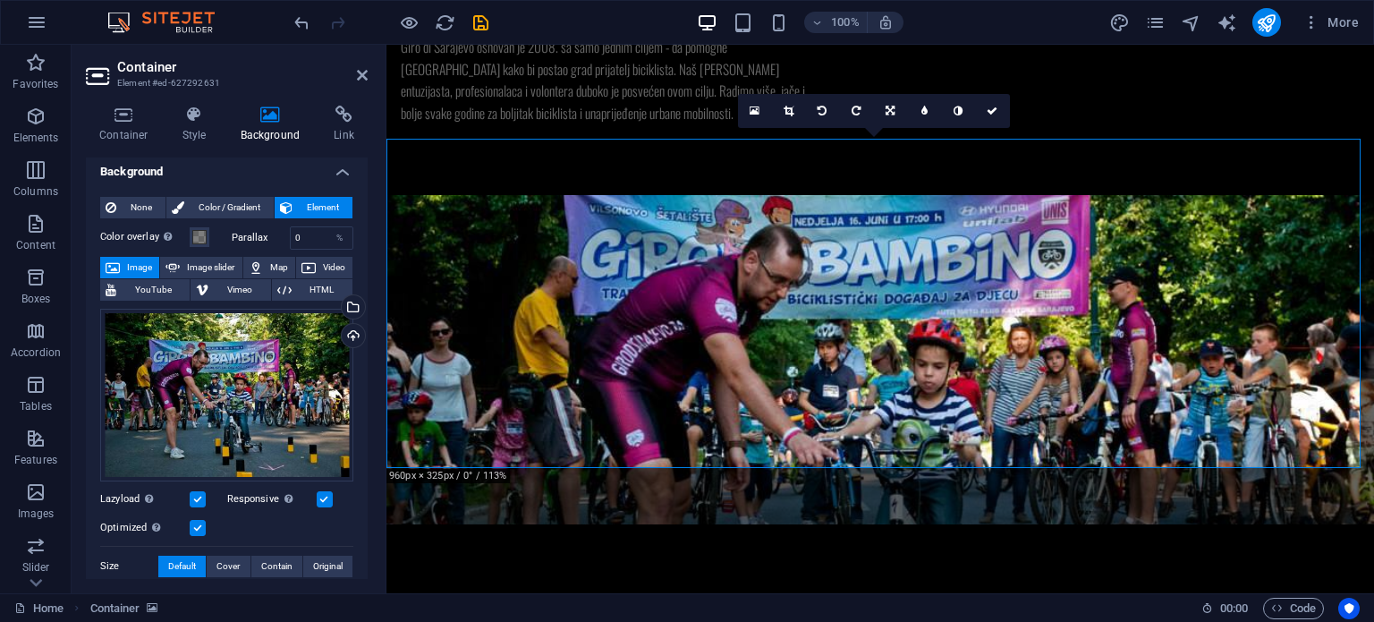
scroll to position [0, 0]
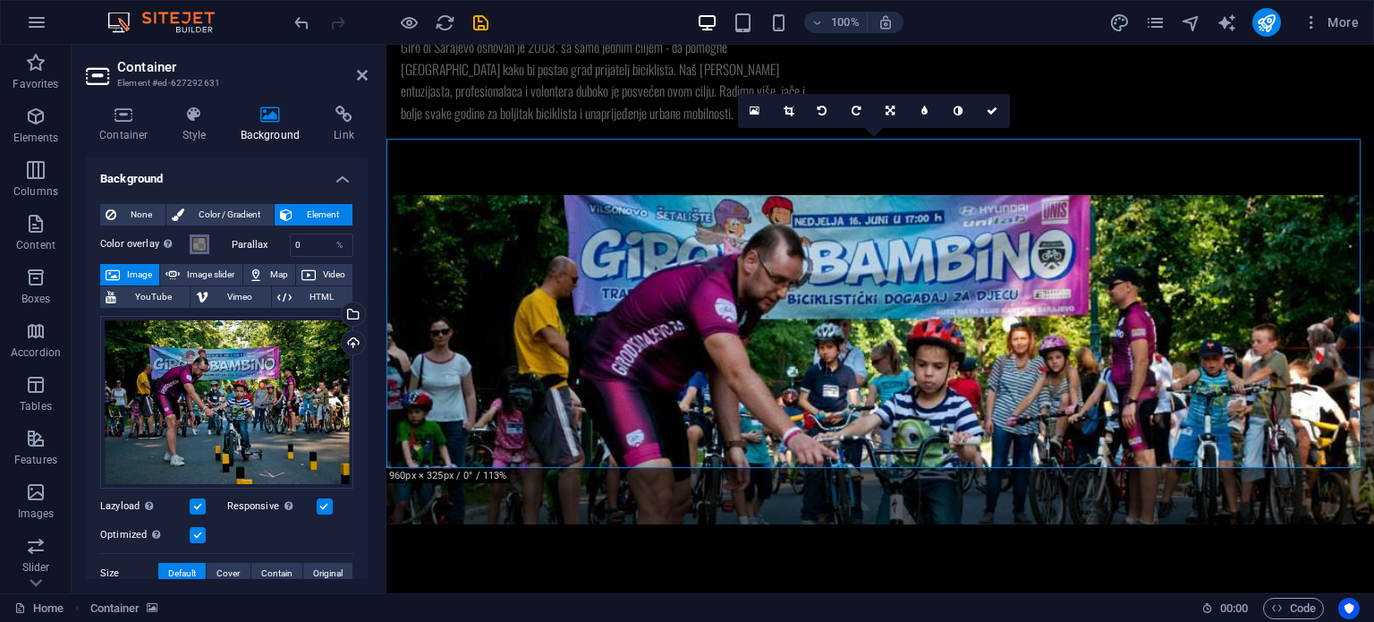
click at [205, 242] on span at bounding box center [199, 244] width 14 height 14
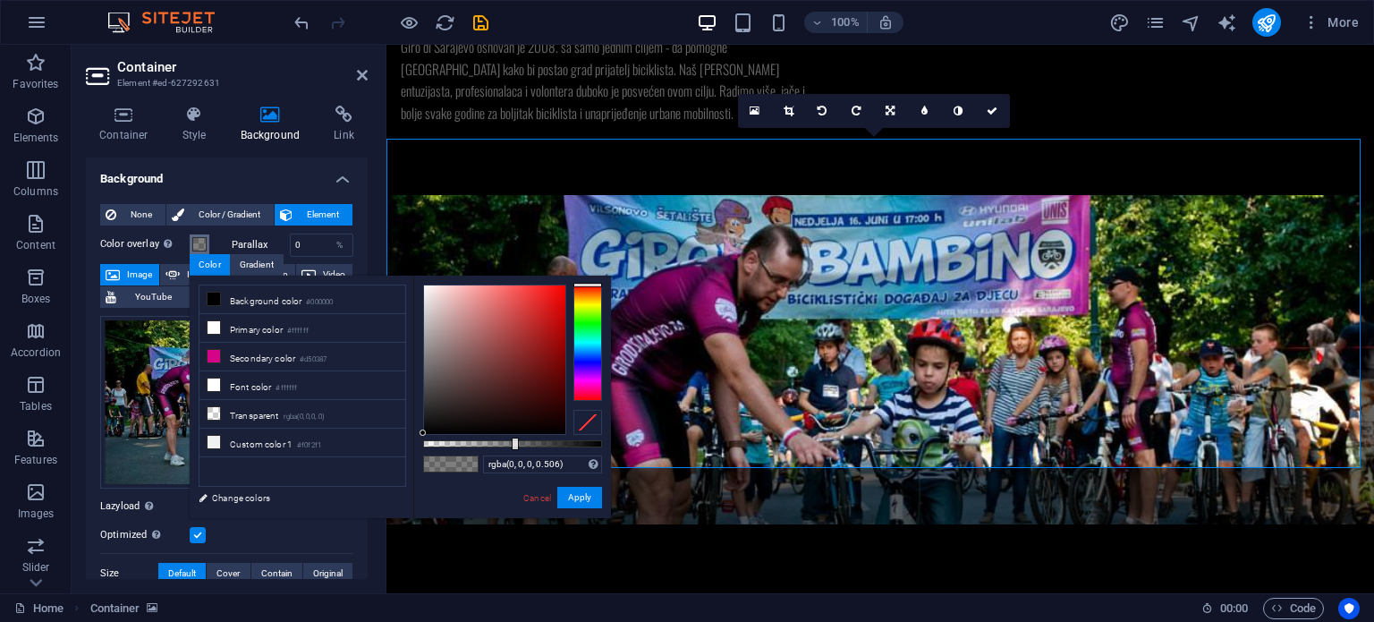
click at [195, 241] on span at bounding box center [199, 244] width 14 height 14
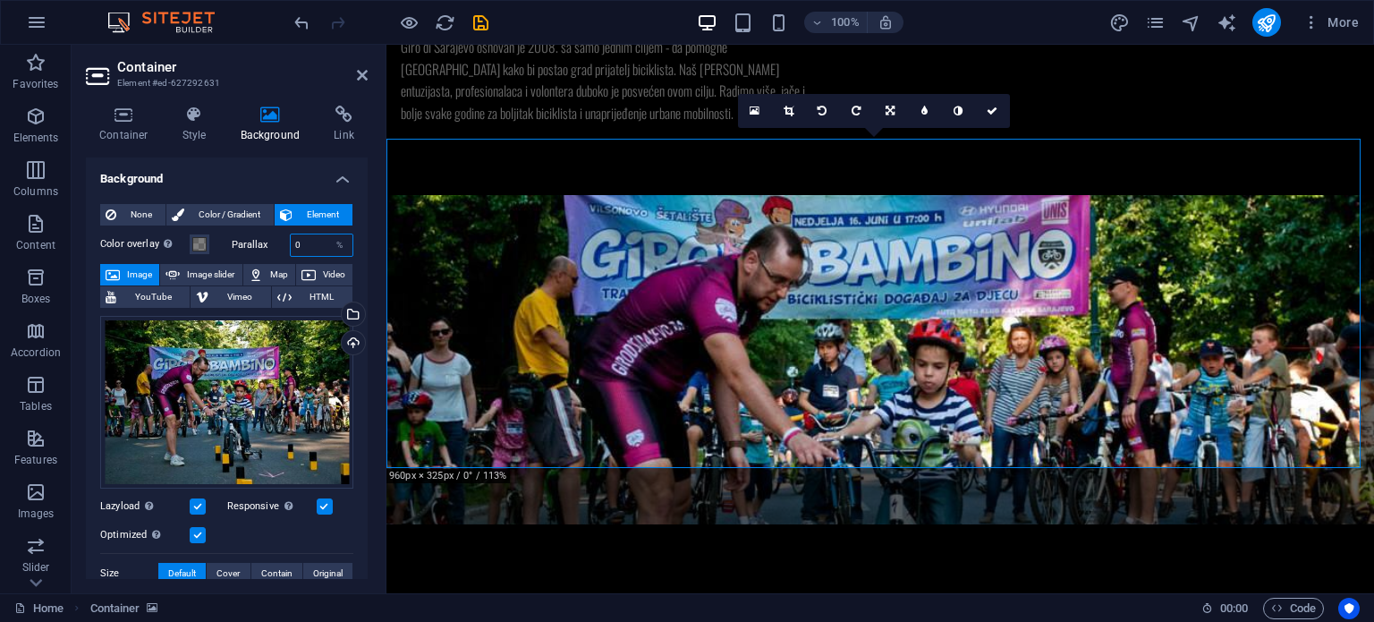
drag, startPoint x: 304, startPoint y: 242, endPoint x: 284, endPoint y: 242, distance: 20.6
click at [284, 242] on div "Parallax 0 %" at bounding box center [293, 244] width 123 height 23
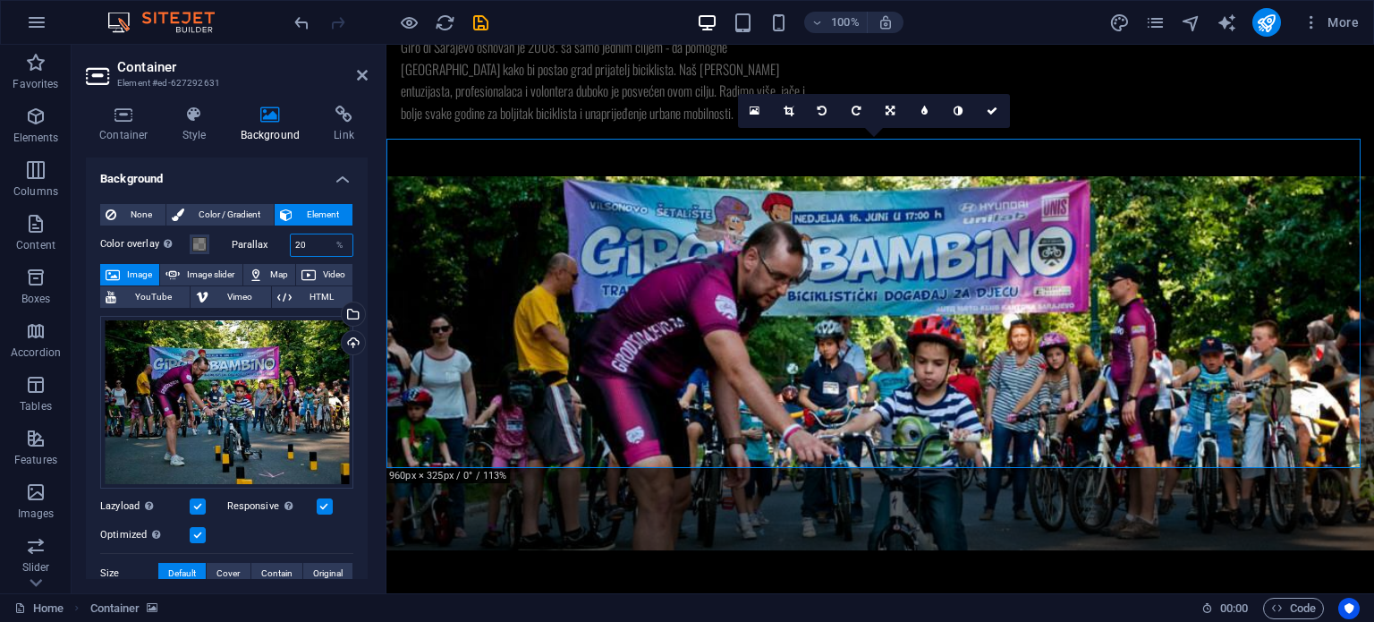
drag, startPoint x: 311, startPoint y: 245, endPoint x: 278, endPoint y: 243, distance: 33.1
click at [278, 243] on div "Parallax 20 %" at bounding box center [293, 244] width 123 height 23
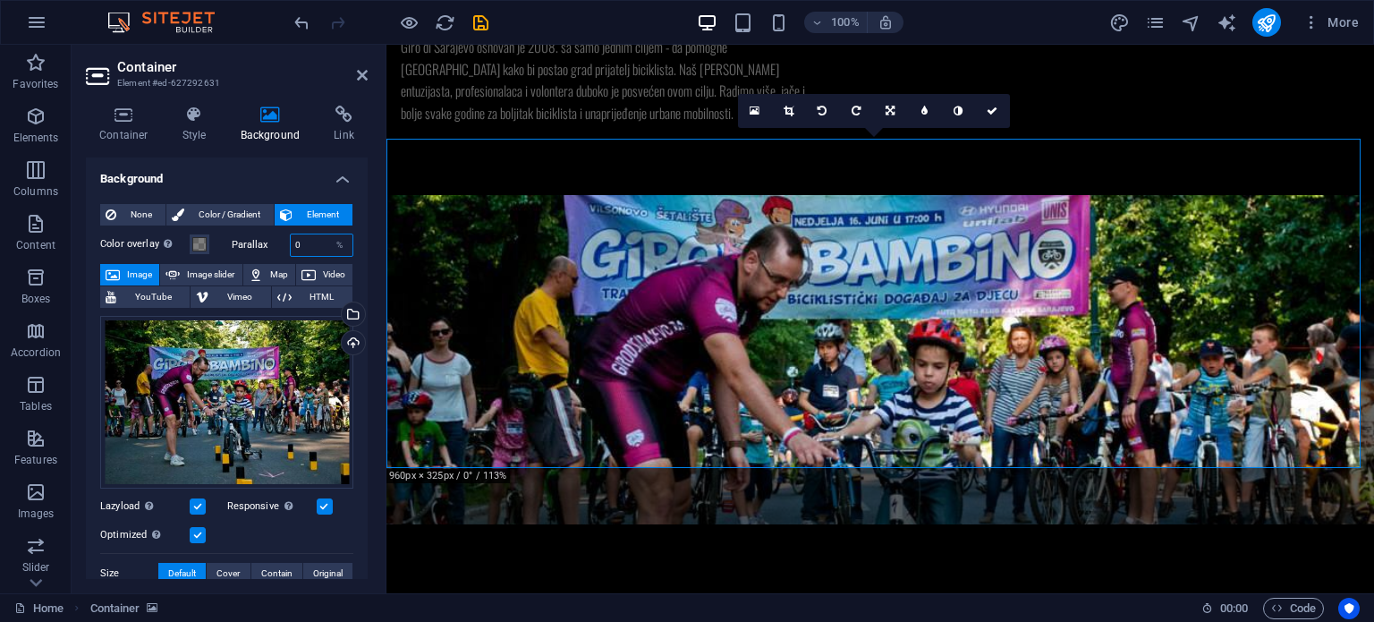
type input "0"
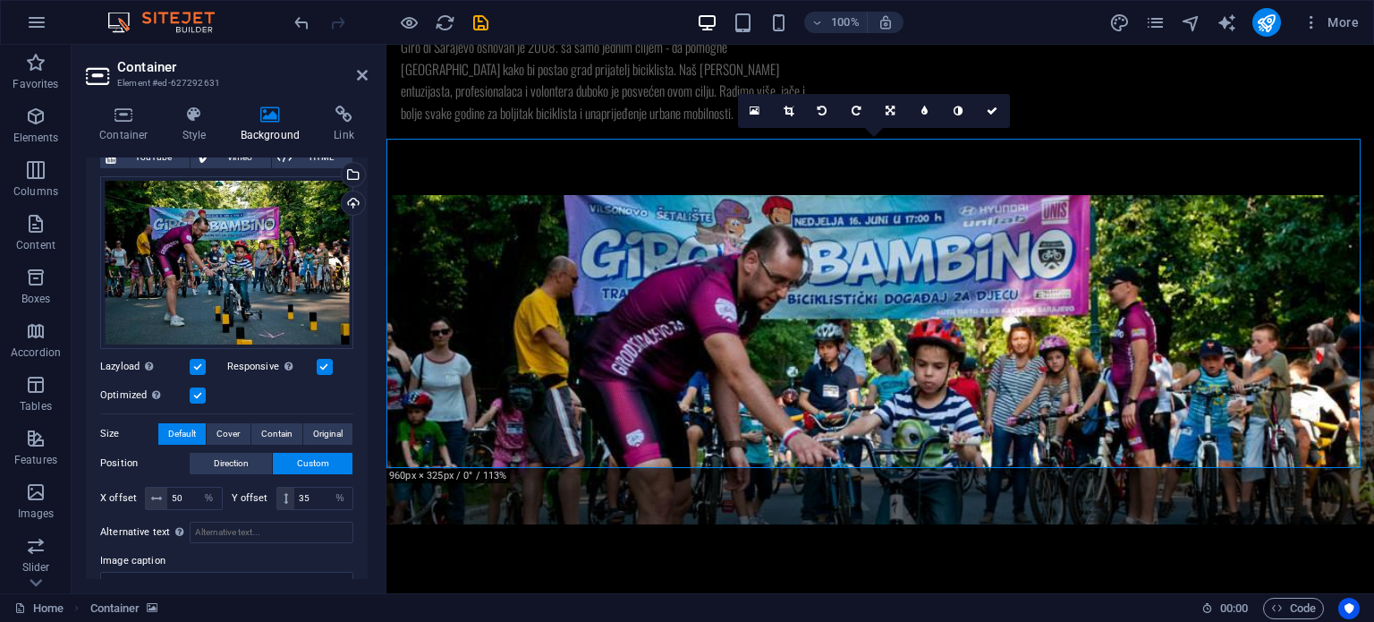
scroll to position [148, 0]
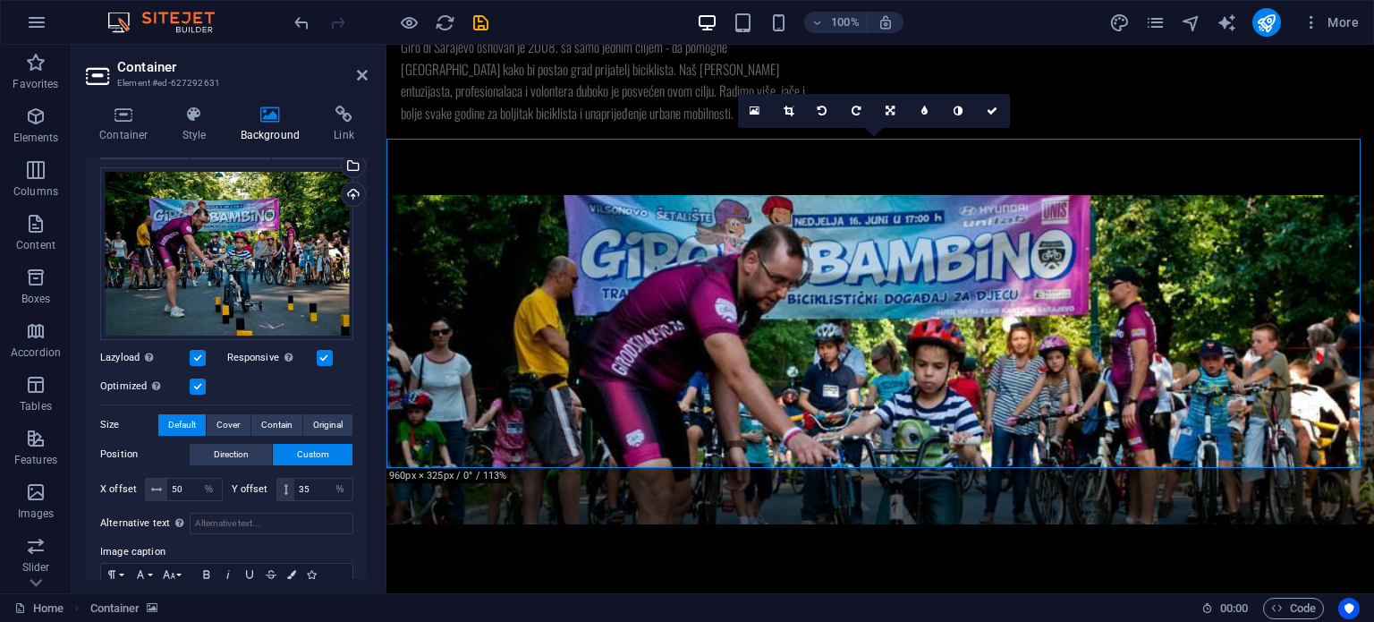
click at [203, 353] on label at bounding box center [198, 358] width 16 height 16
click at [0, 0] on input "Lazyload Loading images after the page loads improves page speed." at bounding box center [0, 0] width 0 height 0
click at [203, 353] on label at bounding box center [198, 358] width 16 height 16
click at [0, 0] on input "Lazyload Loading images after the page loads improves page speed." at bounding box center [0, 0] width 0 height 0
click at [326, 358] on label at bounding box center [325, 358] width 16 height 16
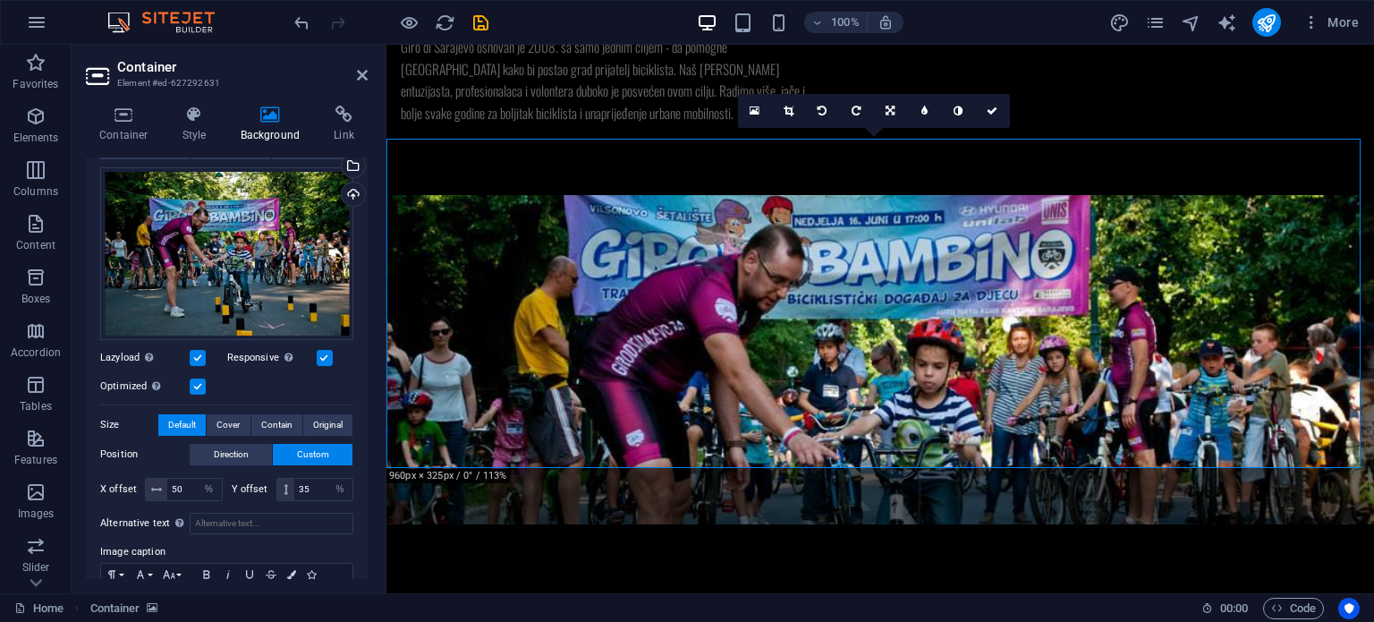
click at [0, 0] on input "Responsive Automatically load retina image and smartphone optimized sizes." at bounding box center [0, 0] width 0 height 0
click at [326, 358] on label at bounding box center [325, 358] width 16 height 16
click at [0, 0] on input "Responsive Automatically load retina image and smartphone optimized sizes." at bounding box center [0, 0] width 0 height 0
click at [193, 383] on label at bounding box center [198, 386] width 16 height 16
click at [0, 0] on input "Optimized Images are compressed to improve page speed." at bounding box center [0, 0] width 0 height 0
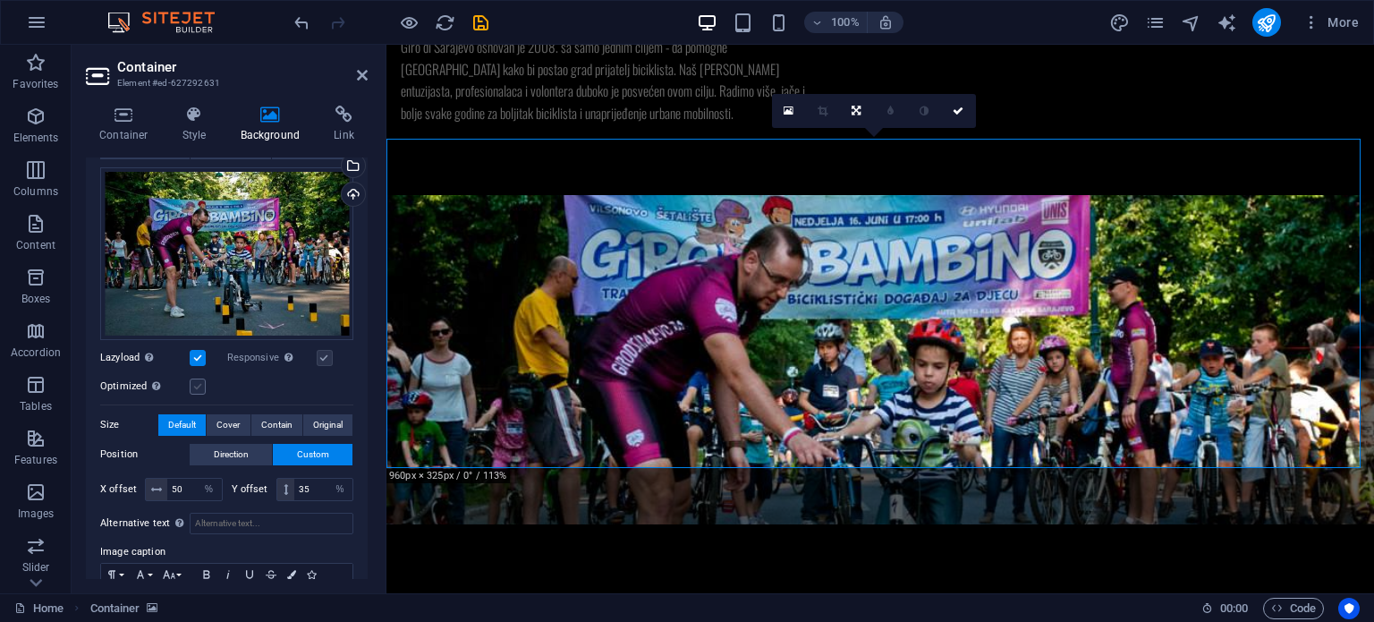
click at [193, 383] on label at bounding box center [198, 386] width 16 height 16
click at [0, 0] on input "Optimized Images are compressed to improve page speed." at bounding box center [0, 0] width 0 height 0
click at [193, 383] on label at bounding box center [198, 386] width 16 height 16
click at [0, 0] on input "Optimized Images are compressed to improve page speed." at bounding box center [0, 0] width 0 height 0
click at [193, 383] on label at bounding box center [198, 386] width 16 height 16
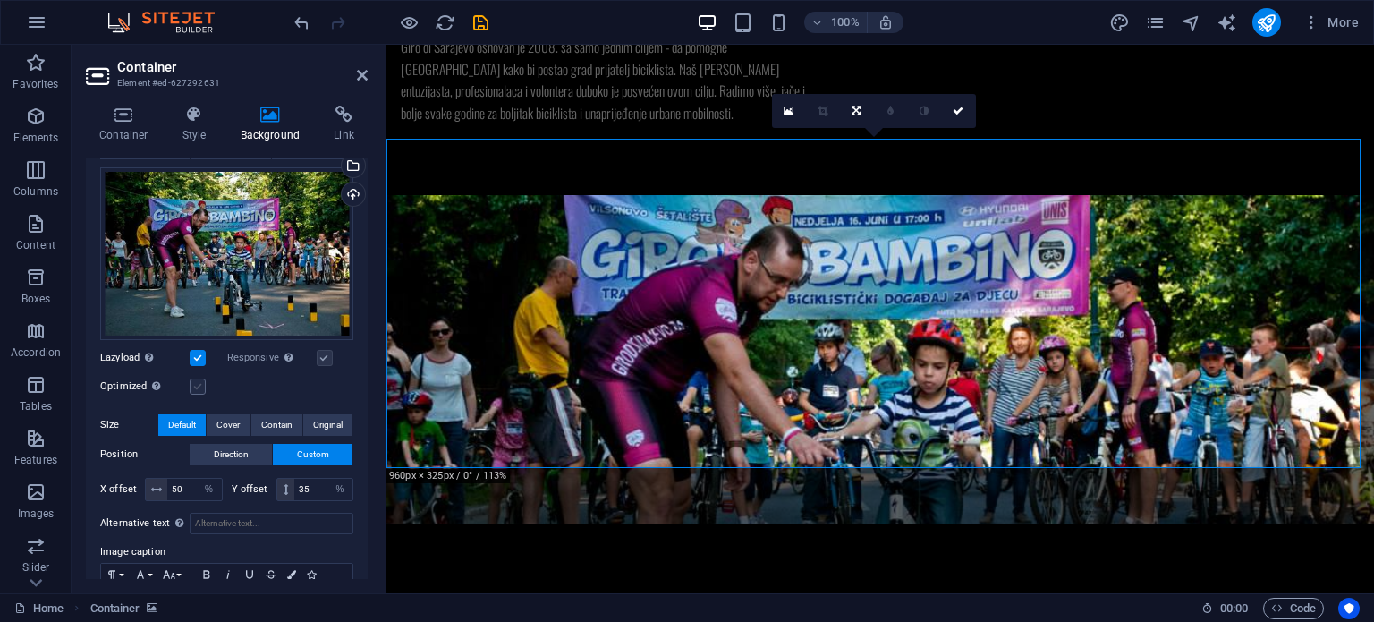
click at [0, 0] on input "Optimized Images are compressed to improve page speed." at bounding box center [0, 0] width 0 height 0
drag, startPoint x: 363, startPoint y: 470, endPoint x: 364, endPoint y: 499, distance: 28.6
click at [364, 499] on div "Background None Color / Gradient Element Stretch background to full-width Color…" at bounding box center [227, 367] width 282 height 421
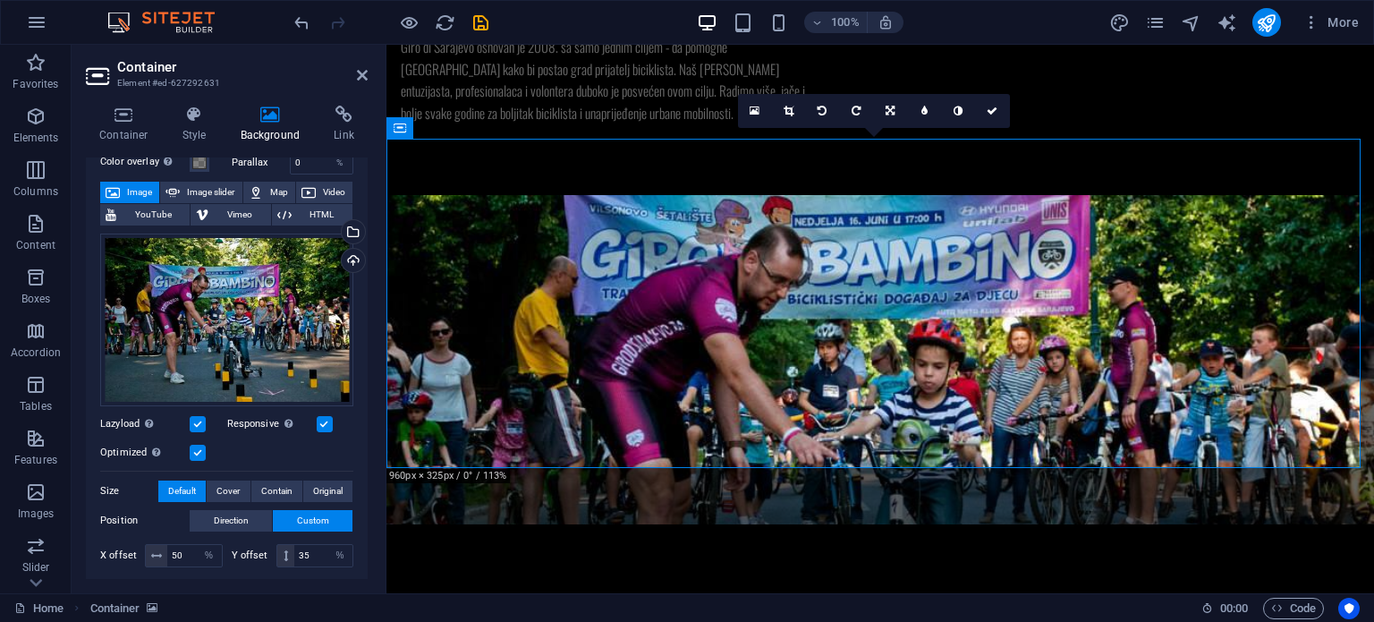
scroll to position [68, 0]
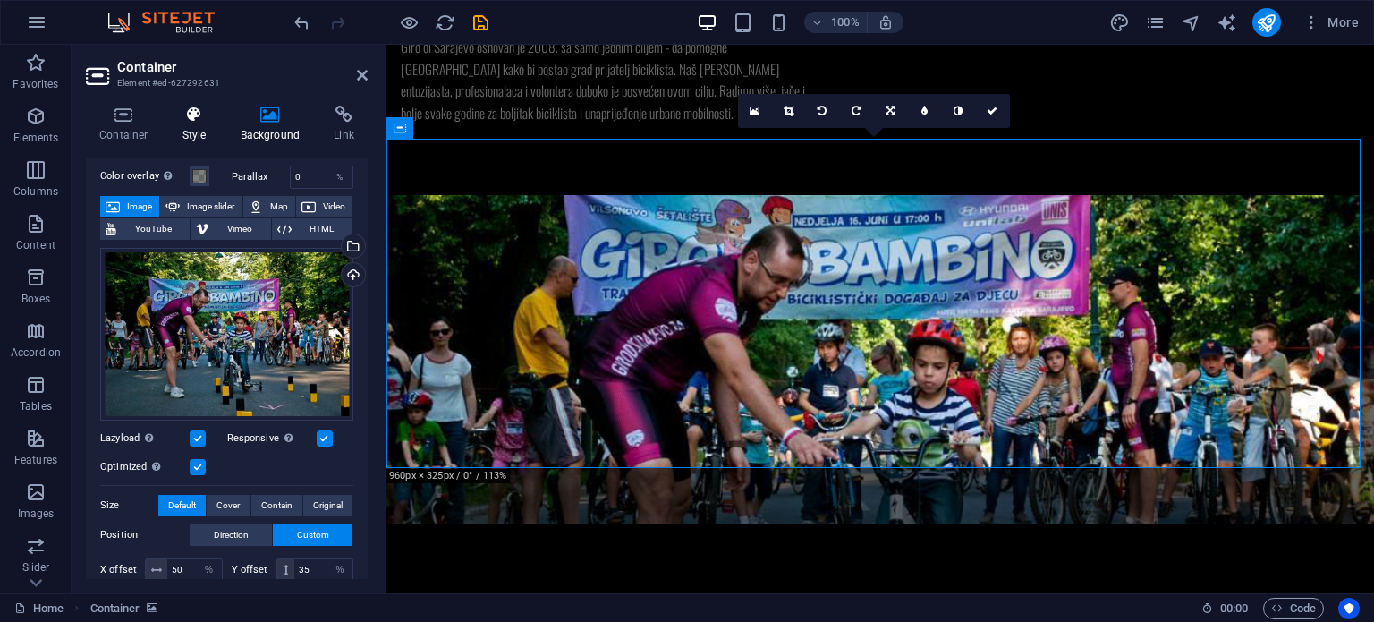
click at [197, 124] on h4 "Style" at bounding box center [198, 125] width 58 height 38
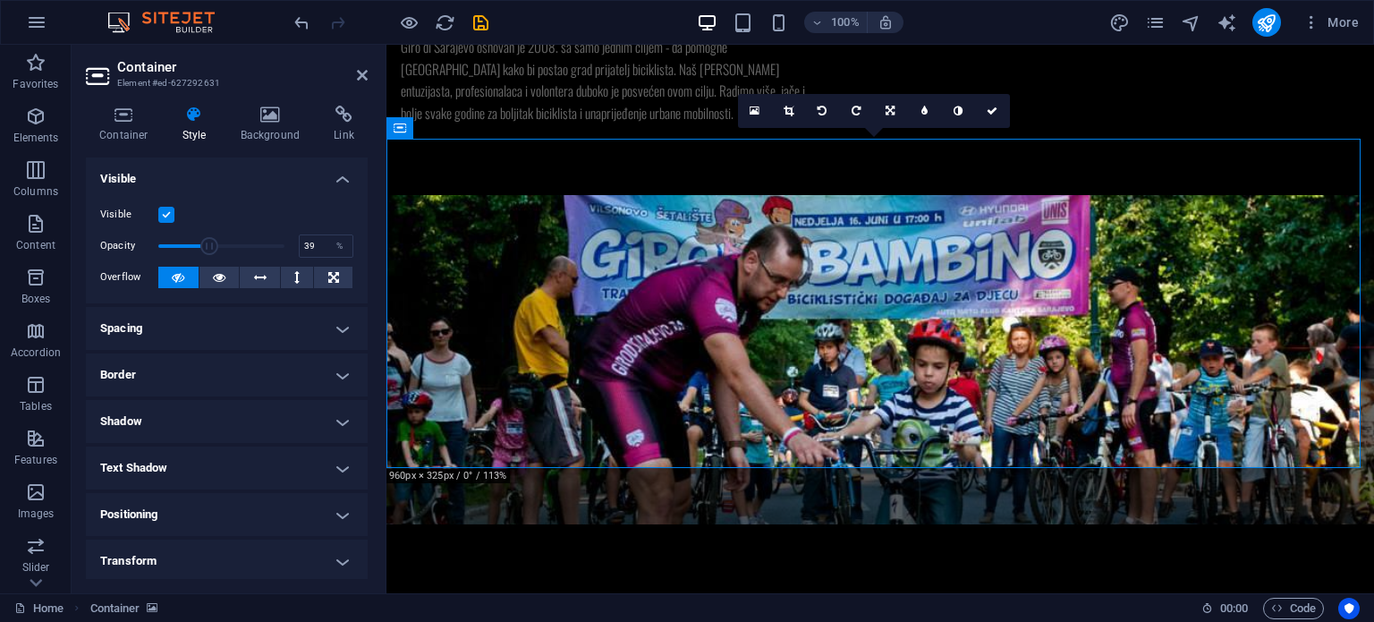
drag, startPoint x: 277, startPoint y: 240, endPoint x: 205, endPoint y: 244, distance: 72.6
click at [205, 244] on span at bounding box center [209, 246] width 18 height 18
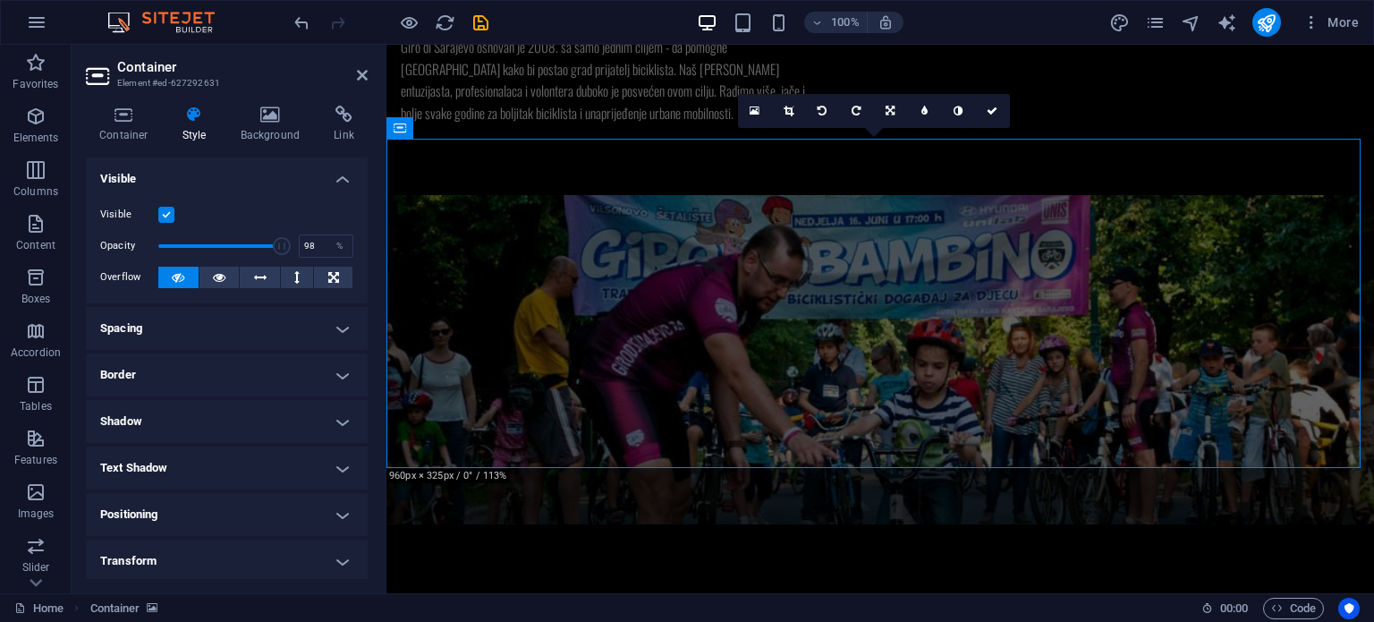
type input "100"
drag, startPoint x: 205, startPoint y: 244, endPoint x: 310, endPoint y: 237, distance: 105.8
click at [310, 237] on div "Opacity 100 %" at bounding box center [226, 246] width 253 height 27
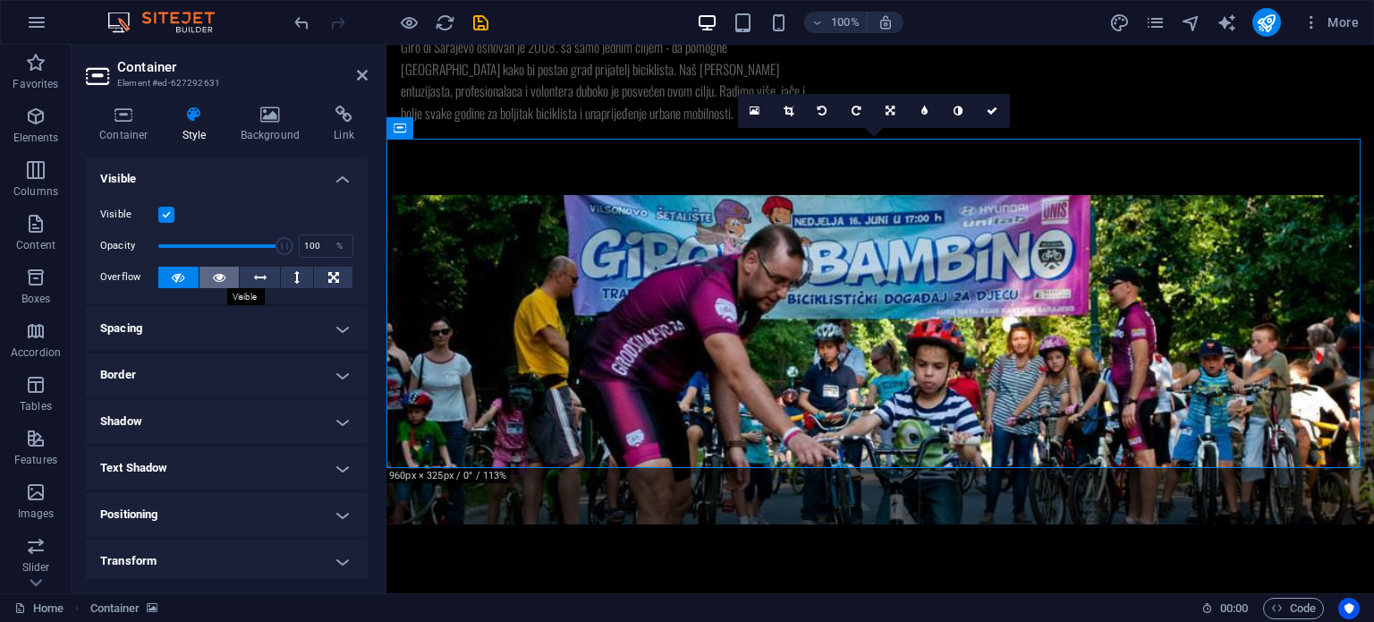
click at [206, 276] on button at bounding box center [219, 277] width 40 height 21
click at [180, 275] on icon at bounding box center [178, 277] width 13 height 21
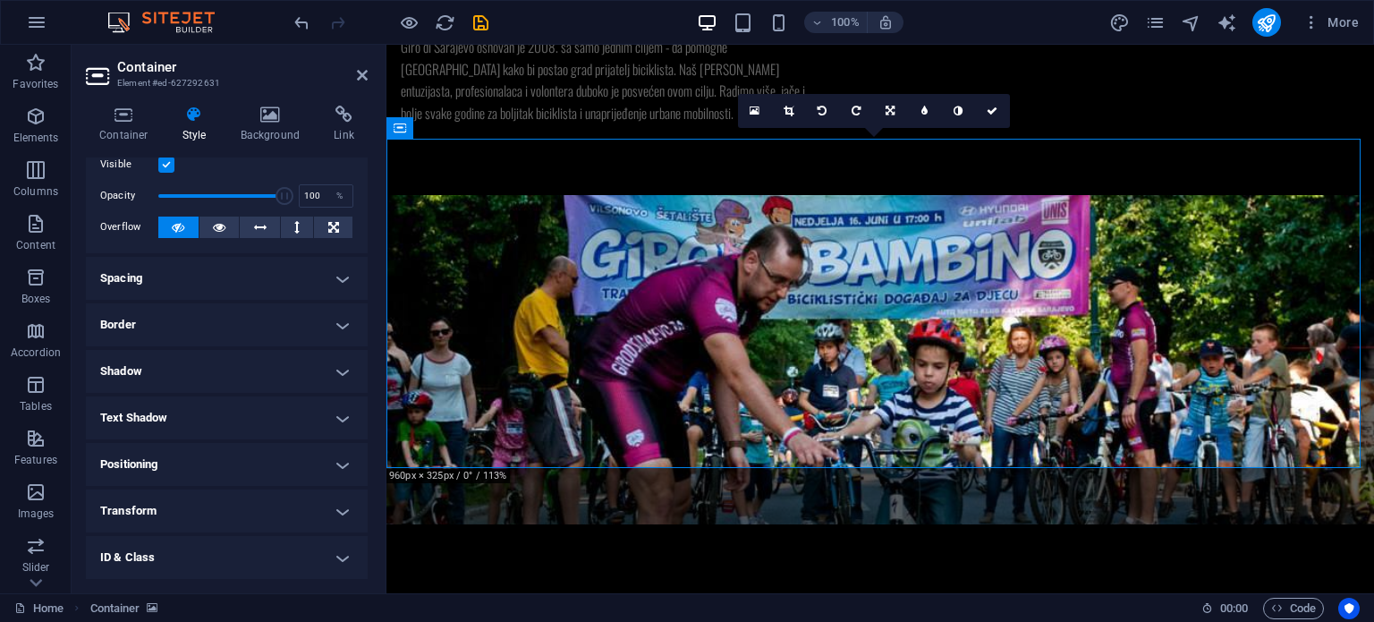
scroll to position [0, 0]
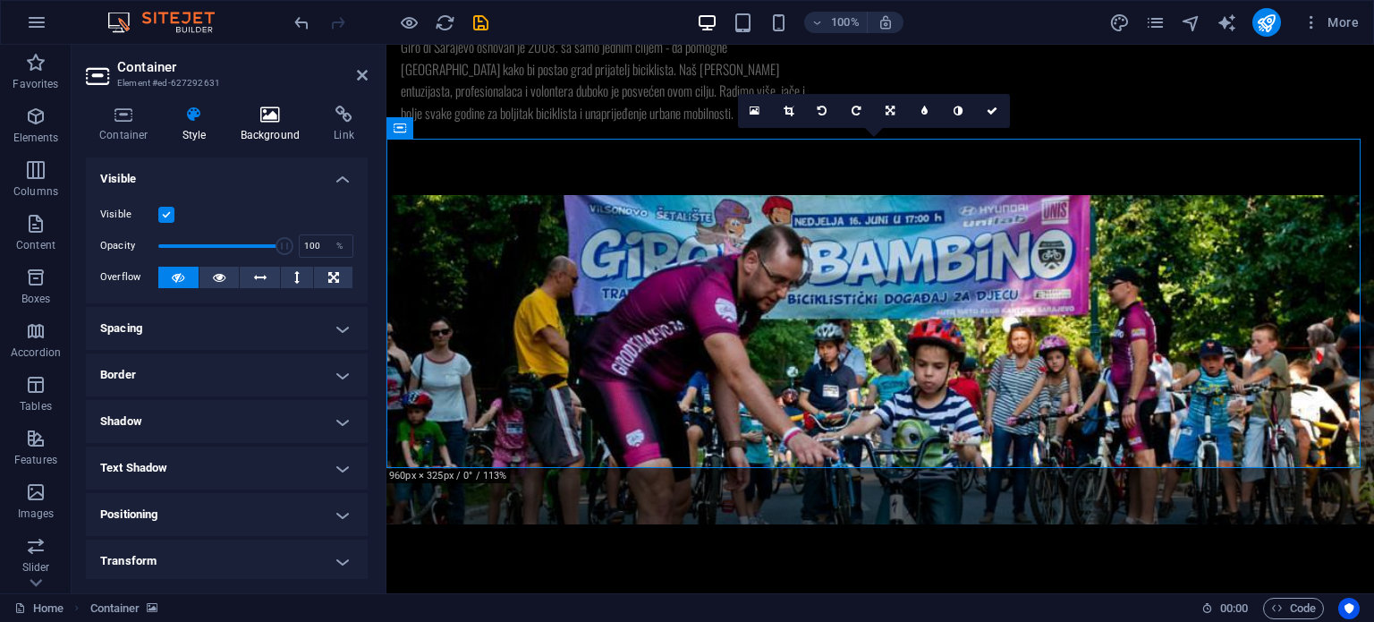
click at [263, 114] on icon at bounding box center [270, 115] width 87 height 18
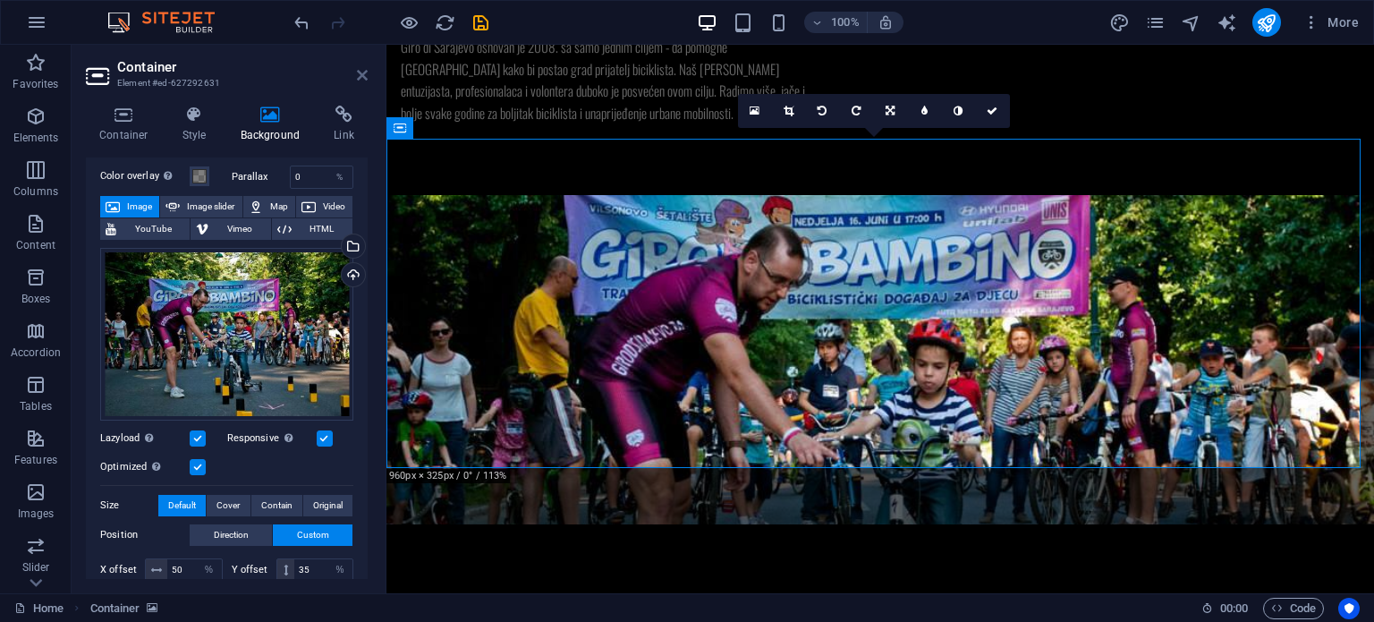
click at [364, 68] on icon at bounding box center [362, 75] width 11 height 14
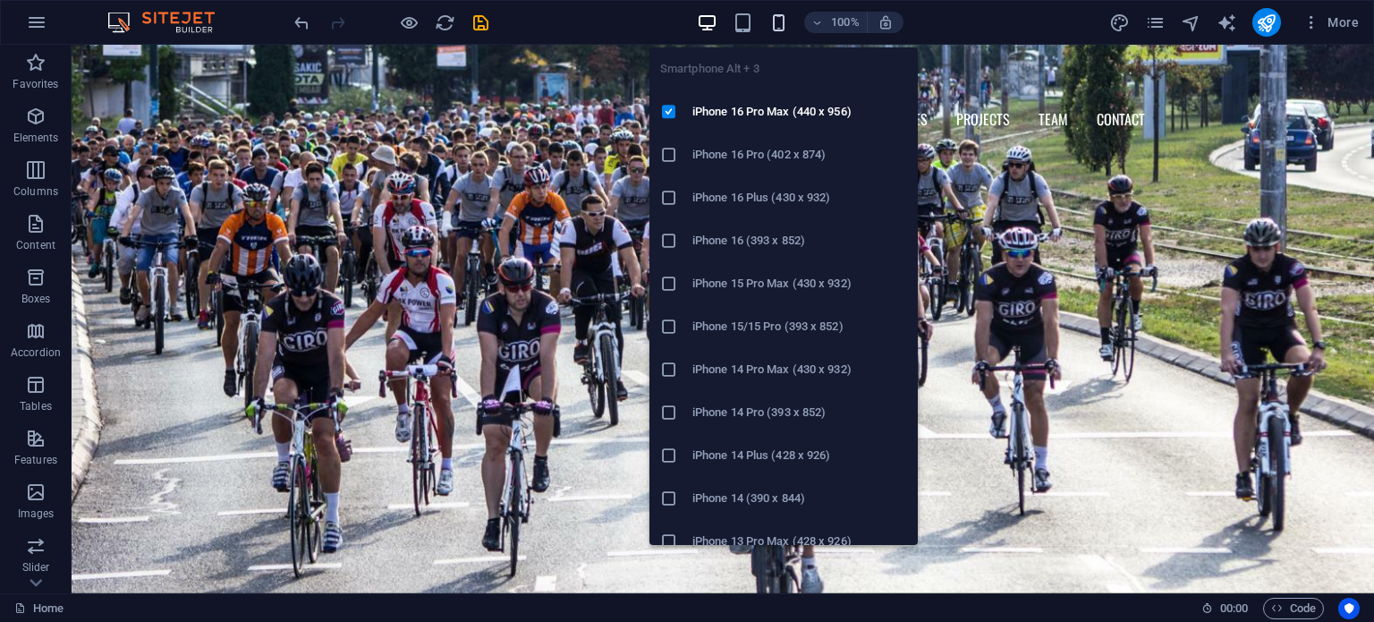
click at [769, 21] on icon "button" at bounding box center [778, 23] width 21 height 21
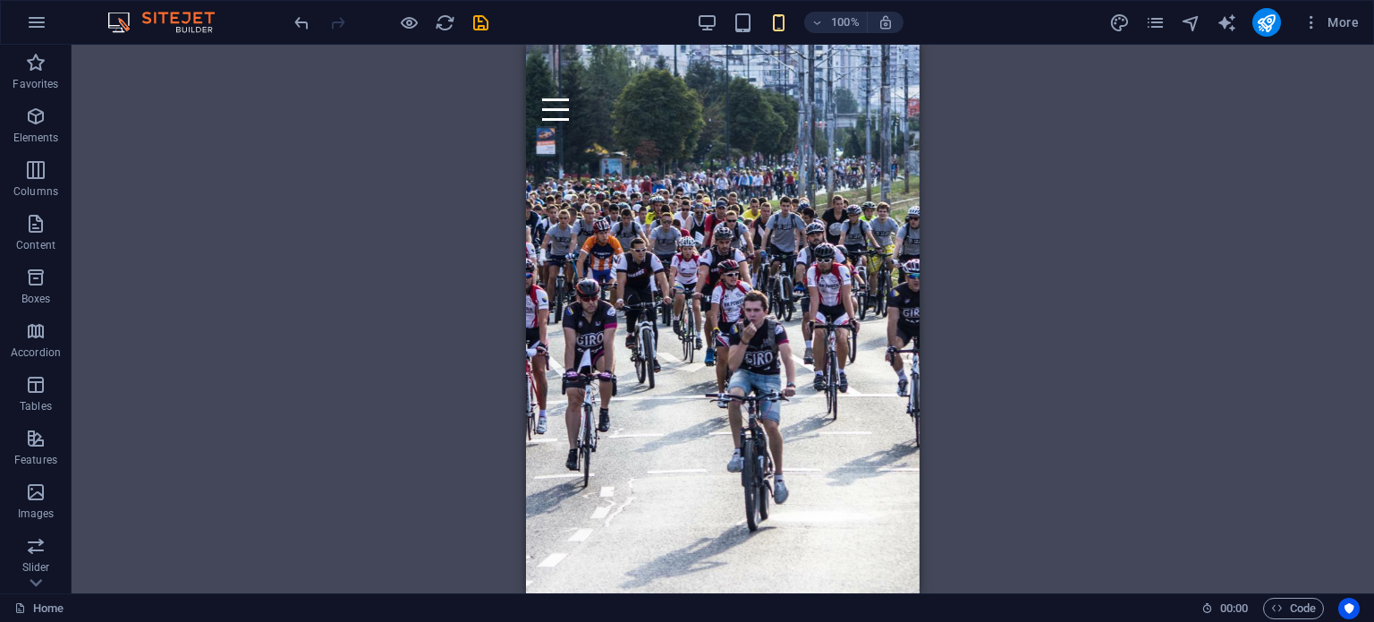
drag, startPoint x: 914, startPoint y: 127, endPoint x: 1448, endPoint y: 110, distance: 534.2
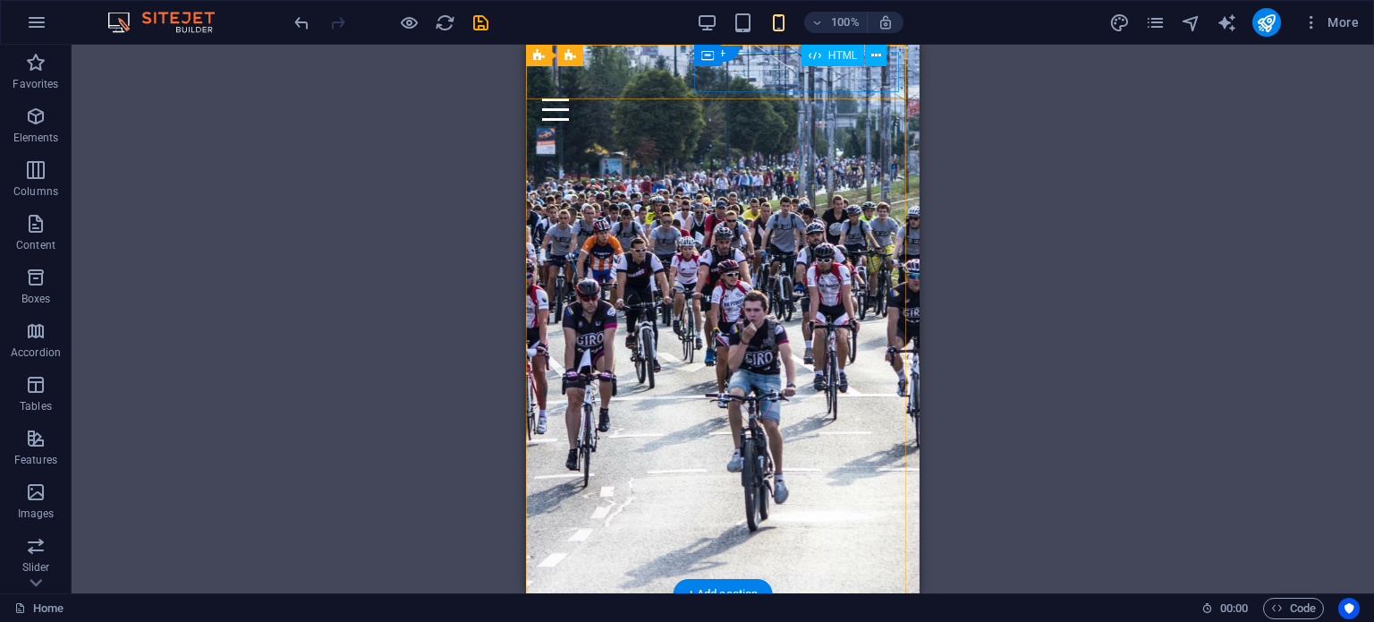
click at [878, 89] on div at bounding box center [722, 109] width 379 height 40
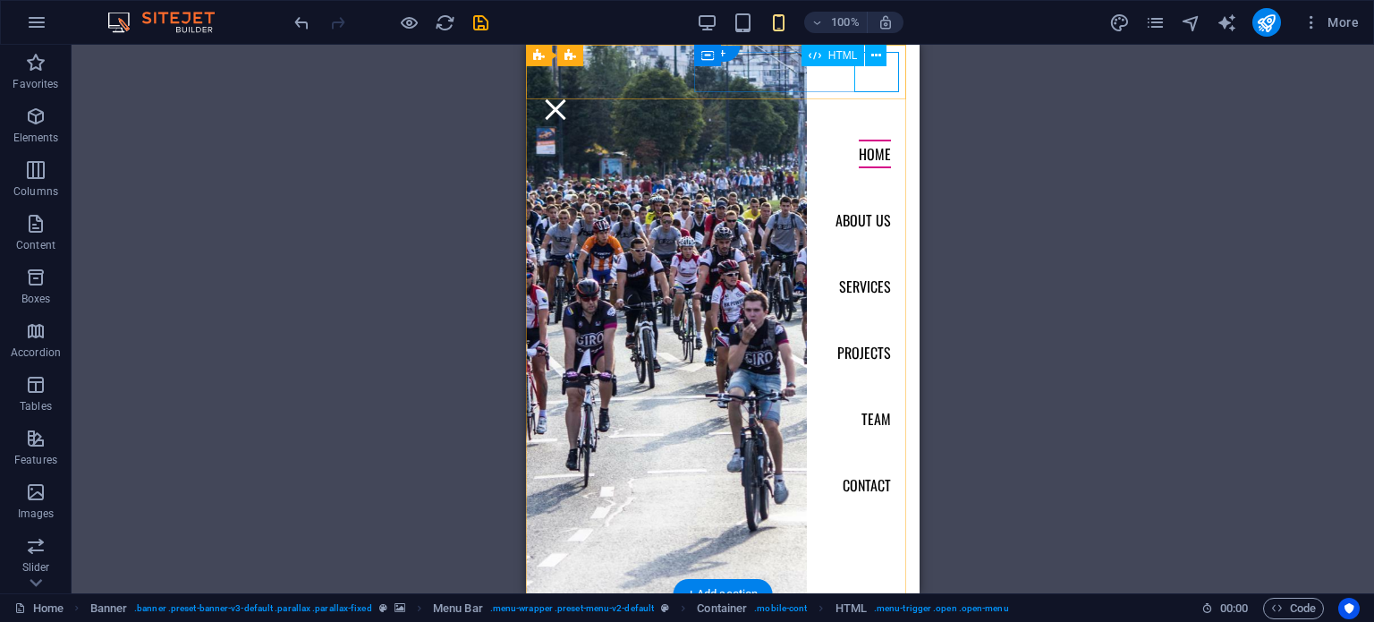
click at [876, 89] on div at bounding box center [722, 109] width 379 height 40
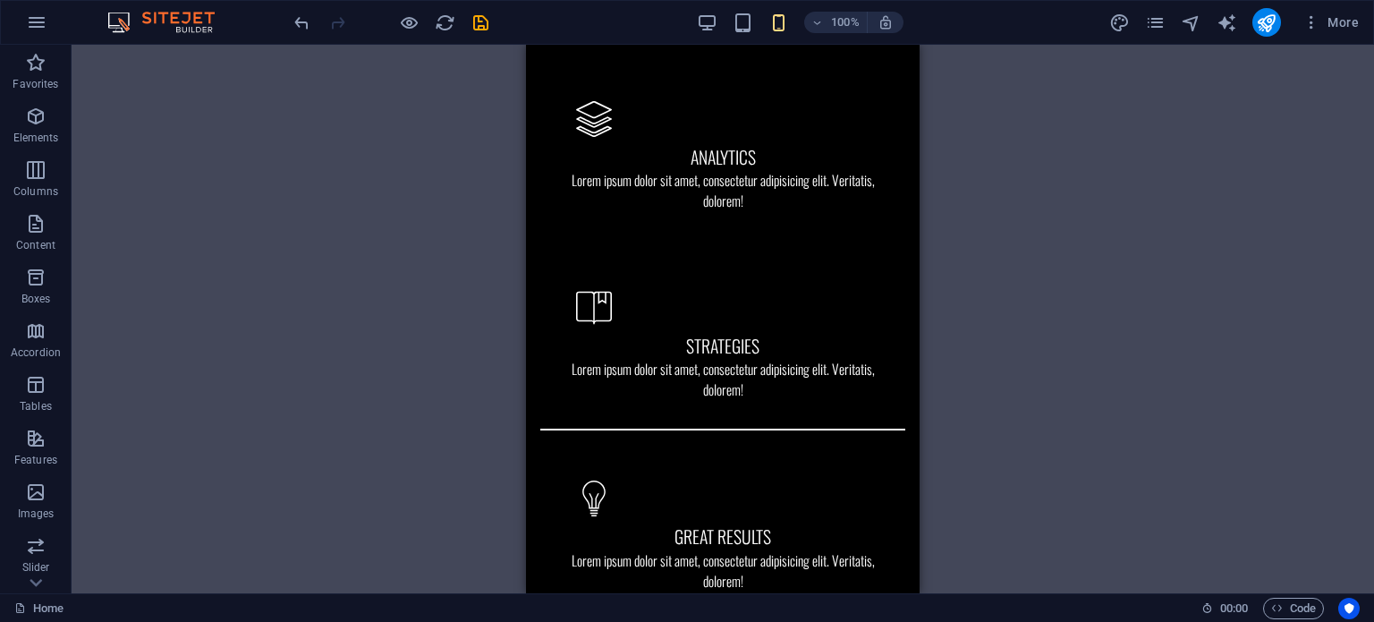
scroll to position [1288, 0]
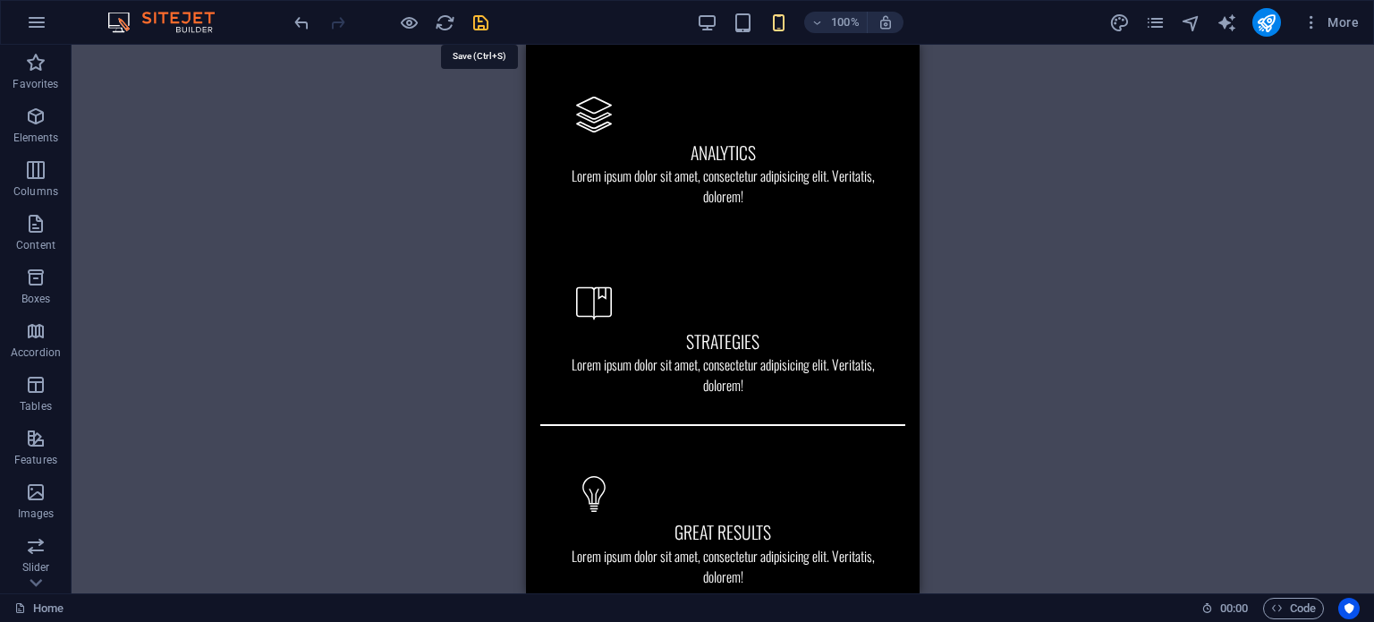
click at [478, 31] on icon "save" at bounding box center [480, 23] width 21 height 21
checkbox input "false"
